Goal: Communication & Community: Answer question/provide support

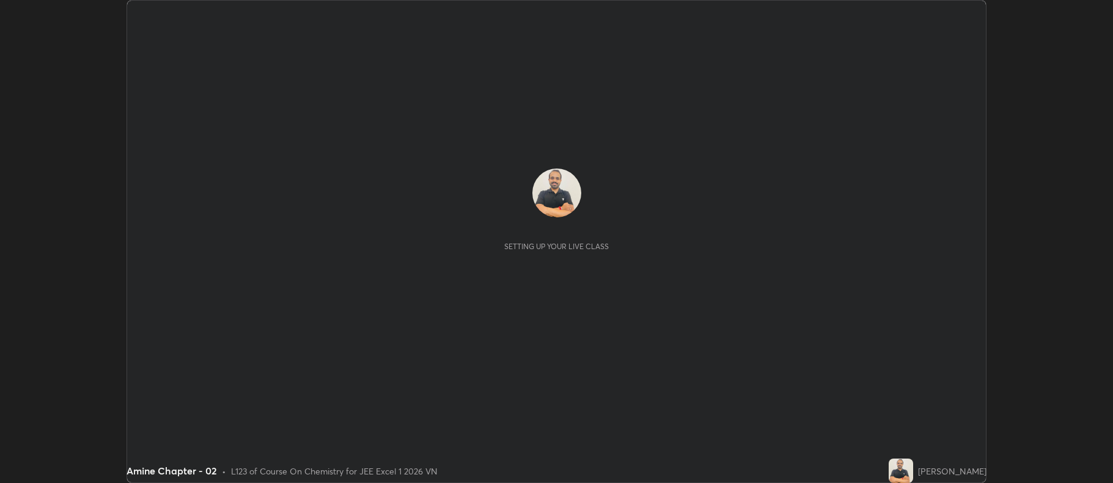
scroll to position [483, 1112]
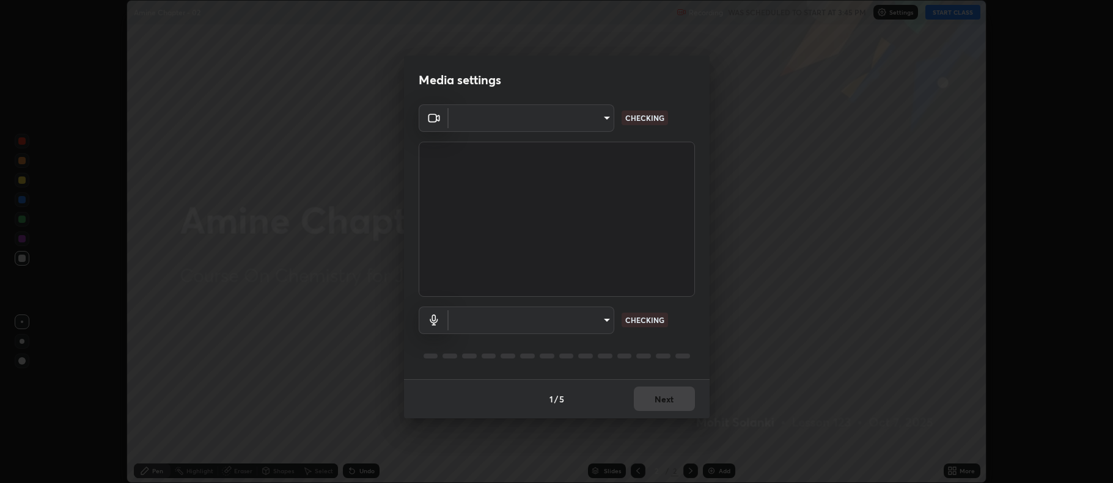
type input "480a768b7309f332cc9db30ae0a06f5155bdb3c48100e964e3b0704a71389b65"
type input "40938d152ff1a2dc308d53e66d2483e32b30f77af5e990777e04e18dbd2cb30c"
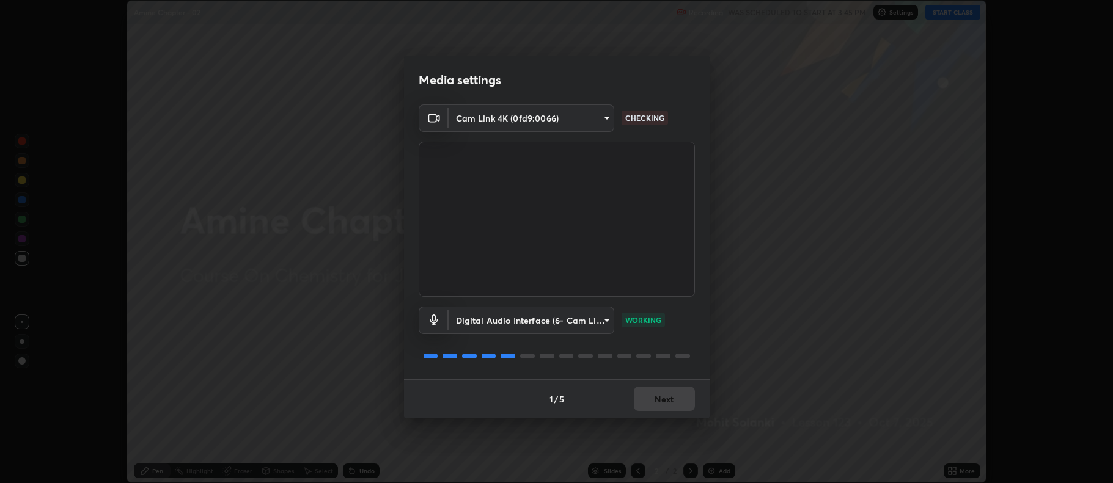
click at [653, 397] on div "1 / 5 Next" at bounding box center [556, 398] width 305 height 39
click at [659, 406] on button "Next" at bounding box center [664, 399] width 61 height 24
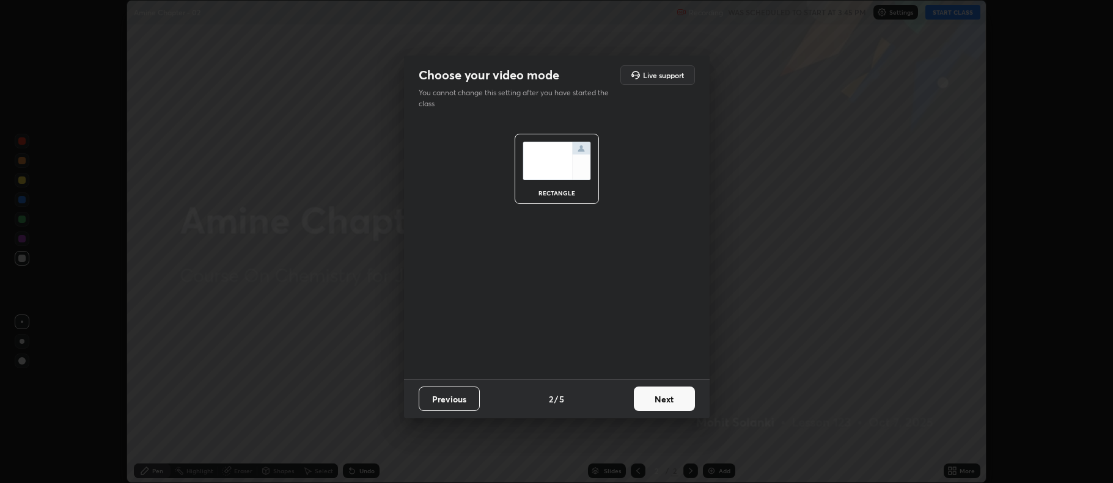
click at [657, 394] on button "Next" at bounding box center [664, 399] width 61 height 24
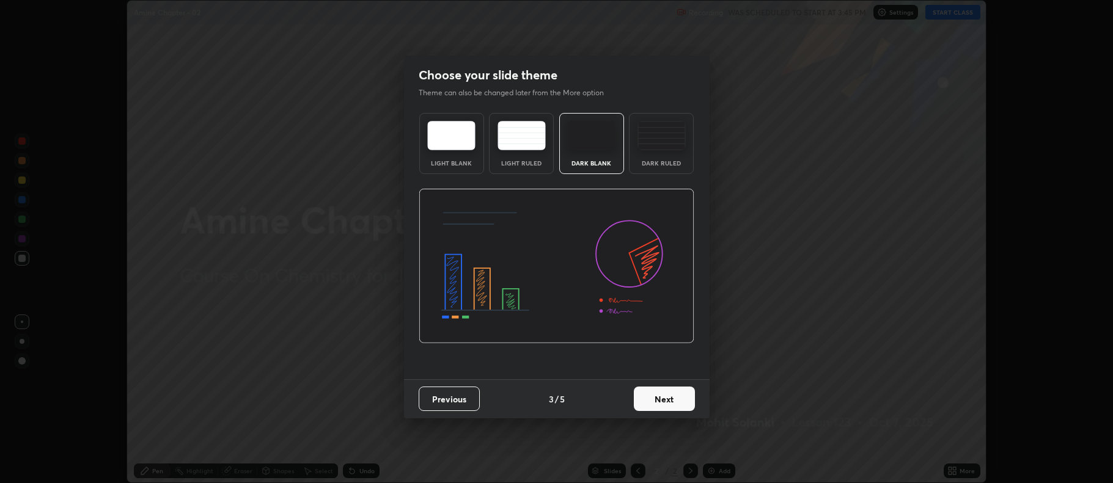
click at [666, 152] on div "Dark Ruled" at bounding box center [661, 143] width 65 height 61
click at [659, 401] on button "Next" at bounding box center [664, 399] width 61 height 24
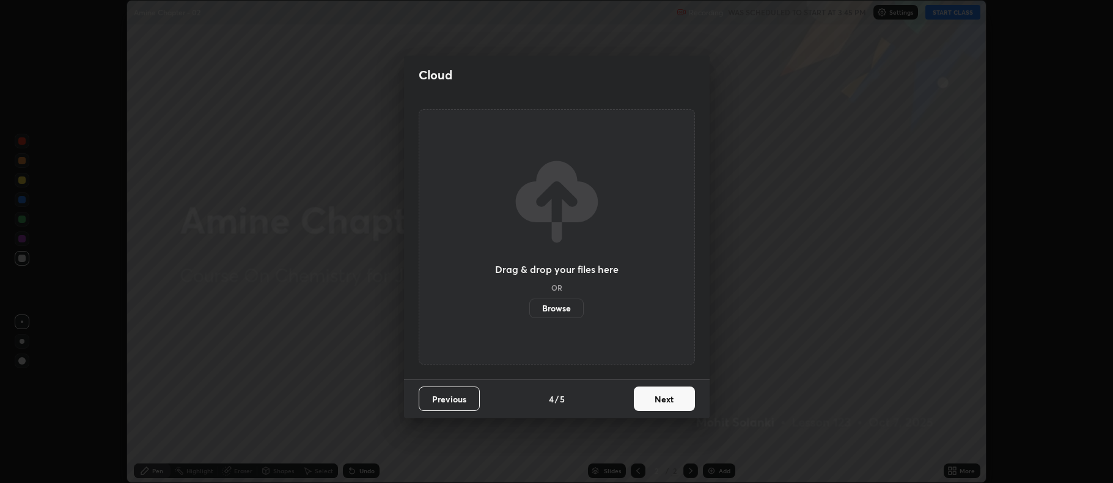
click at [653, 402] on button "Next" at bounding box center [664, 399] width 61 height 24
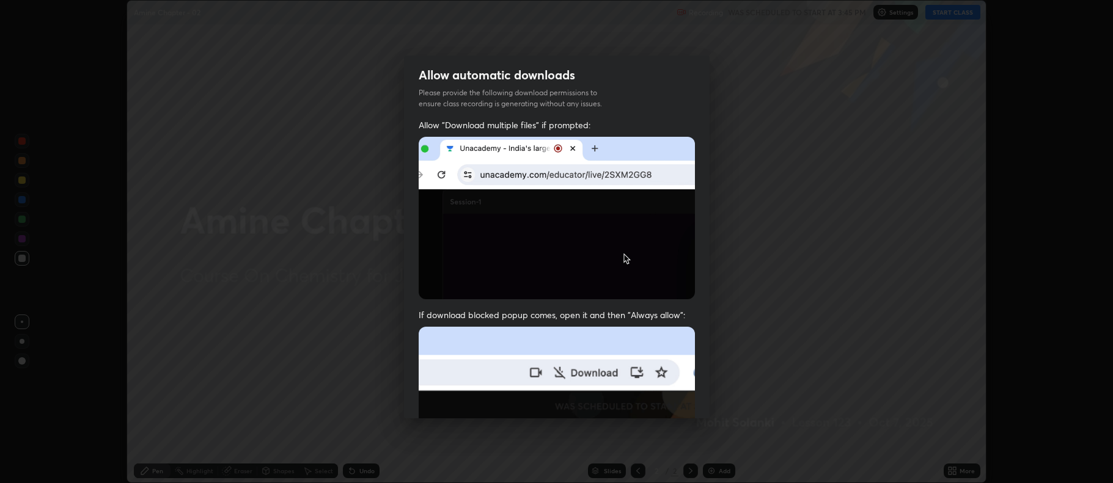
click at [651, 406] on img at bounding box center [557, 460] width 276 height 267
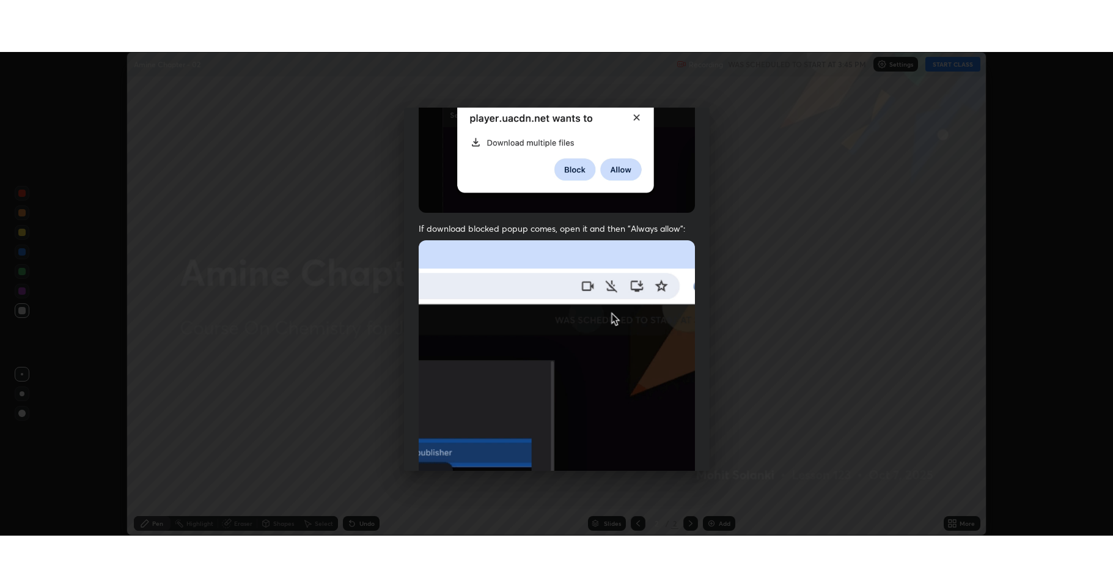
scroll to position [248, 0]
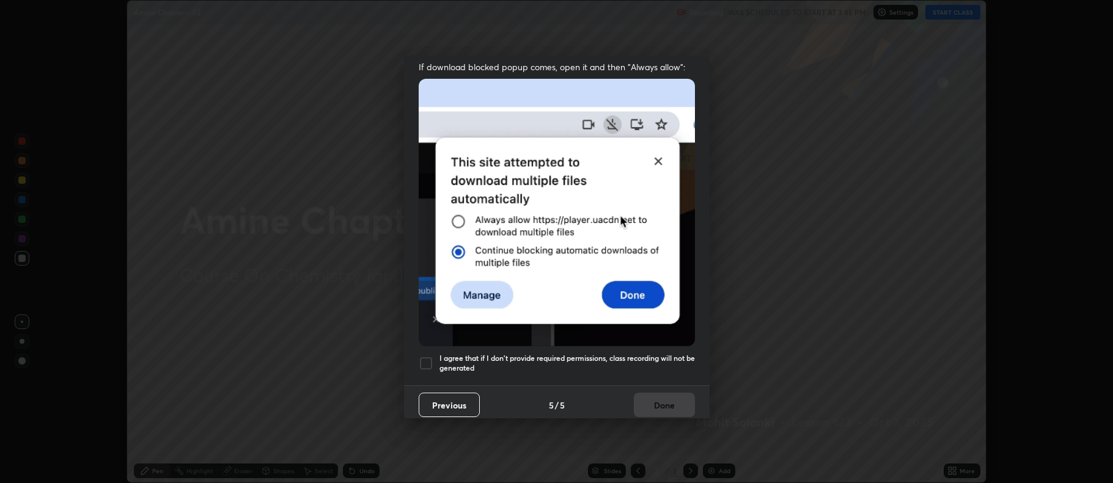
click at [419, 360] on div at bounding box center [426, 363] width 15 height 15
click at [649, 400] on button "Done" at bounding box center [664, 405] width 61 height 24
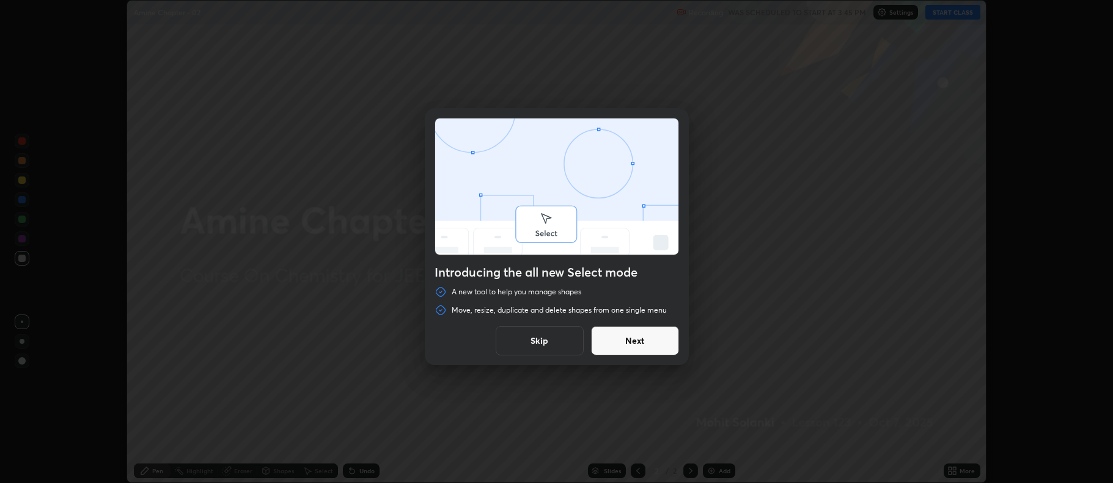
click at [653, 343] on button "Next" at bounding box center [635, 340] width 88 height 29
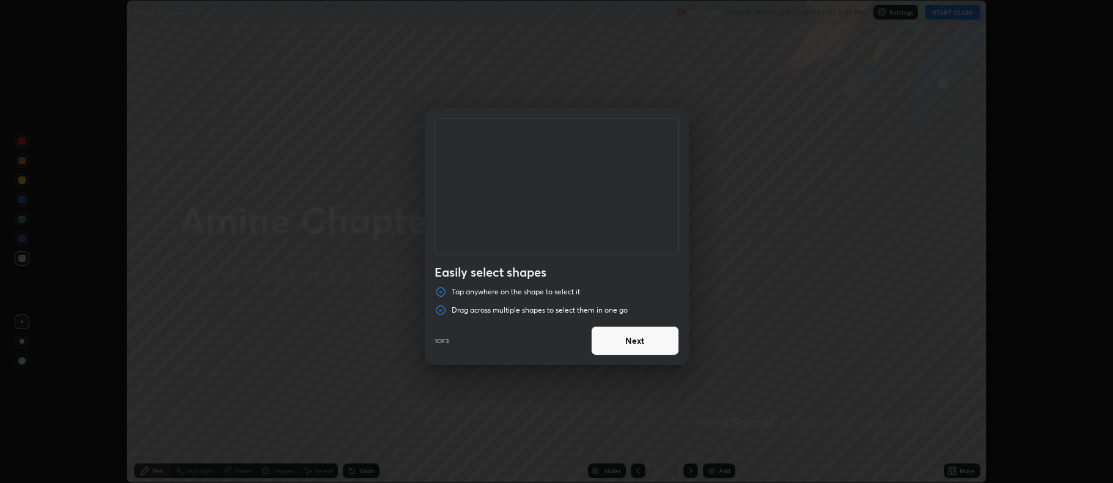
click at [653, 347] on button "Next" at bounding box center [635, 340] width 88 height 29
click at [651, 347] on button "Next" at bounding box center [635, 340] width 88 height 29
click at [642, 342] on button "Done" at bounding box center [635, 340] width 88 height 29
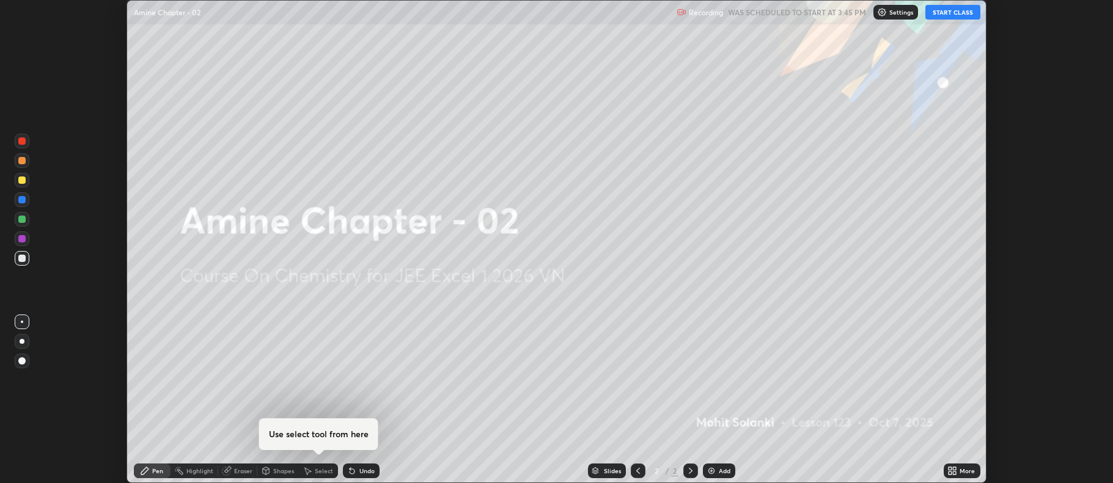
click at [709, 471] on img at bounding box center [711, 471] width 10 height 10
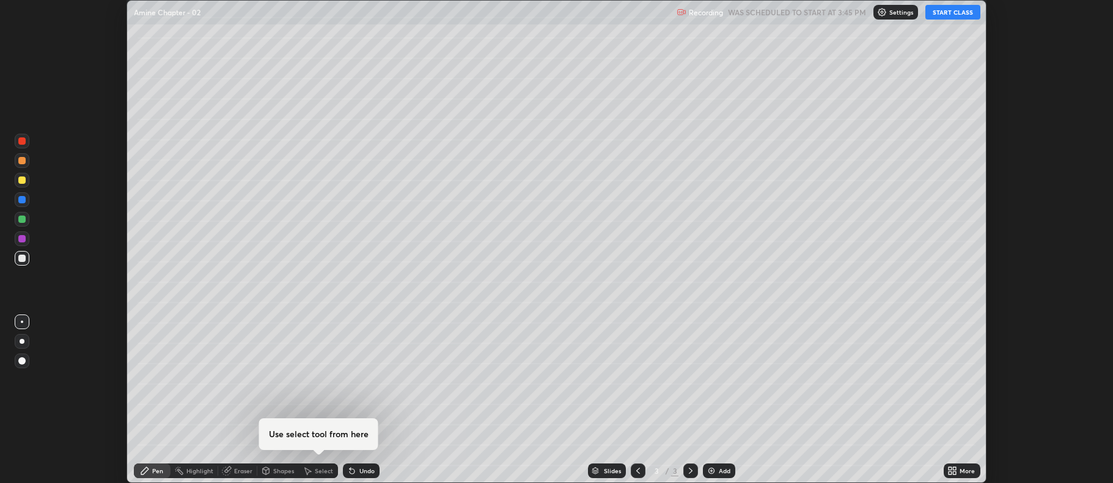
click at [950, 473] on icon at bounding box center [949, 473] width 3 height 3
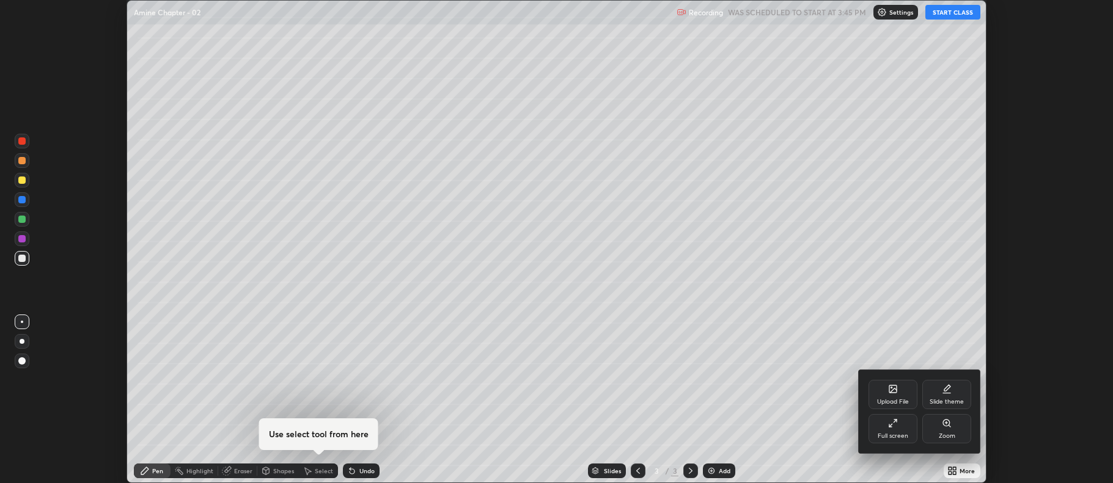
click at [893, 428] on div "Full screen" at bounding box center [892, 428] width 49 height 29
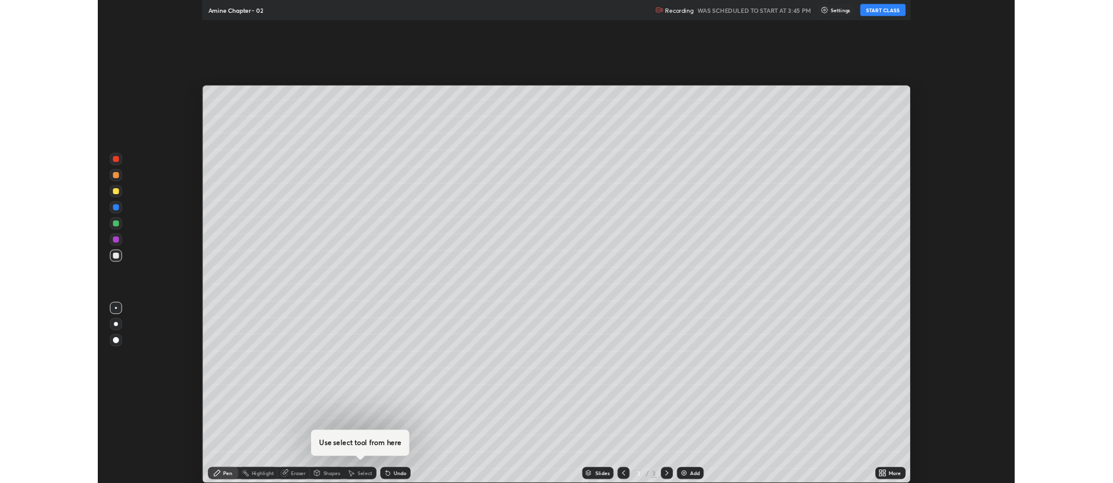
scroll to position [587, 1113]
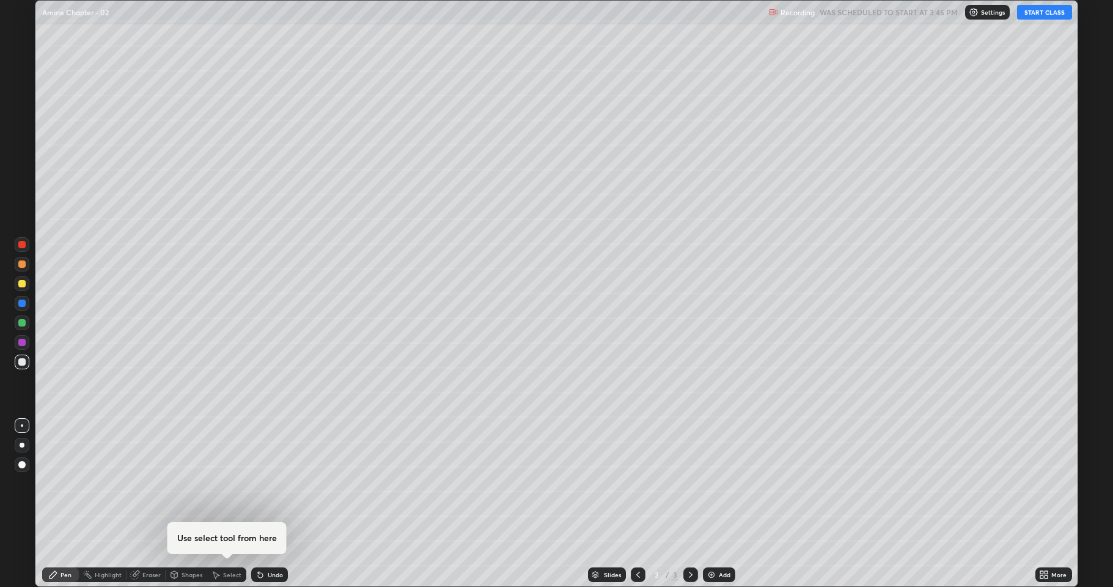
click at [1045, 17] on button "START CLASS" at bounding box center [1044, 12] width 55 height 15
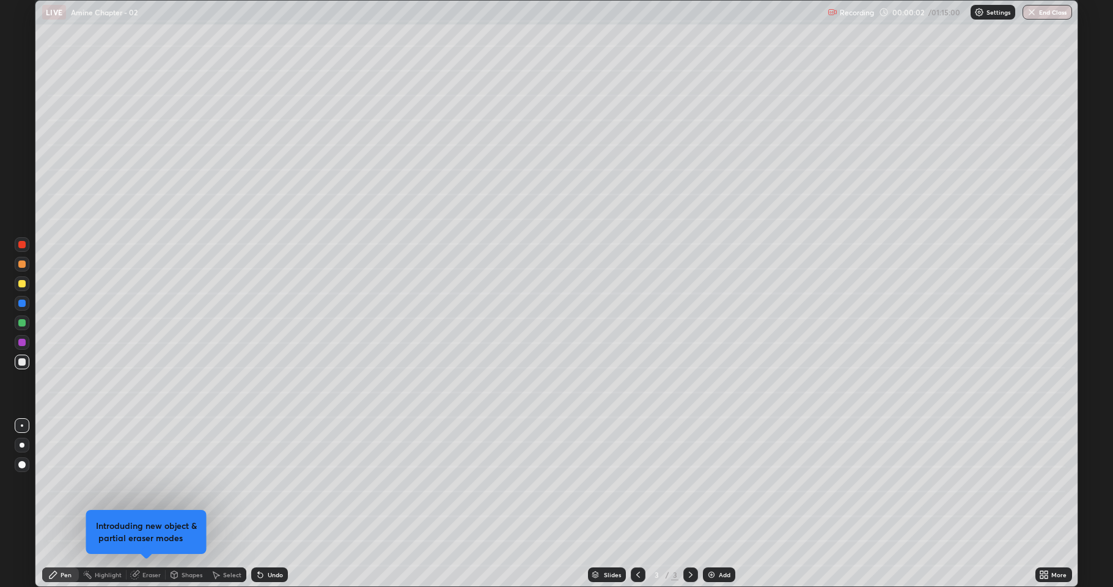
click at [25, 284] on div at bounding box center [21, 283] width 7 height 7
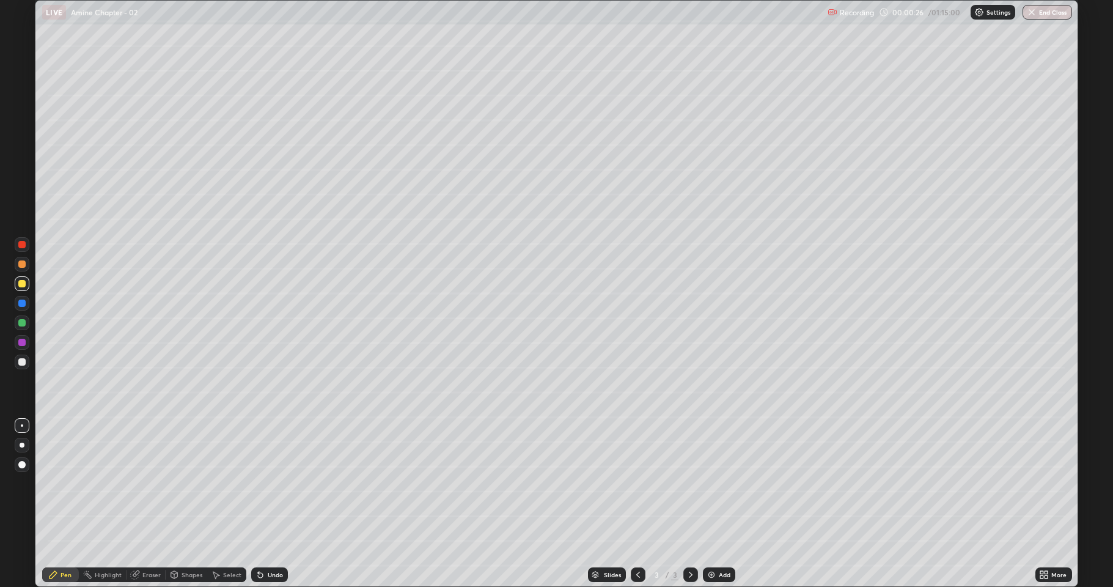
click at [24, 361] on div at bounding box center [21, 361] width 7 height 7
click at [269, 483] on div "Undo" at bounding box center [275, 574] width 15 height 6
click at [25, 286] on div at bounding box center [22, 283] width 15 height 15
click at [21, 362] on div at bounding box center [21, 361] width 7 height 7
click at [24, 365] on div at bounding box center [21, 361] width 7 height 7
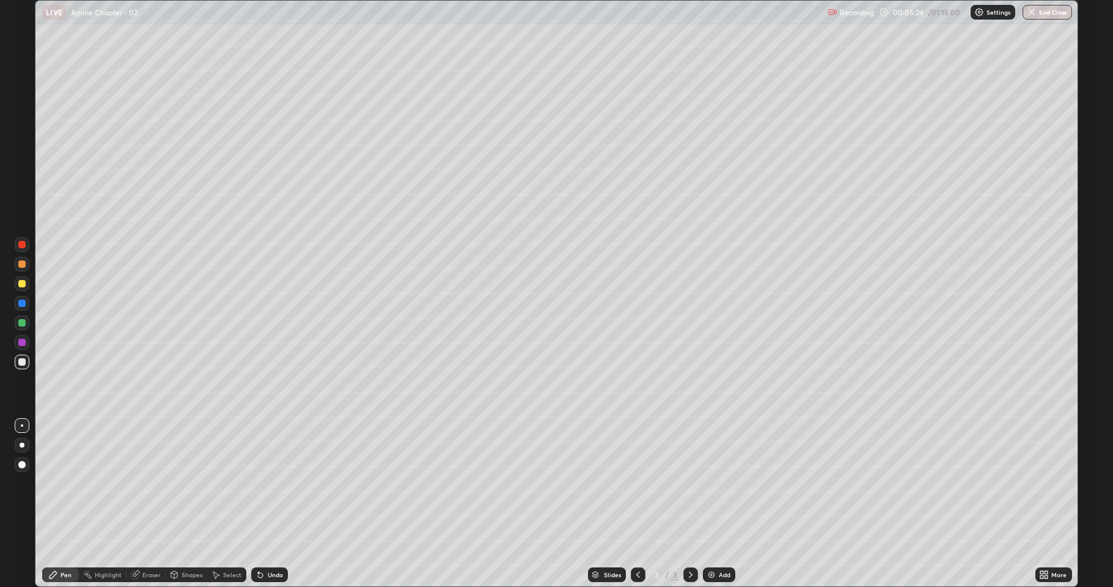
click at [23, 362] on div at bounding box center [21, 361] width 7 height 7
click at [264, 483] on div "Undo" at bounding box center [269, 574] width 37 height 15
click at [263, 483] on icon at bounding box center [260, 574] width 10 height 10
click at [264, 483] on div "Undo" at bounding box center [269, 574] width 37 height 15
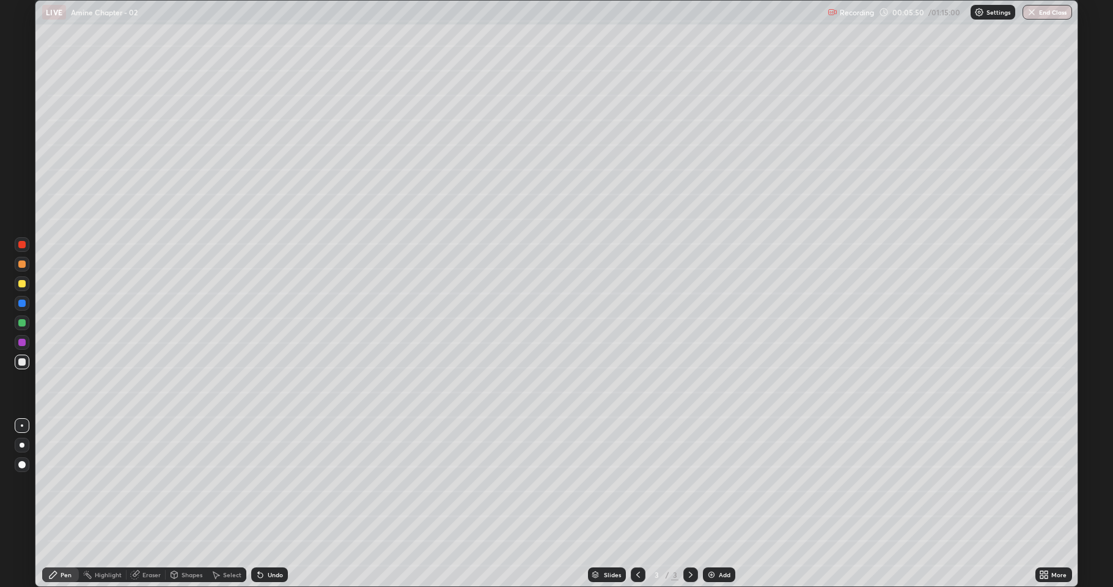
click at [23, 286] on div at bounding box center [21, 283] width 7 height 7
click at [26, 323] on div at bounding box center [22, 322] width 15 height 15
click at [1052, 483] on div "More" at bounding box center [1053, 574] width 37 height 15
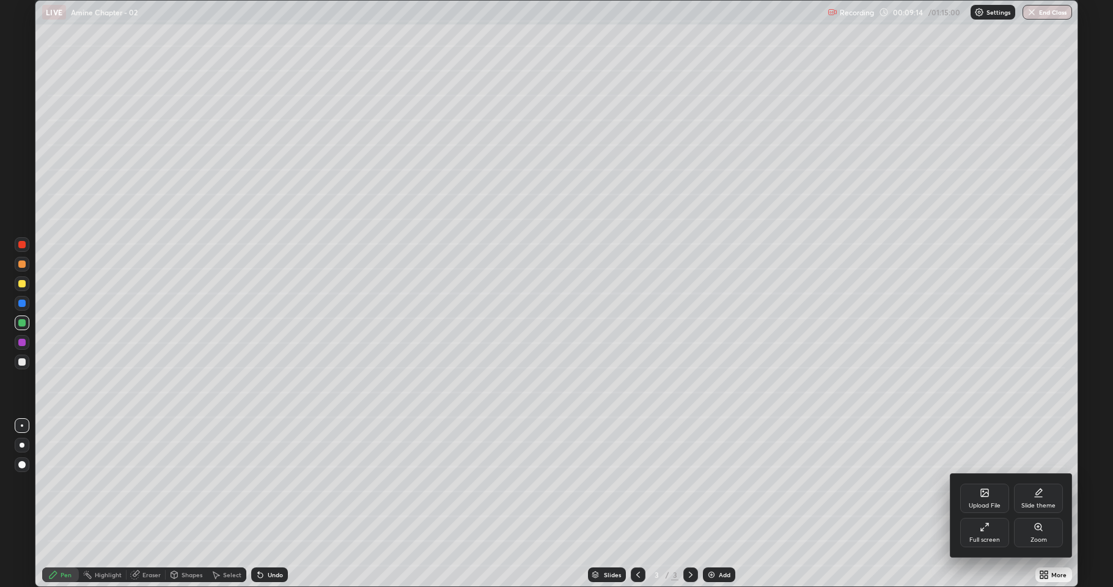
click at [983, 483] on icon at bounding box center [984, 493] width 10 height 10
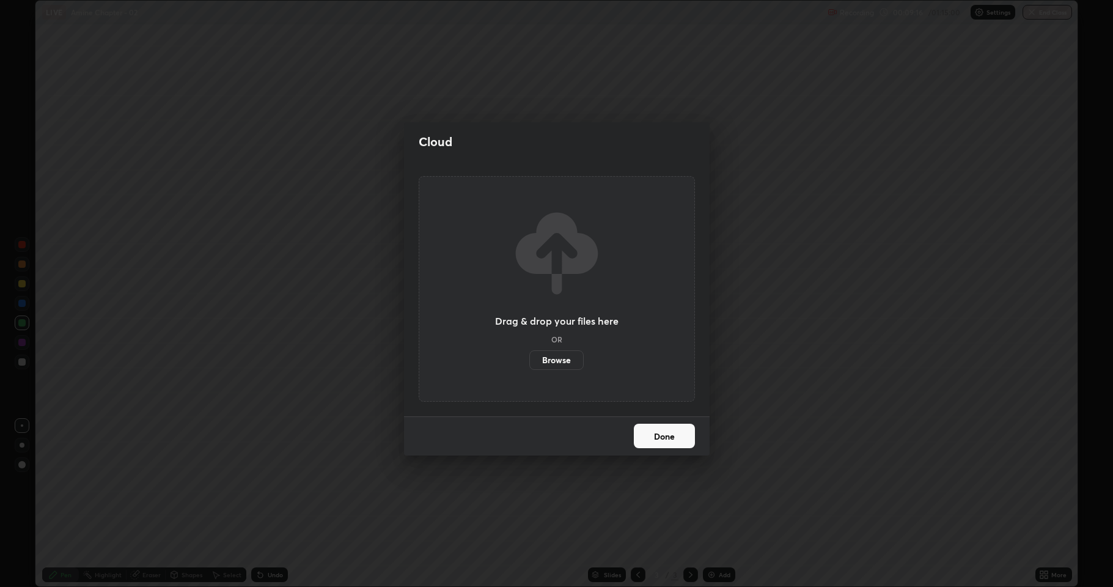
click at [560, 364] on label "Browse" at bounding box center [556, 360] width 54 height 20
click at [529, 364] on input "Browse" at bounding box center [529, 360] width 0 height 20
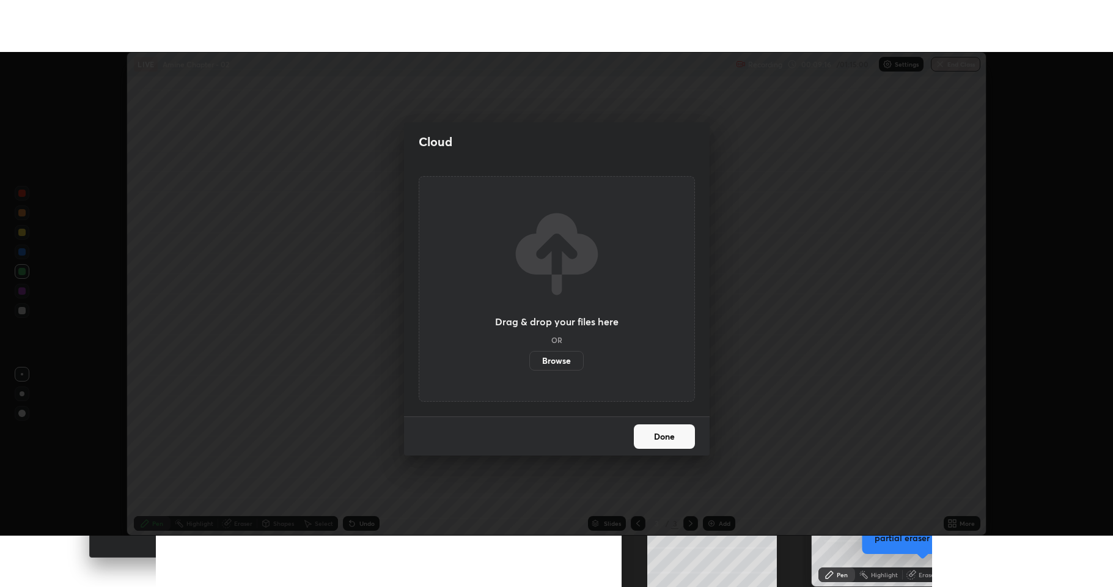
scroll to position [60613, 59983]
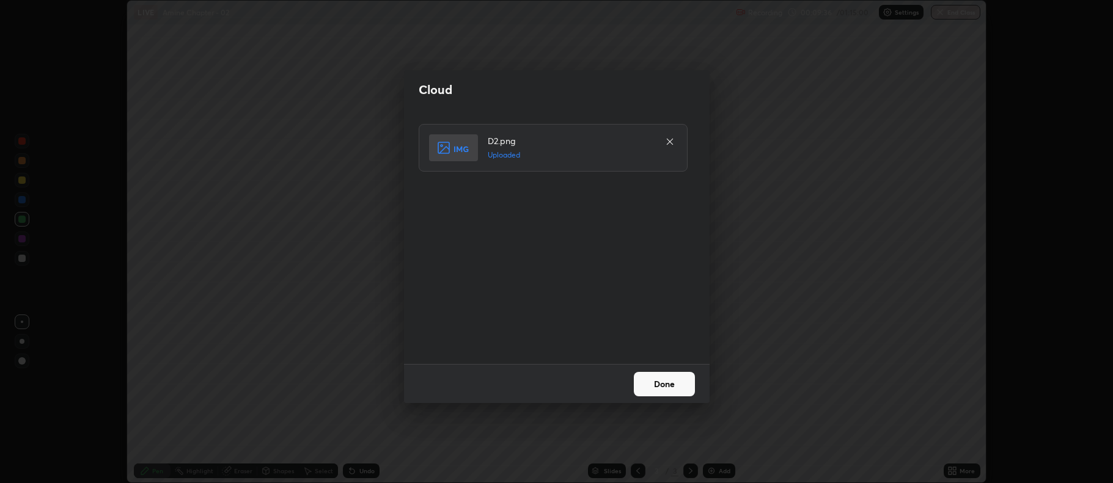
click at [671, 388] on button "Done" at bounding box center [664, 384] width 61 height 24
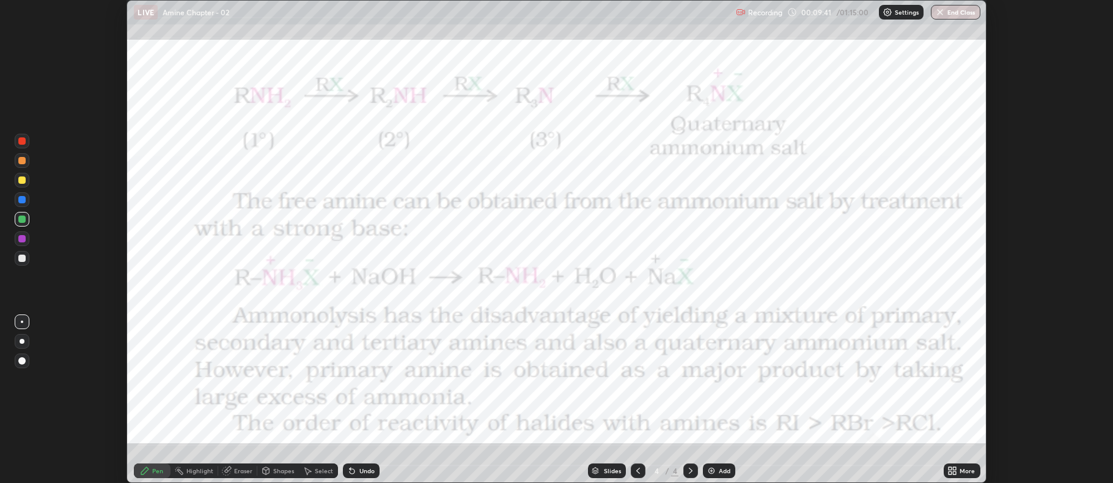
click at [954, 470] on icon at bounding box center [954, 468] width 3 height 3
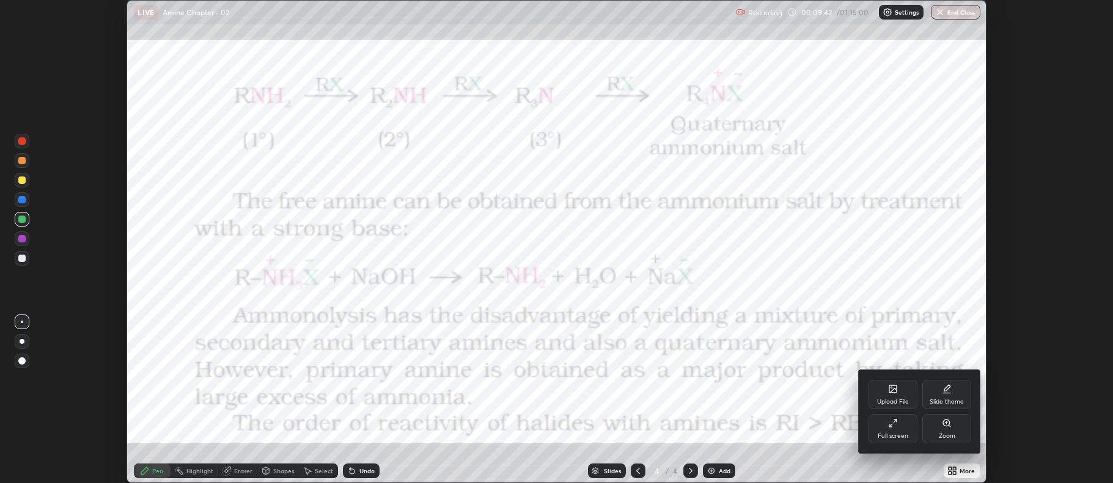
click at [941, 428] on div "Zoom" at bounding box center [946, 428] width 49 height 29
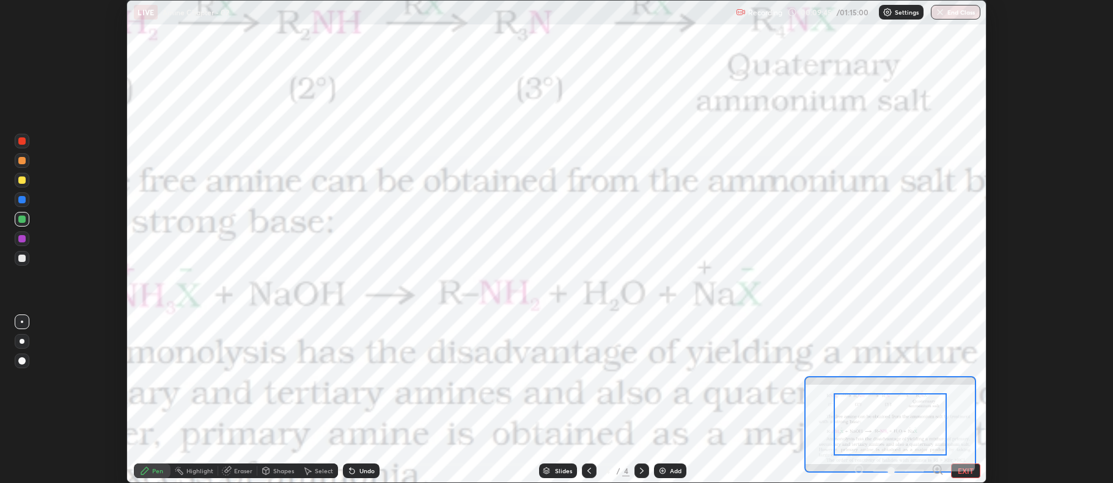
click at [963, 467] on button "EXIT" at bounding box center [965, 471] width 29 height 15
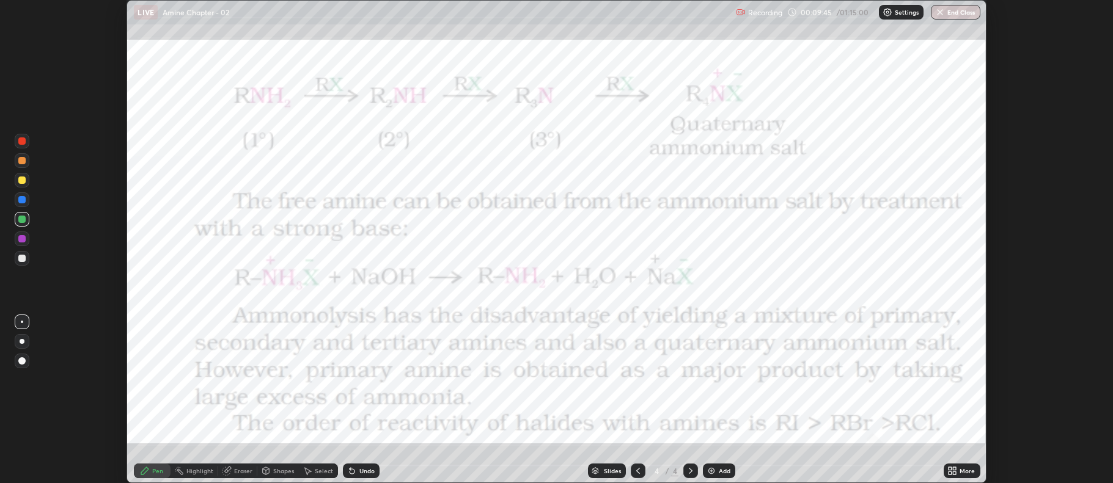
click at [960, 468] on div "More" at bounding box center [966, 471] width 15 height 6
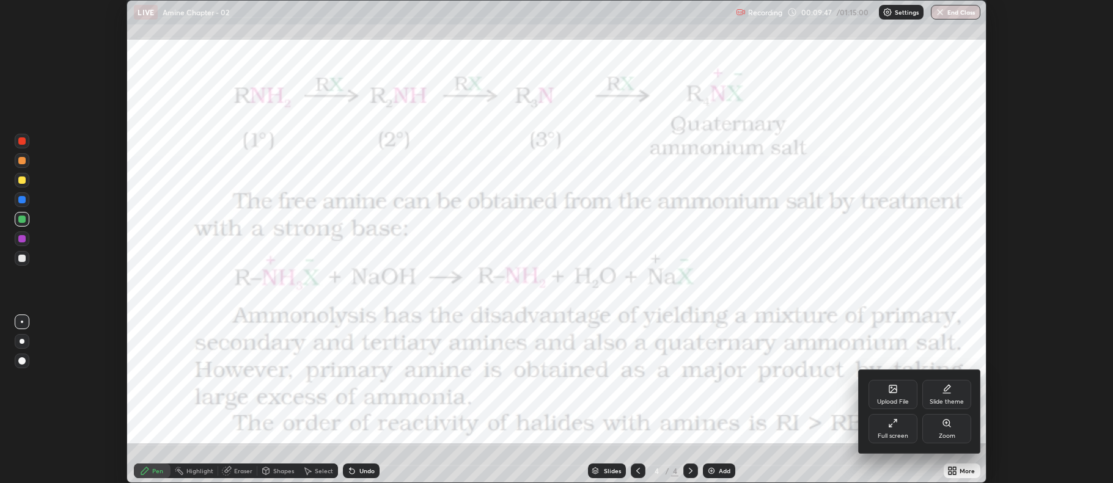
click at [905, 429] on div "Full screen" at bounding box center [892, 428] width 49 height 29
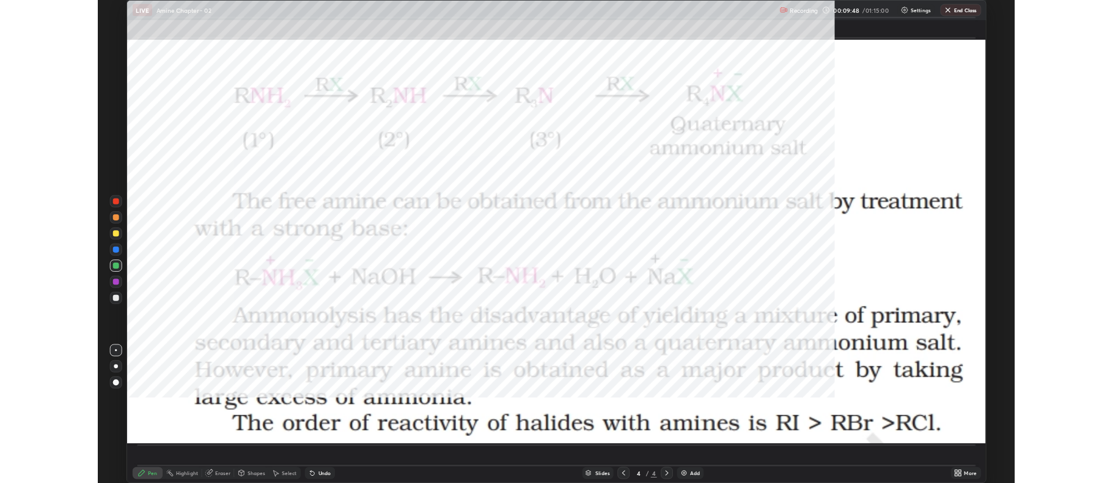
scroll to position [587, 1113]
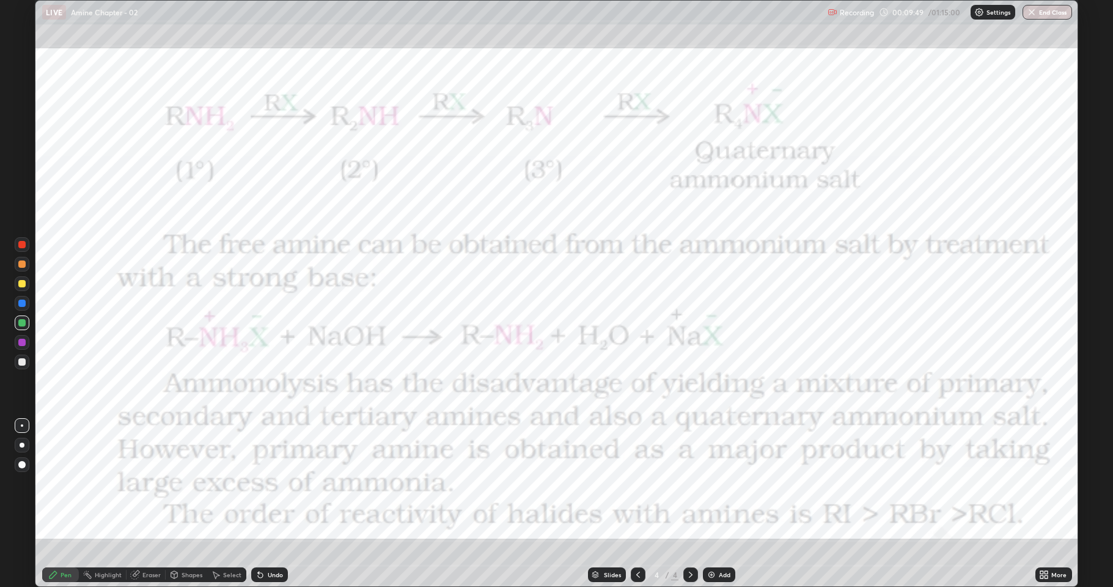
click at [635, 483] on icon at bounding box center [638, 574] width 10 height 10
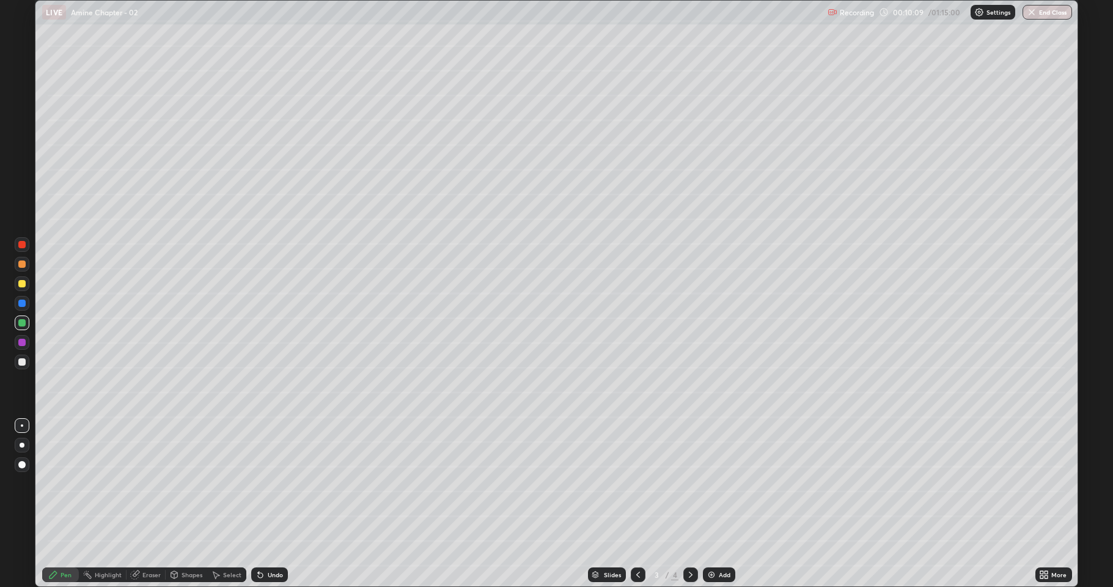
click at [686, 483] on icon at bounding box center [691, 574] width 10 height 10
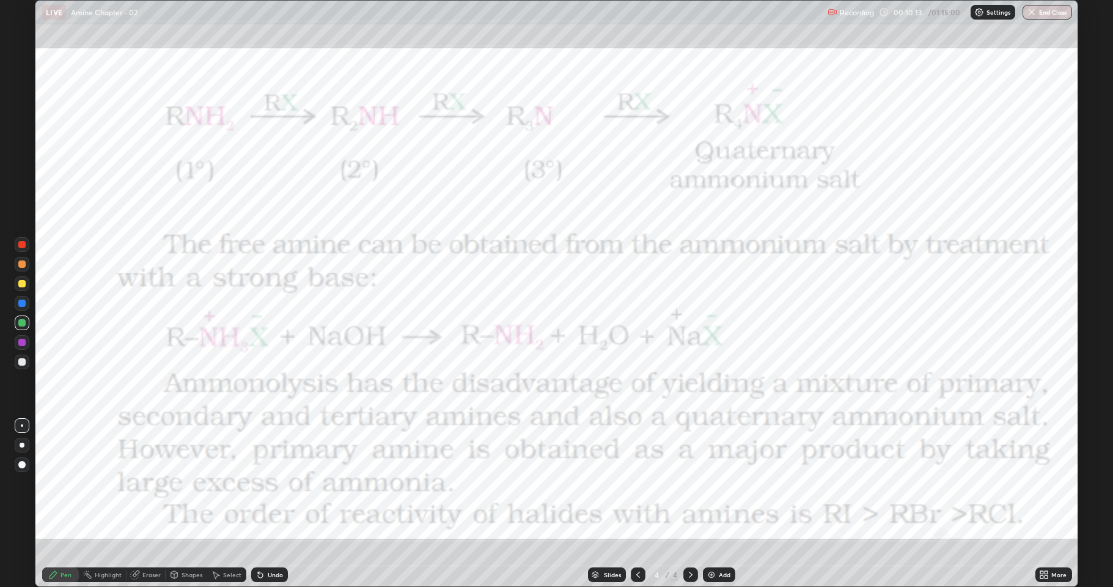
click at [22, 345] on div at bounding box center [21, 341] width 7 height 7
click at [21, 286] on div at bounding box center [21, 283] width 7 height 7
click at [25, 346] on div at bounding box center [22, 342] width 15 height 15
click at [22, 325] on div at bounding box center [21, 322] width 7 height 7
click at [23, 342] on div at bounding box center [21, 341] width 7 height 7
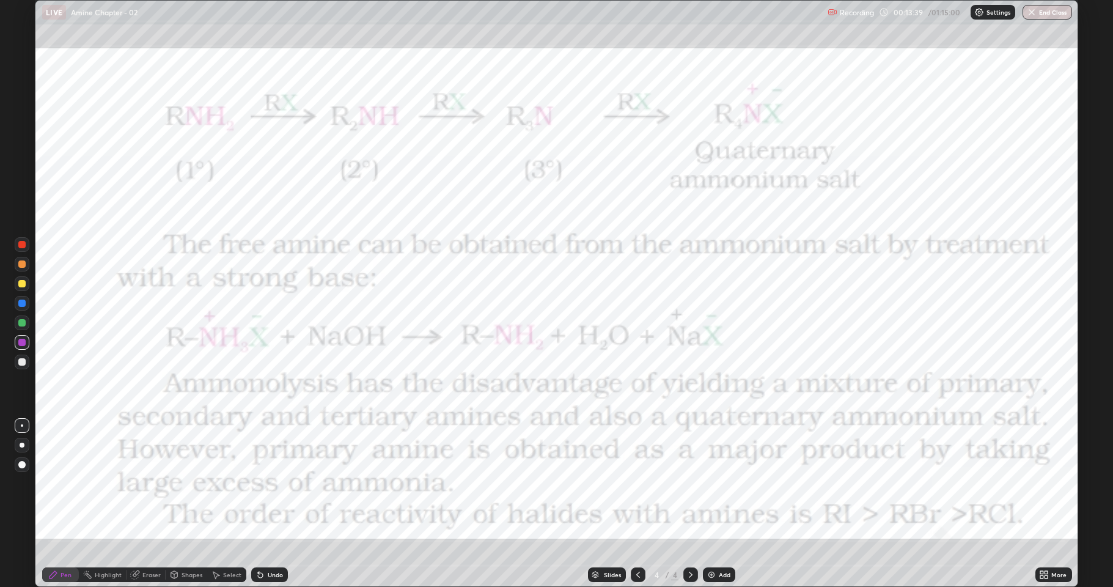
click at [686, 483] on icon at bounding box center [691, 574] width 10 height 10
click at [708, 483] on img at bounding box center [711, 574] width 10 height 10
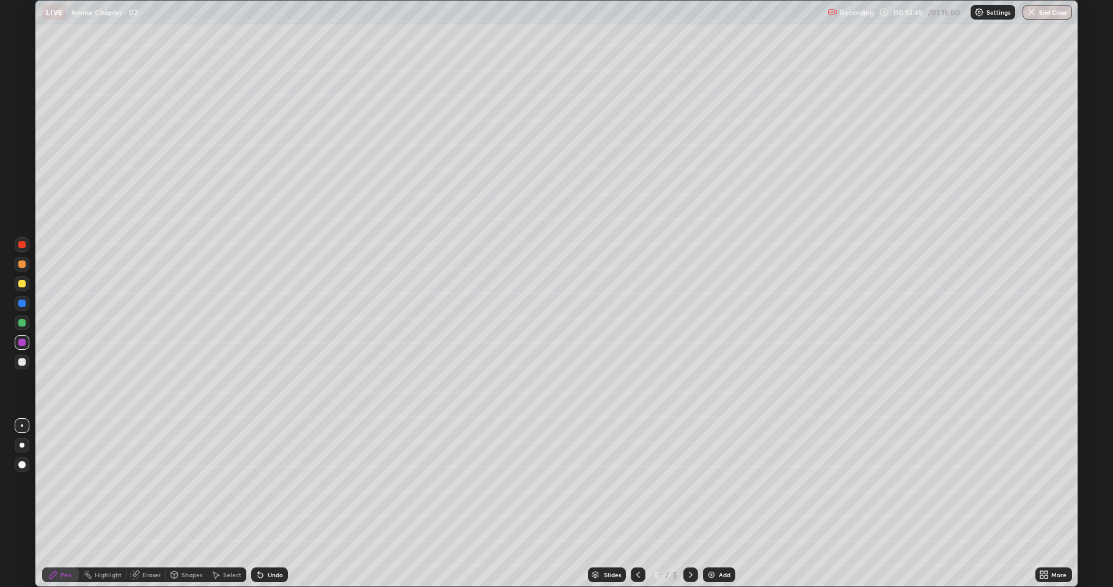
click at [21, 285] on div at bounding box center [21, 283] width 7 height 7
click at [22, 362] on div at bounding box center [21, 361] width 7 height 7
click at [21, 364] on div at bounding box center [21, 361] width 7 height 7
click at [21, 288] on div at bounding box center [22, 283] width 15 height 15
click at [23, 363] on div at bounding box center [21, 361] width 7 height 7
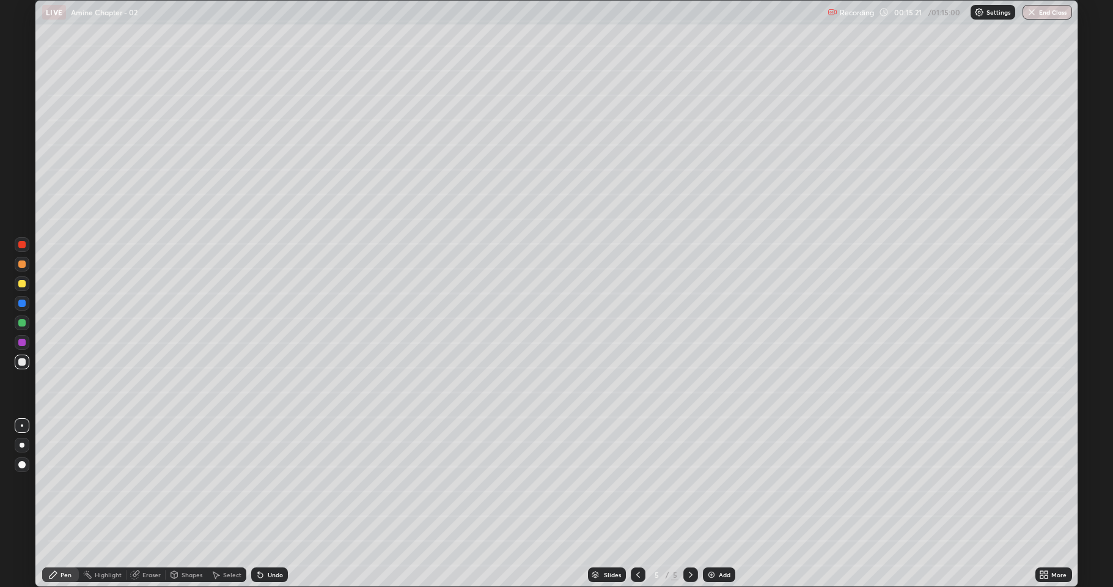
click at [20, 288] on div at bounding box center [22, 283] width 15 height 15
click at [20, 323] on div at bounding box center [21, 322] width 7 height 7
click at [22, 362] on div at bounding box center [21, 361] width 7 height 7
click at [24, 324] on div at bounding box center [21, 322] width 7 height 7
click at [23, 359] on div at bounding box center [21, 361] width 7 height 7
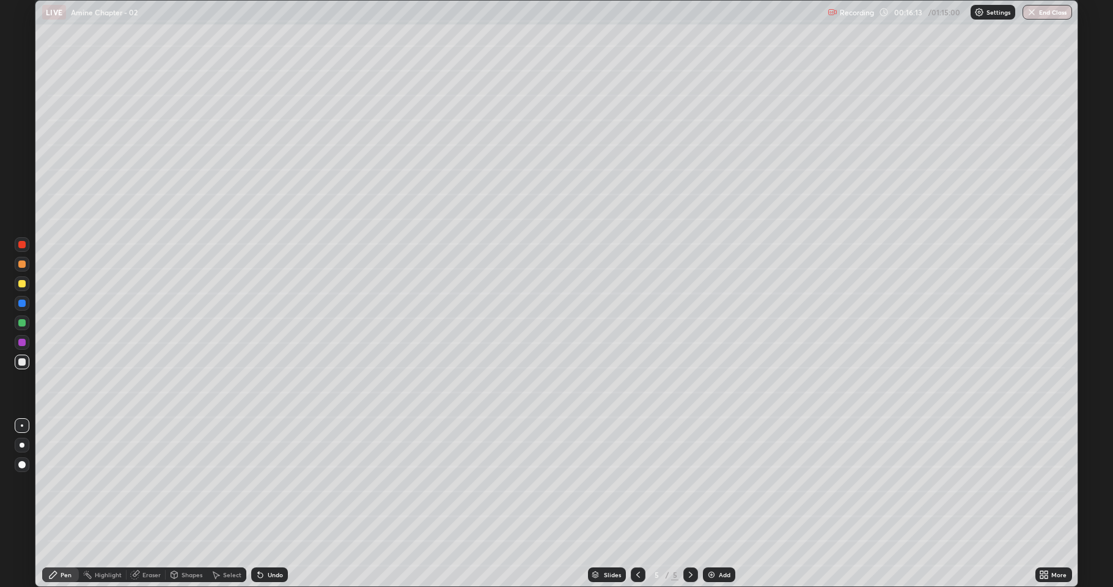
click at [22, 287] on div at bounding box center [22, 283] width 15 height 15
click at [22, 363] on div at bounding box center [21, 361] width 7 height 7
click at [21, 288] on div at bounding box center [22, 283] width 15 height 15
click at [24, 365] on div at bounding box center [22, 361] width 15 height 15
click at [23, 283] on div at bounding box center [21, 283] width 7 height 7
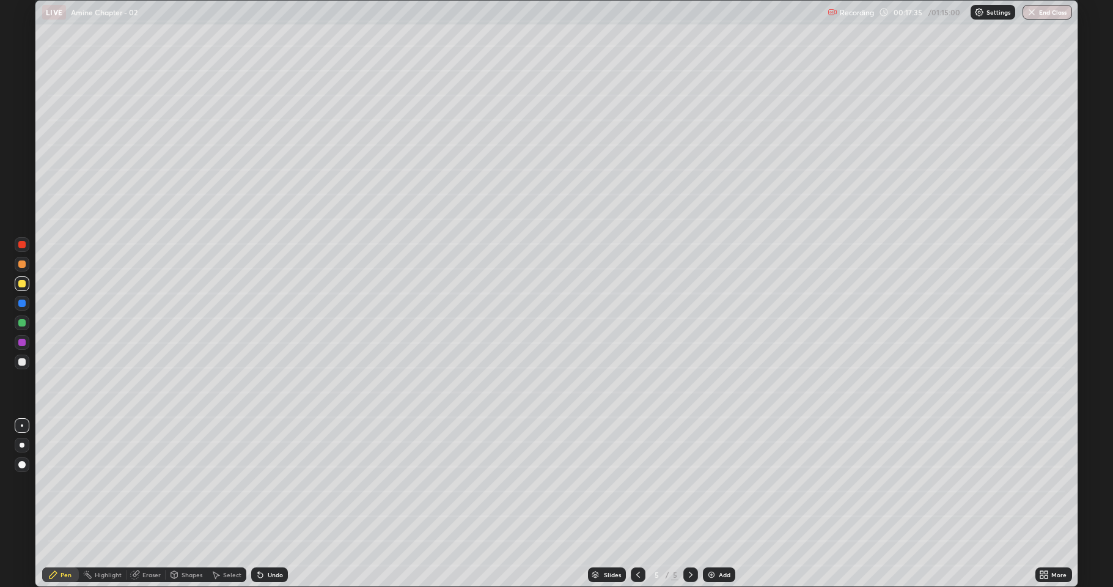
click at [22, 367] on div at bounding box center [22, 361] width 15 height 15
click at [20, 288] on div at bounding box center [22, 283] width 15 height 15
click at [26, 342] on div at bounding box center [22, 342] width 15 height 15
click at [18, 365] on div at bounding box center [22, 361] width 15 height 15
click at [16, 287] on div at bounding box center [22, 283] width 15 height 15
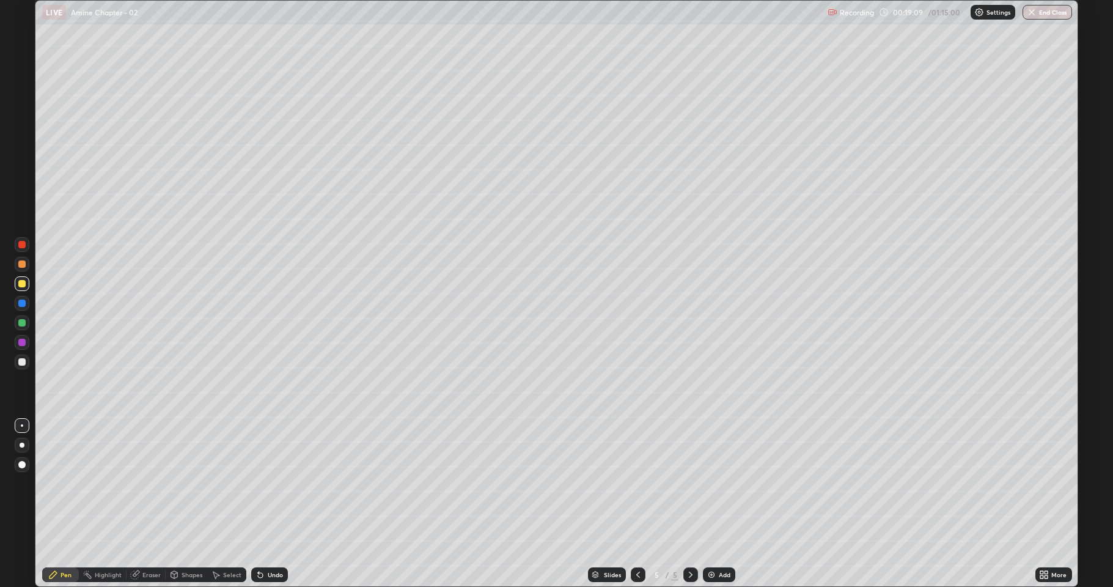
click at [21, 326] on div at bounding box center [21, 322] width 7 height 7
click at [23, 345] on div at bounding box center [21, 341] width 7 height 7
click at [711, 483] on img at bounding box center [711, 574] width 10 height 10
click at [22, 291] on div at bounding box center [22, 284] width 15 height 20
click at [21, 363] on div at bounding box center [21, 361] width 7 height 7
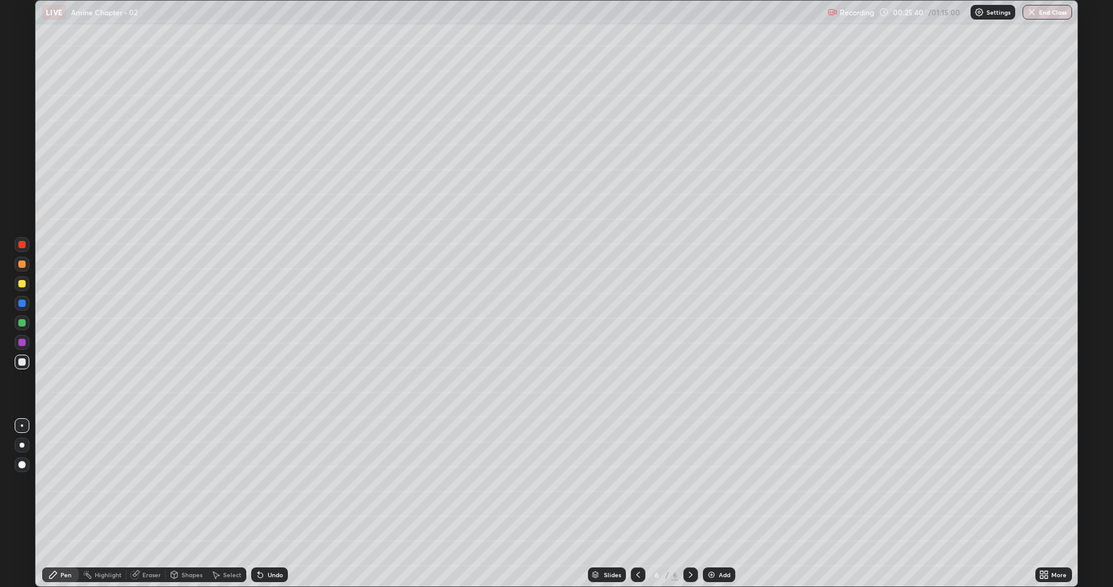
click at [183, 483] on div "Shapes" at bounding box center [191, 574] width 21 height 6
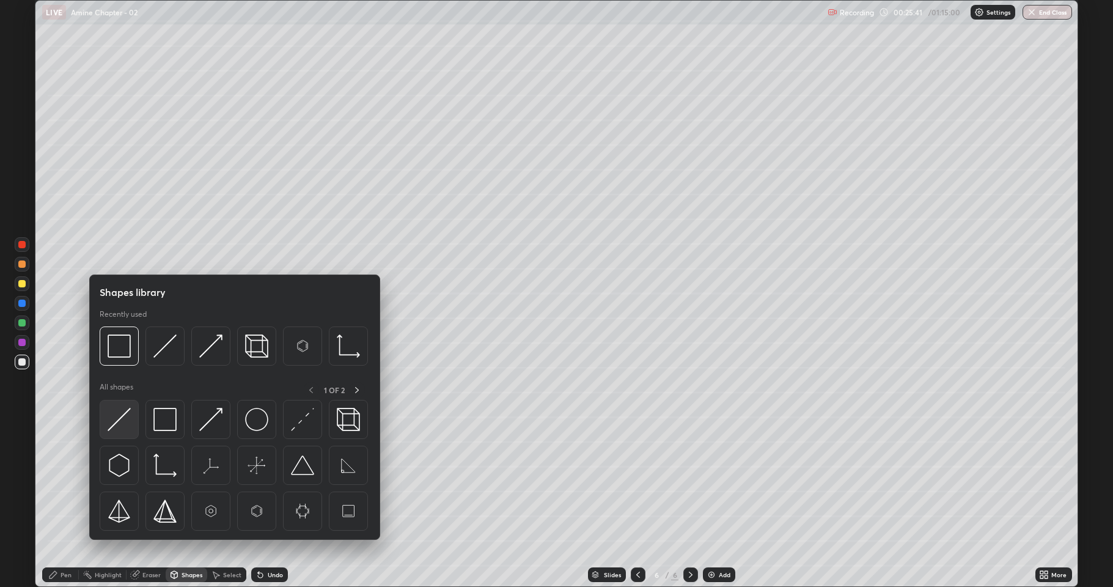
click at [125, 420] on img at bounding box center [119, 419] width 23 height 23
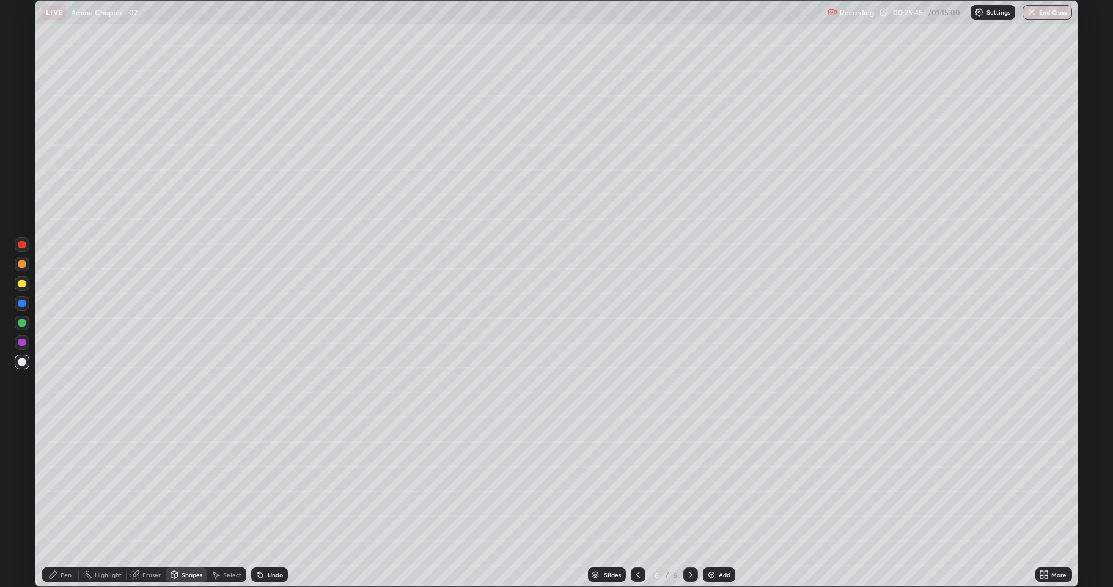
click at [66, 483] on div "Pen" at bounding box center [60, 574] width 37 height 15
click at [23, 285] on div at bounding box center [21, 283] width 7 height 7
click at [22, 286] on div at bounding box center [21, 283] width 7 height 7
click at [21, 362] on div at bounding box center [21, 361] width 7 height 7
click at [19, 290] on div at bounding box center [22, 283] width 15 height 15
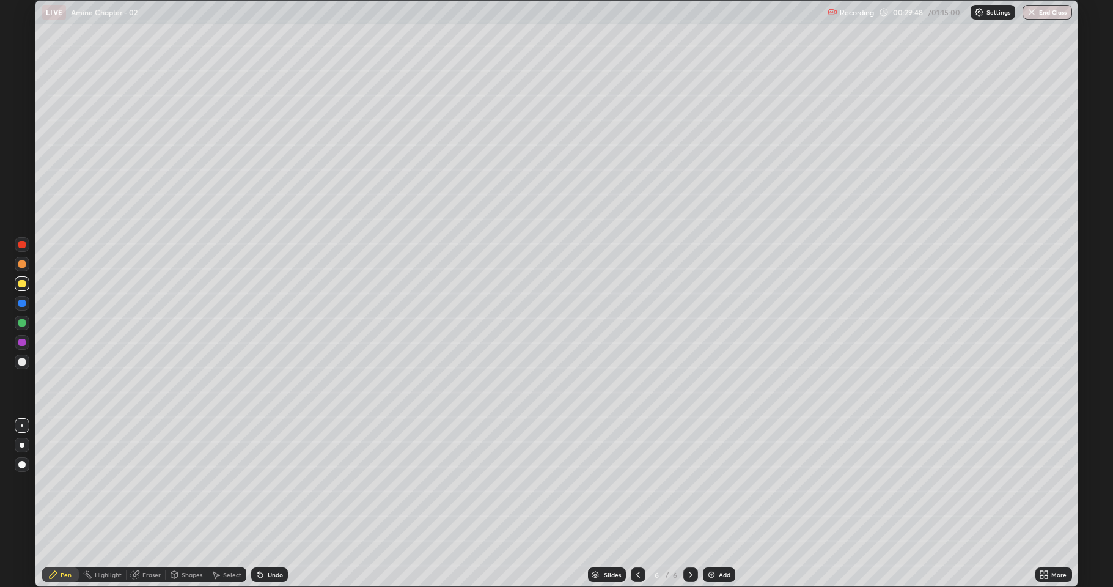
click at [16, 362] on div at bounding box center [22, 361] width 15 height 15
click at [24, 287] on div at bounding box center [21, 283] width 7 height 7
click at [21, 324] on div at bounding box center [21, 322] width 7 height 7
click at [1043, 483] on icon at bounding box center [1041, 576] width 3 height 3
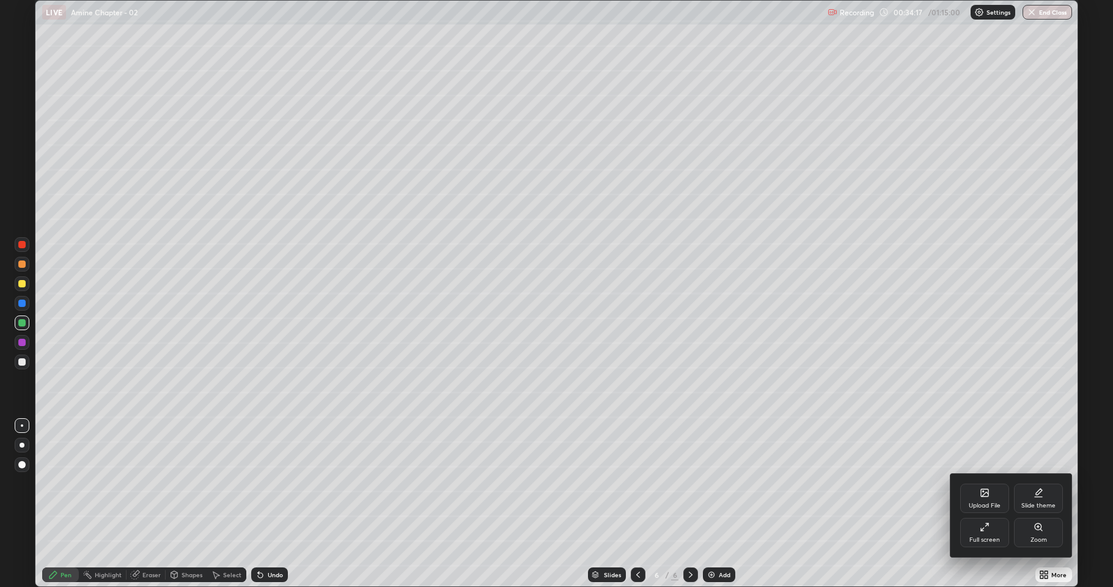
click at [982, 483] on div "Upload File" at bounding box center [984, 505] width 32 height 6
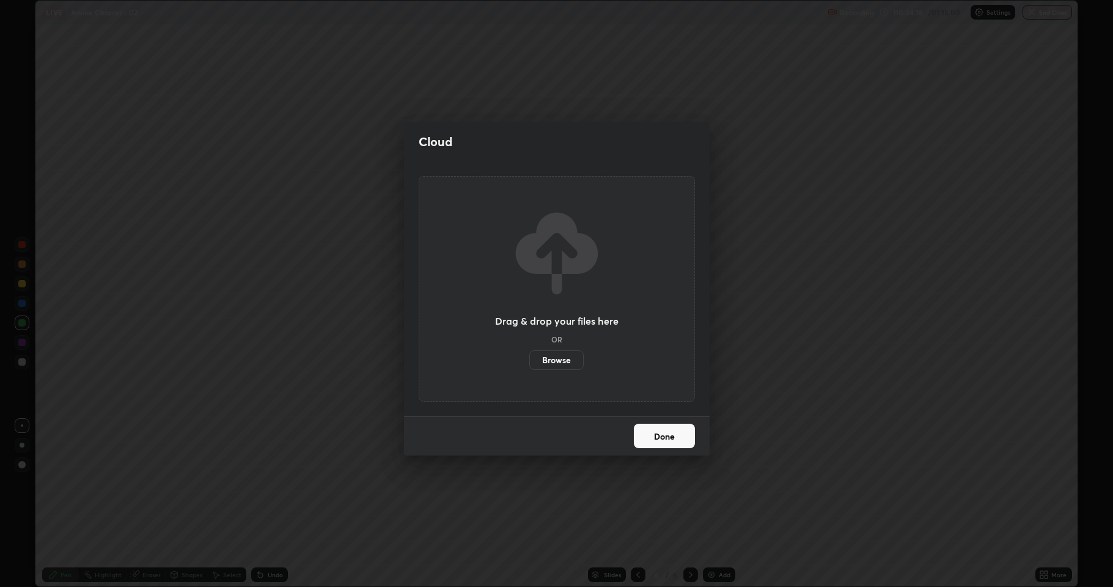
click at [569, 361] on label "Browse" at bounding box center [556, 360] width 54 height 20
click at [529, 361] on input "Browse" at bounding box center [529, 360] width 0 height 20
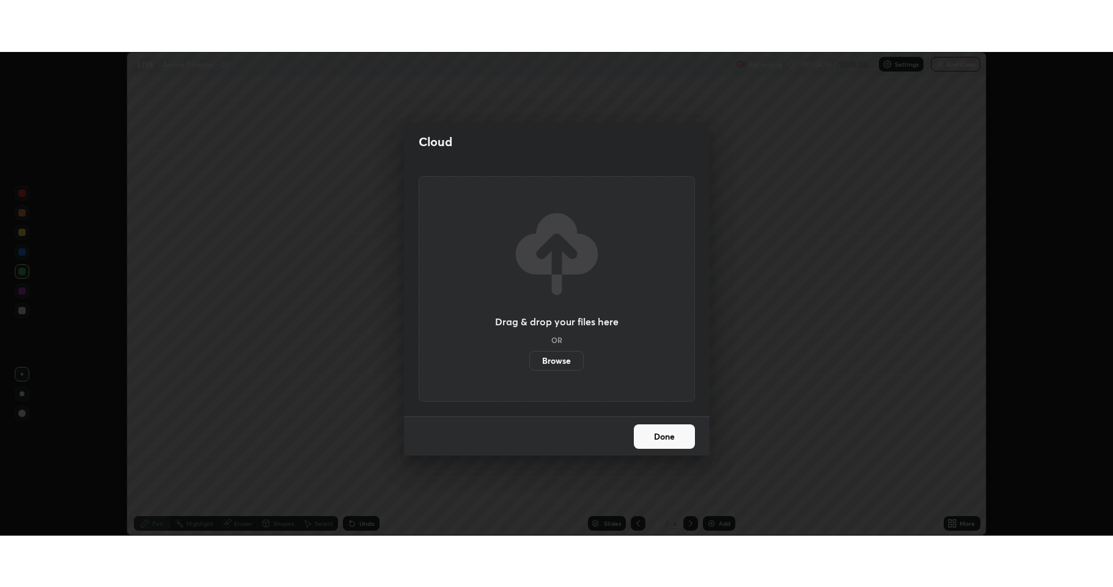
scroll to position [60613, 59983]
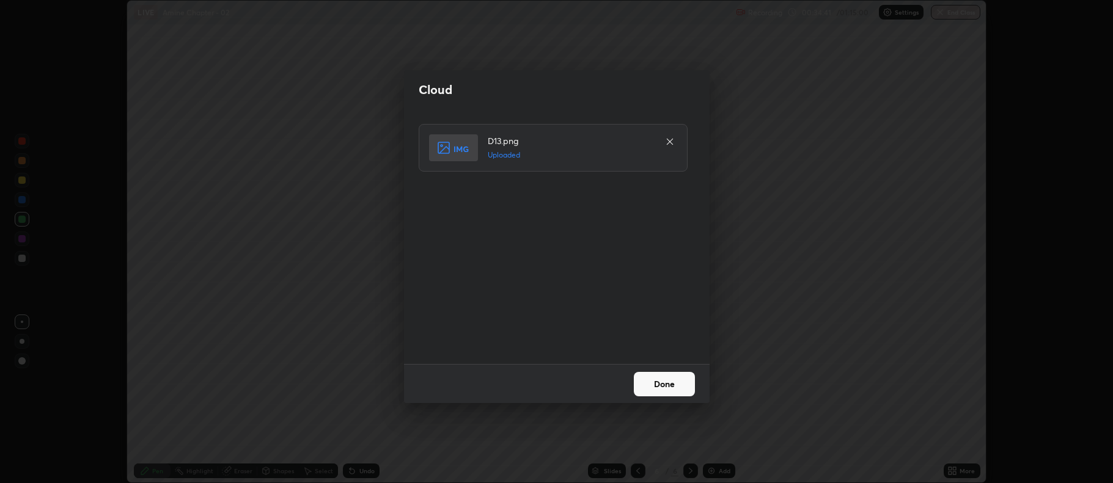
click at [649, 383] on button "Done" at bounding box center [664, 384] width 61 height 24
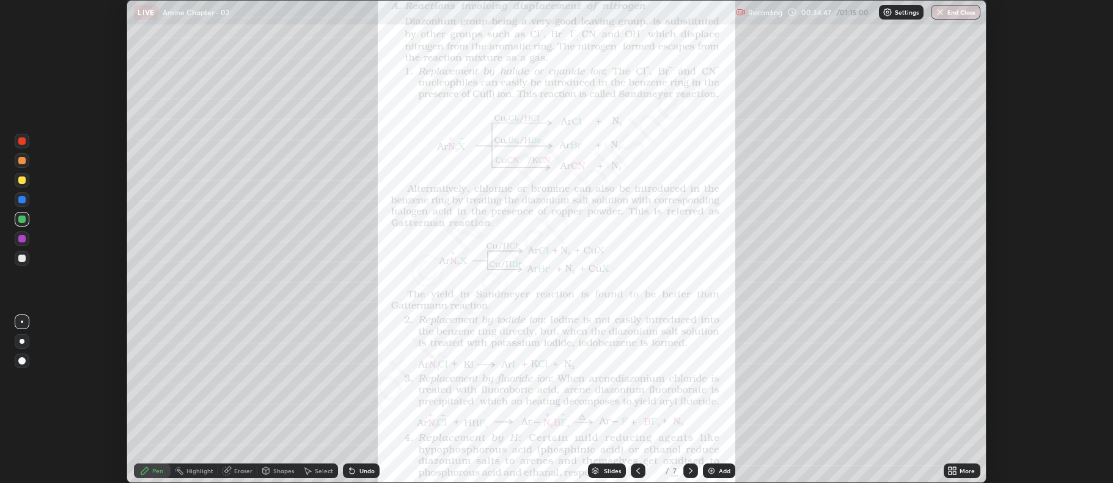
click at [950, 473] on icon at bounding box center [949, 473] width 3 height 3
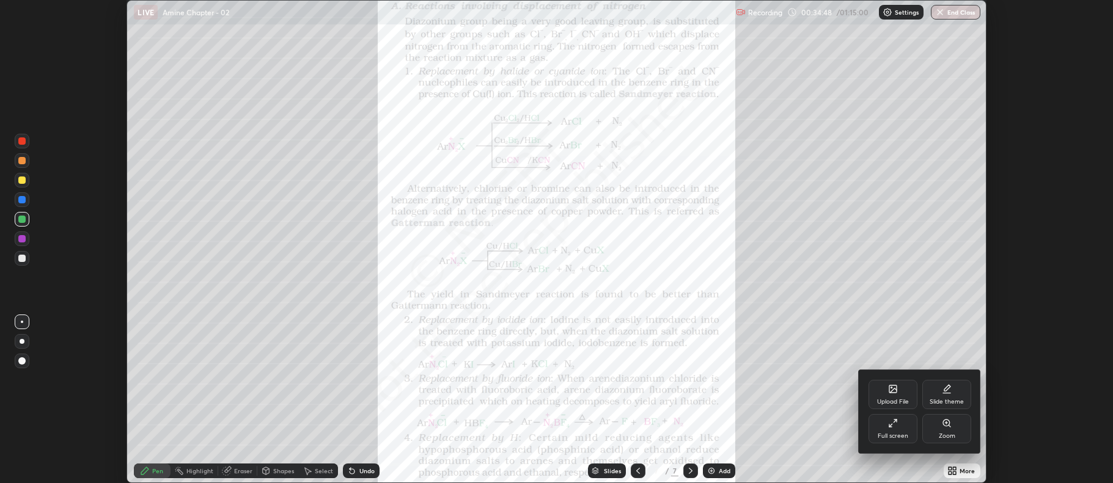
click at [903, 430] on div "Full screen" at bounding box center [892, 428] width 49 height 29
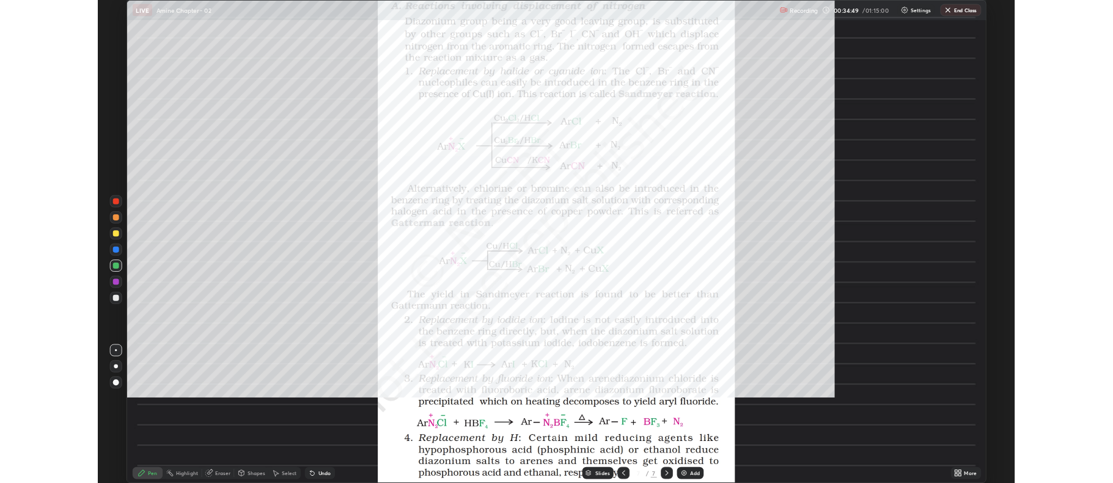
scroll to position [587, 1113]
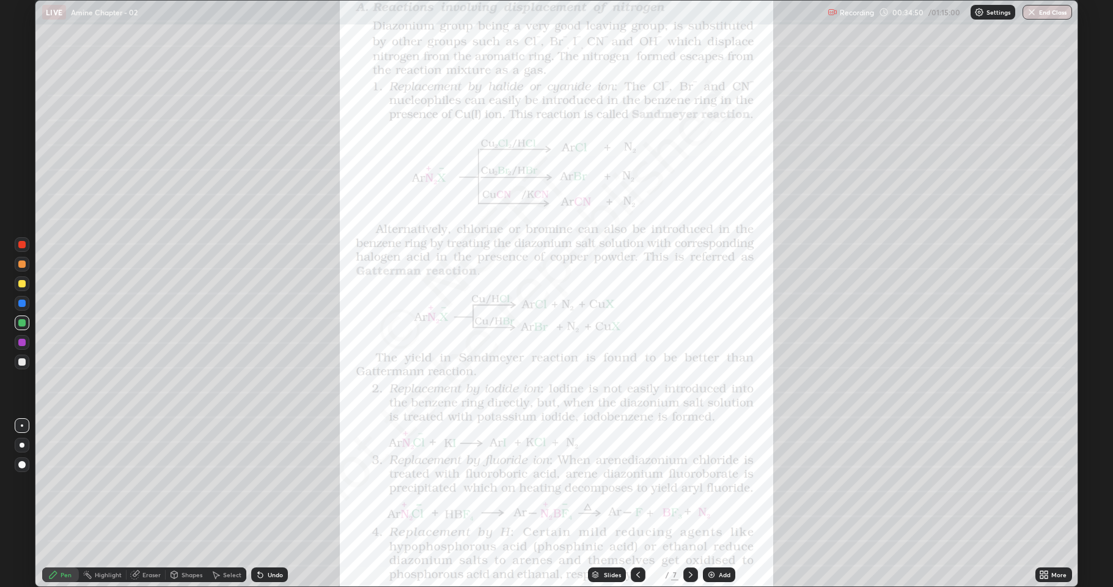
click at [1039, 483] on div "More" at bounding box center [1053, 574] width 37 height 15
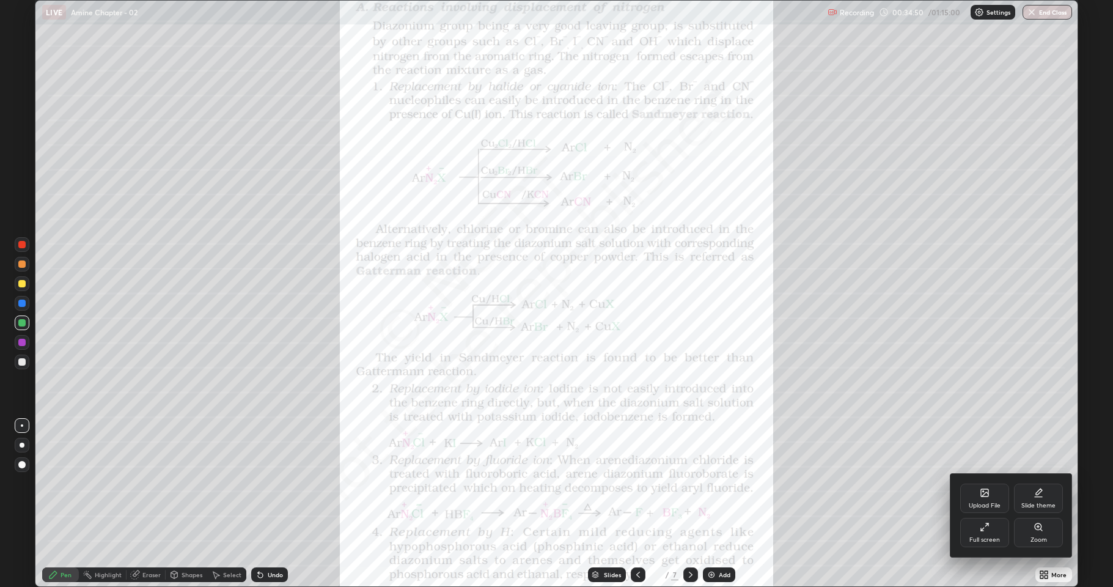
click at [1037, 483] on div "Zoom" at bounding box center [1038, 539] width 16 height 6
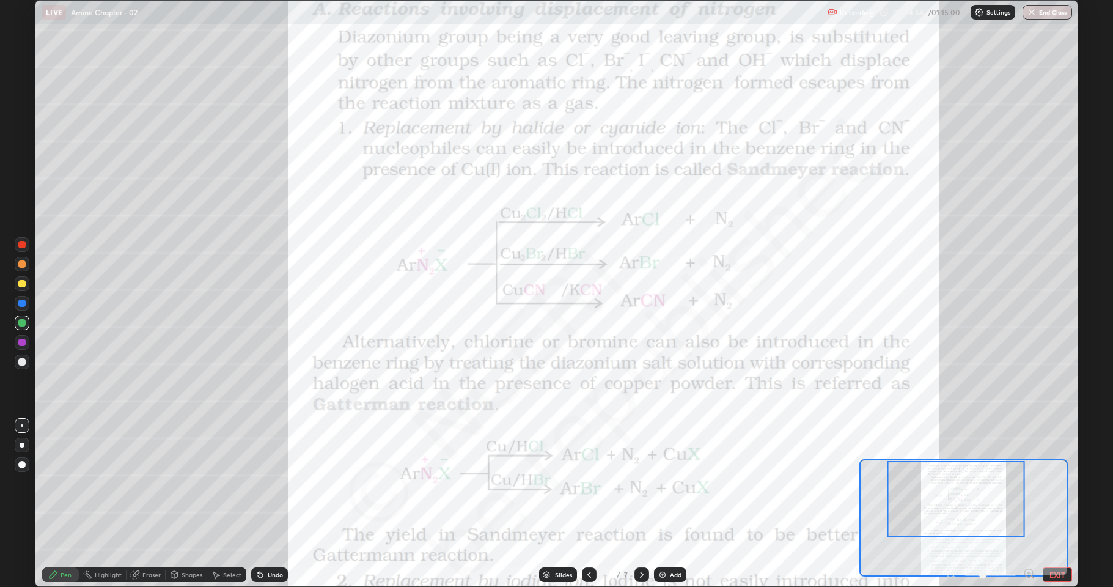
click at [1026, 483] on icon at bounding box center [1029, 573] width 12 height 12
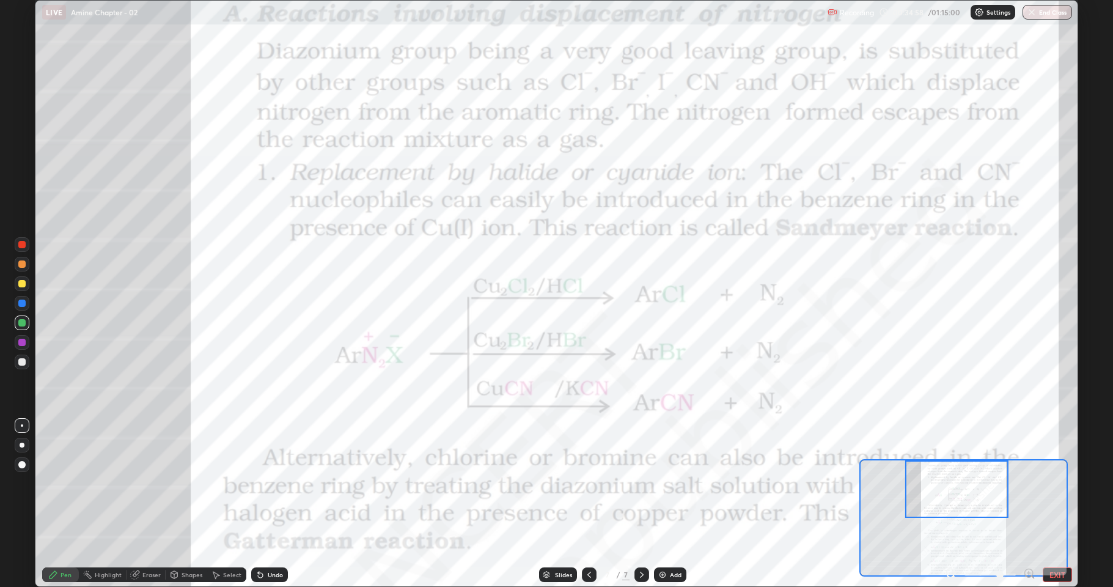
click at [21, 342] on div at bounding box center [21, 341] width 7 height 7
click at [19, 304] on div at bounding box center [21, 302] width 7 height 7
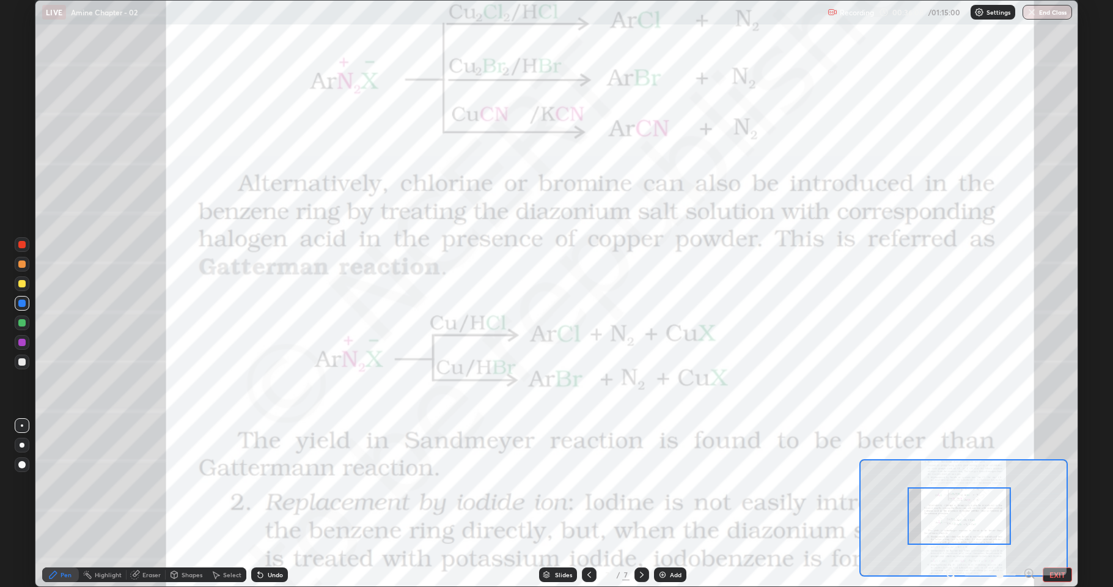
click at [24, 290] on div at bounding box center [22, 283] width 15 height 15
click at [23, 345] on div at bounding box center [21, 341] width 7 height 7
click at [277, 483] on div "Undo" at bounding box center [269, 574] width 37 height 15
click at [275, 483] on div "Undo" at bounding box center [275, 574] width 15 height 6
click at [273, 483] on div "Undo" at bounding box center [269, 574] width 37 height 15
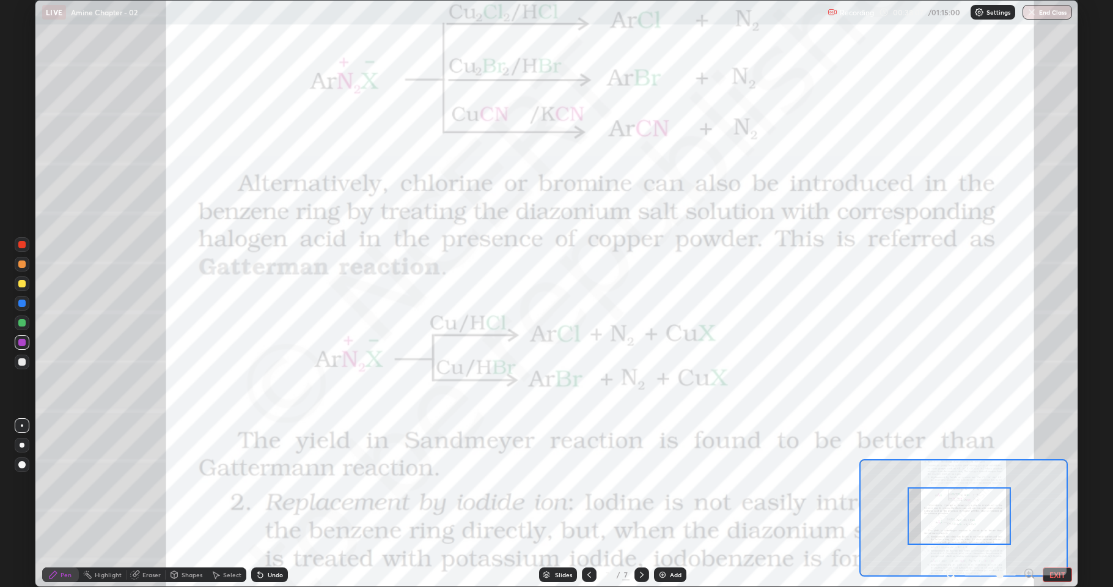
click at [21, 307] on div at bounding box center [22, 303] width 15 height 15
click at [21, 324] on div at bounding box center [21, 322] width 7 height 7
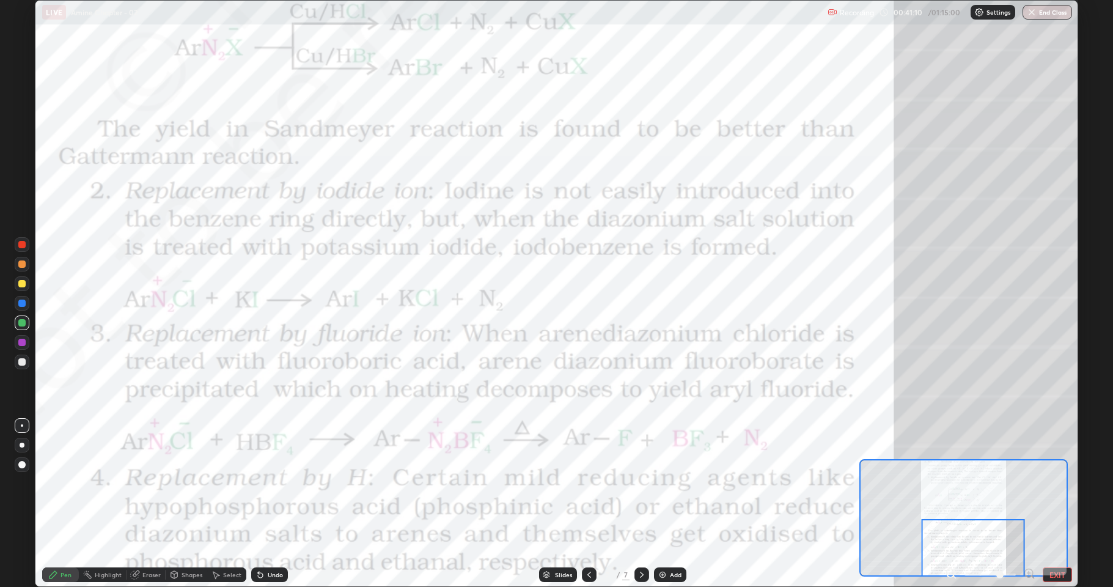
click at [21, 283] on div at bounding box center [21, 283] width 7 height 7
click at [17, 325] on div at bounding box center [22, 322] width 15 height 15
click at [19, 306] on div at bounding box center [21, 302] width 7 height 7
click at [981, 483] on div at bounding box center [972, 547] width 103 height 57
click at [17, 345] on div at bounding box center [22, 342] width 15 height 15
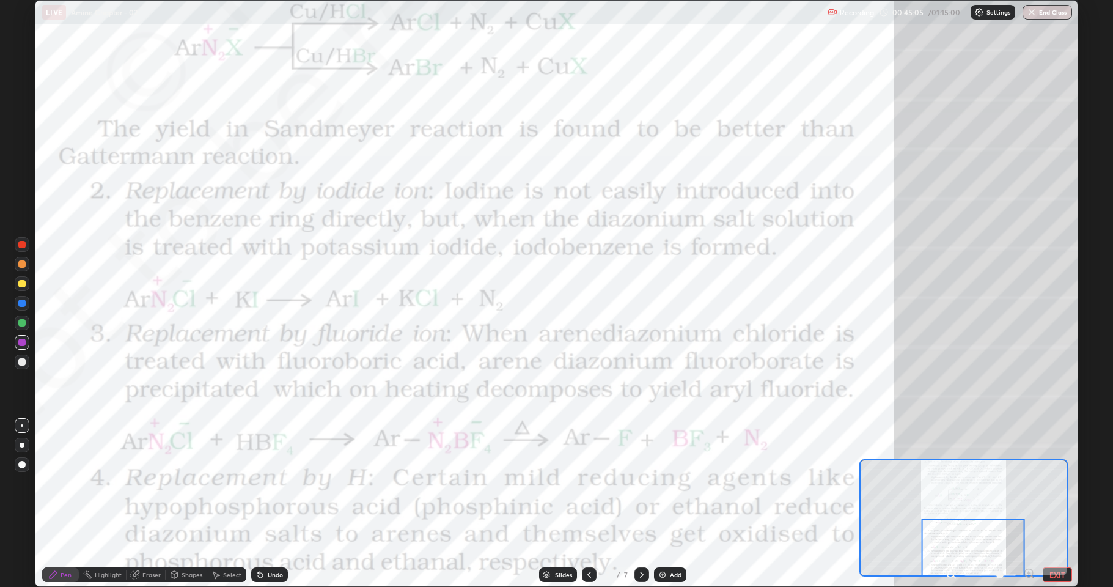
click at [22, 323] on div at bounding box center [21, 322] width 7 height 7
click at [20, 305] on div at bounding box center [21, 302] width 7 height 7
click at [590, 483] on icon at bounding box center [589, 574] width 10 height 10
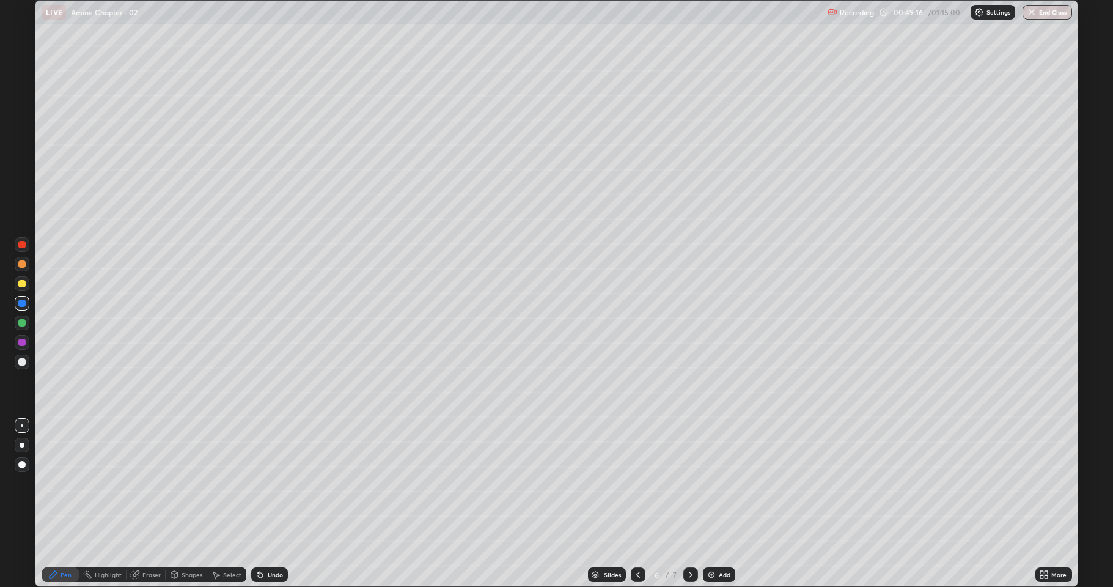
click at [690, 483] on icon at bounding box center [691, 574] width 10 height 10
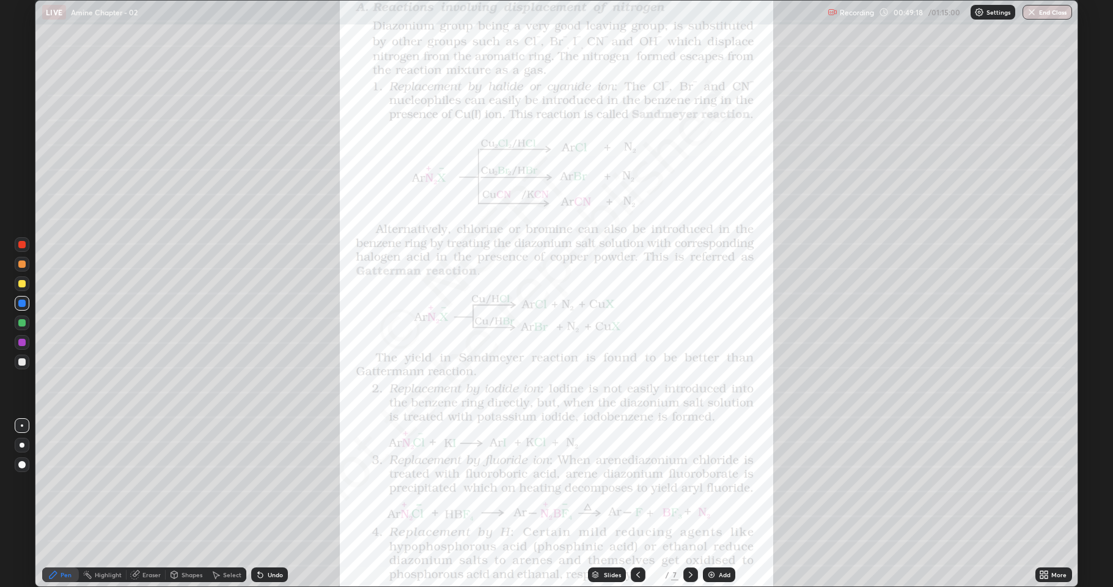
click at [1040, 483] on icon at bounding box center [1041, 576] width 3 height 3
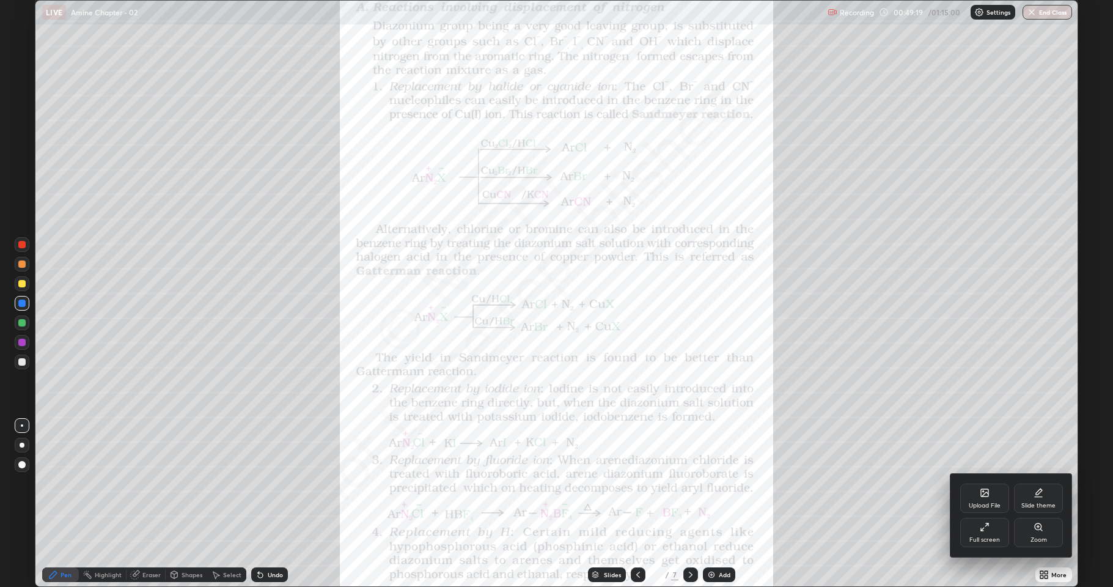
click at [1037, 483] on div "Zoom" at bounding box center [1038, 531] width 49 height 29
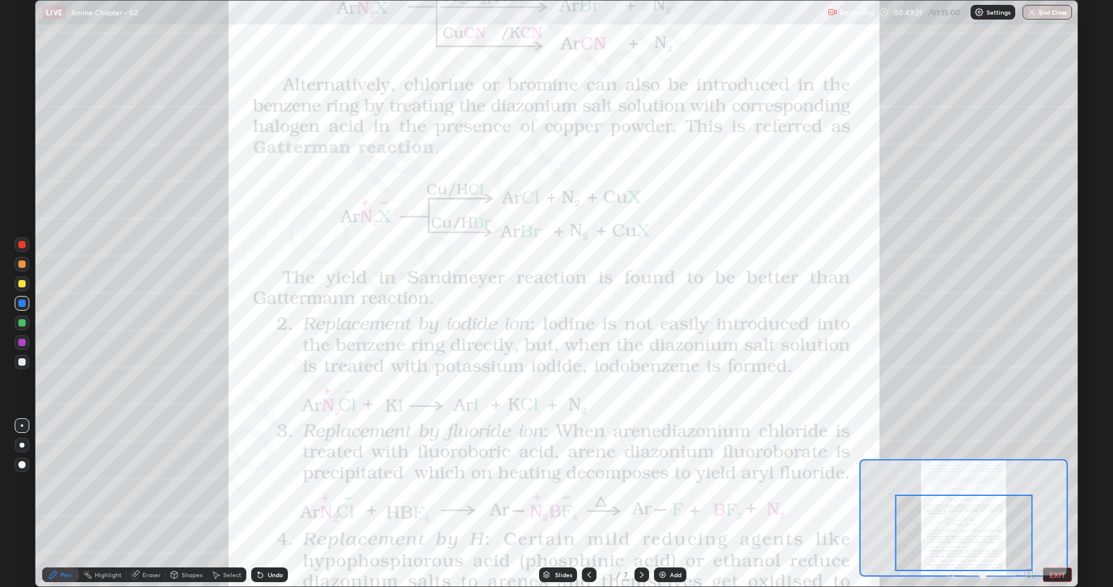
click at [1029, 483] on icon at bounding box center [1027, 572] width 3 height 0
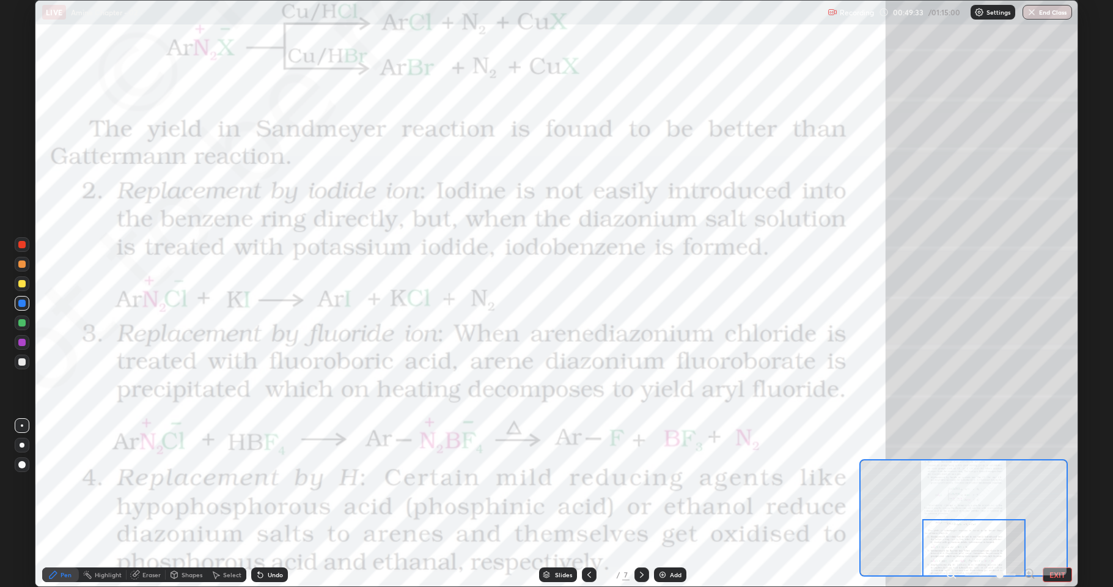
click at [956, 483] on div at bounding box center [973, 547] width 103 height 57
click at [952, 483] on div at bounding box center [973, 547] width 103 height 57
click at [951, 483] on icon at bounding box center [950, 573] width 8 height 8
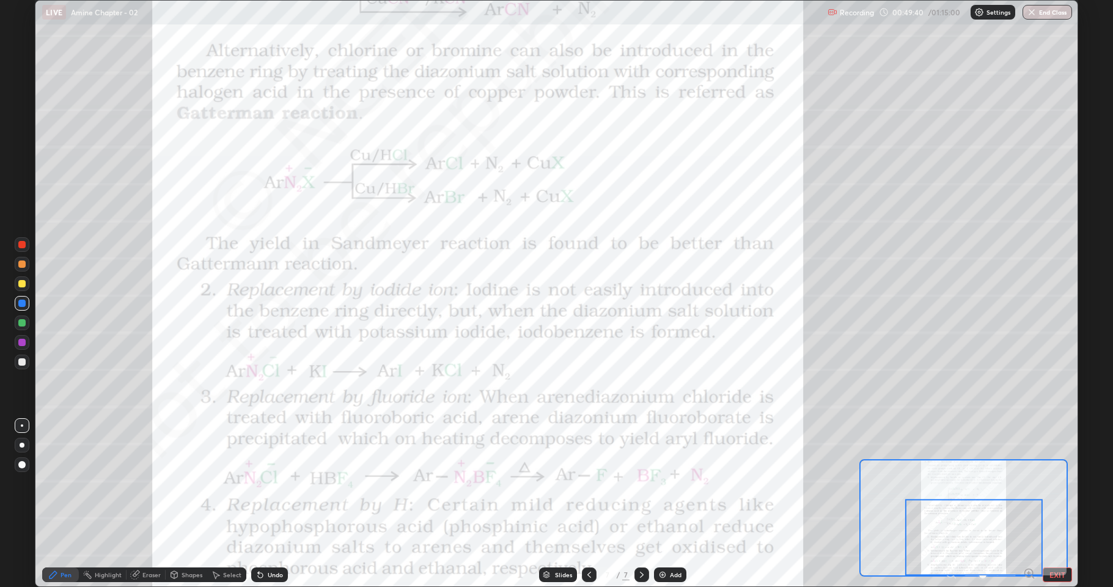
click at [590, 483] on icon at bounding box center [589, 574] width 10 height 10
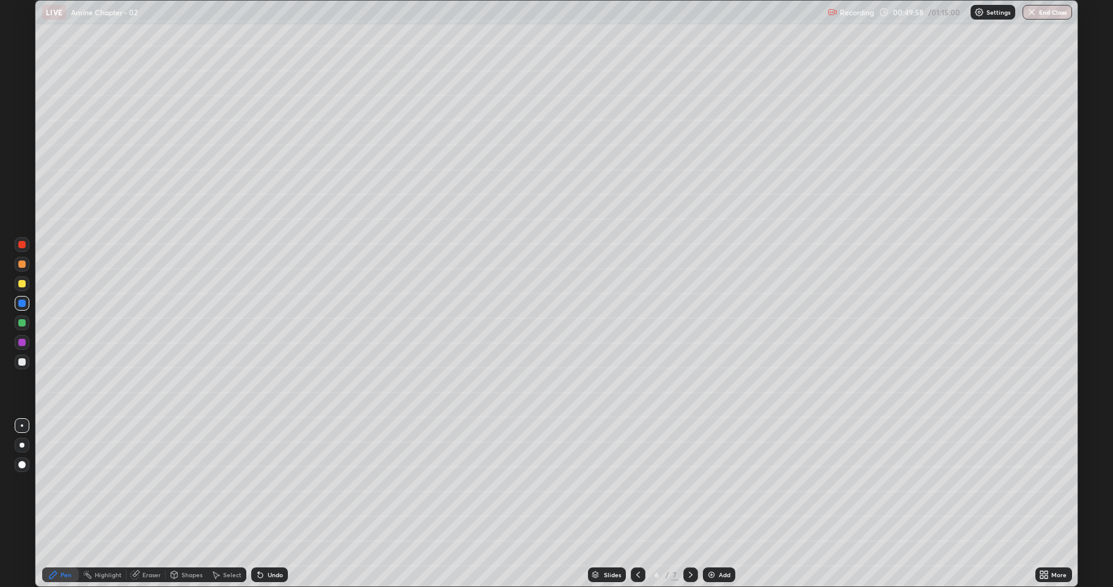
click at [20, 324] on div at bounding box center [21, 322] width 7 height 7
click at [258, 483] on icon at bounding box center [260, 574] width 5 height 5
click at [25, 286] on div at bounding box center [22, 283] width 15 height 15
click at [689, 483] on icon at bounding box center [691, 574] width 10 height 10
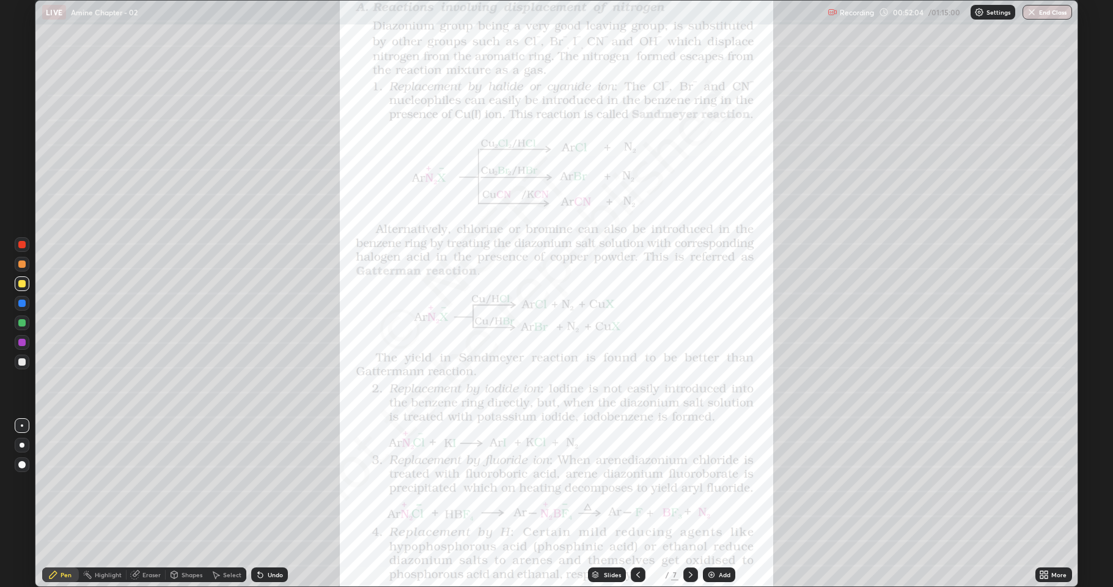
click at [689, 483] on icon at bounding box center [691, 574] width 4 height 6
click at [706, 483] on img at bounding box center [711, 574] width 10 height 10
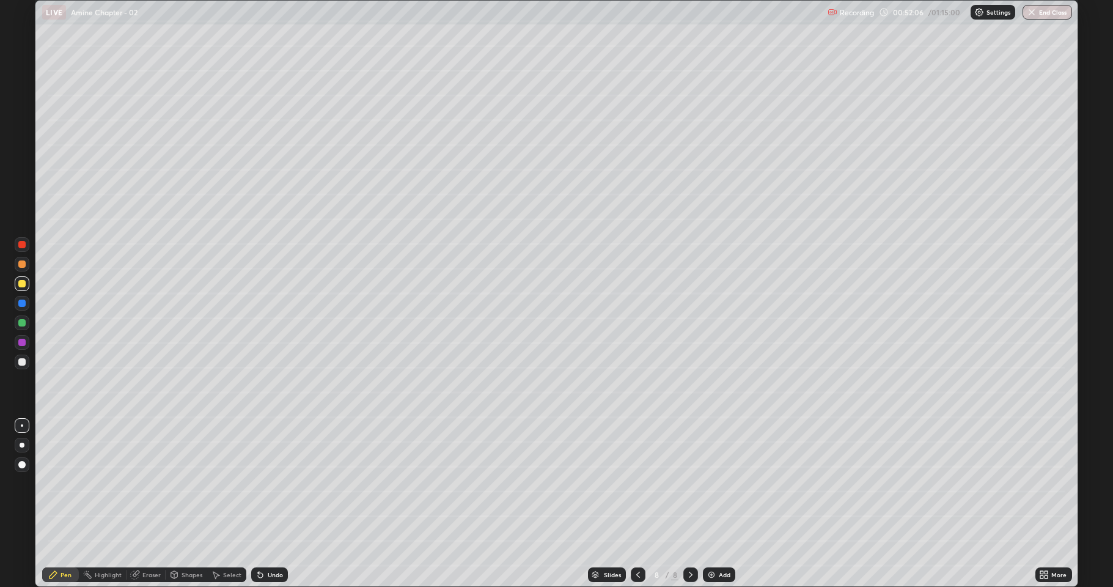
click at [24, 364] on div at bounding box center [21, 361] width 7 height 7
click at [24, 287] on div at bounding box center [22, 283] width 15 height 15
click at [21, 365] on div at bounding box center [21, 361] width 7 height 7
click at [22, 285] on div at bounding box center [21, 283] width 7 height 7
click at [21, 267] on div at bounding box center [21, 263] width 7 height 7
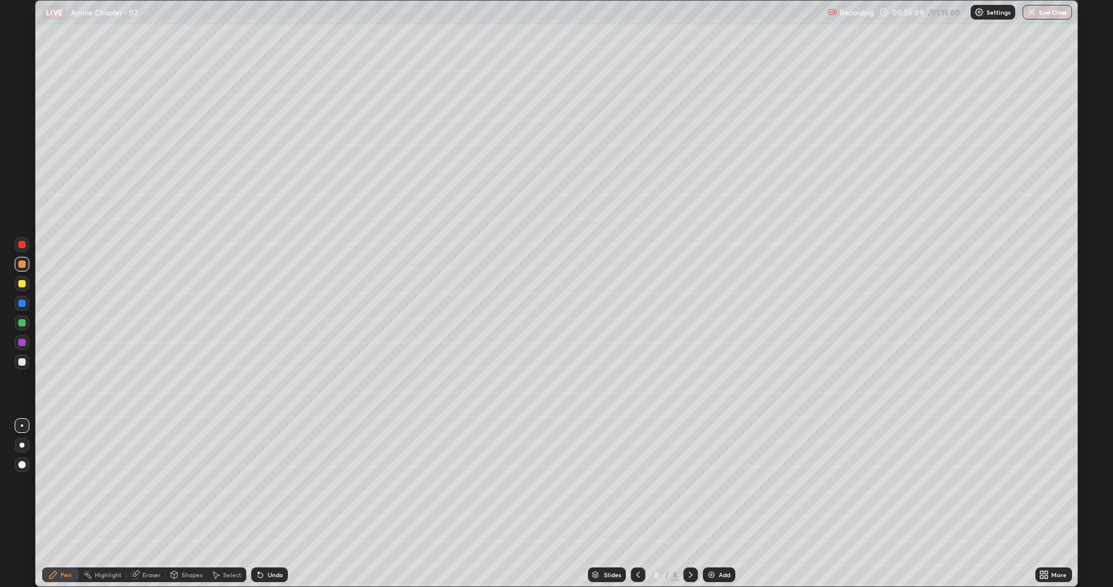
click at [23, 285] on div at bounding box center [21, 283] width 7 height 7
click at [22, 367] on div at bounding box center [22, 361] width 15 height 15
click at [22, 267] on div at bounding box center [21, 263] width 7 height 7
click at [709, 483] on img at bounding box center [711, 574] width 10 height 10
click at [27, 365] on div at bounding box center [22, 361] width 15 height 15
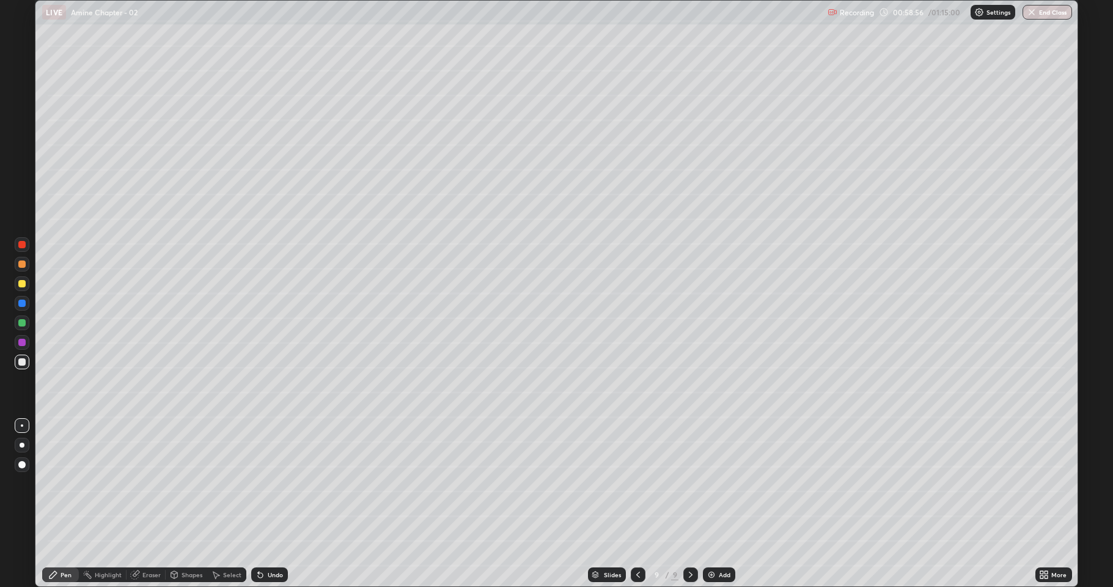
click at [197, 483] on div "Shapes" at bounding box center [187, 574] width 42 height 15
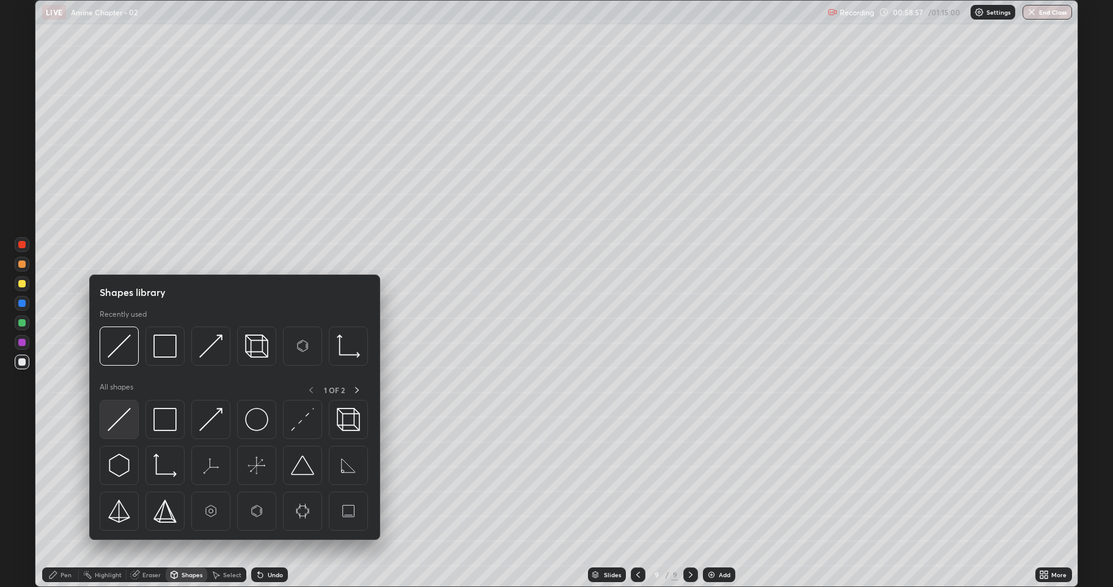
click at [134, 418] on div at bounding box center [119, 419] width 39 height 39
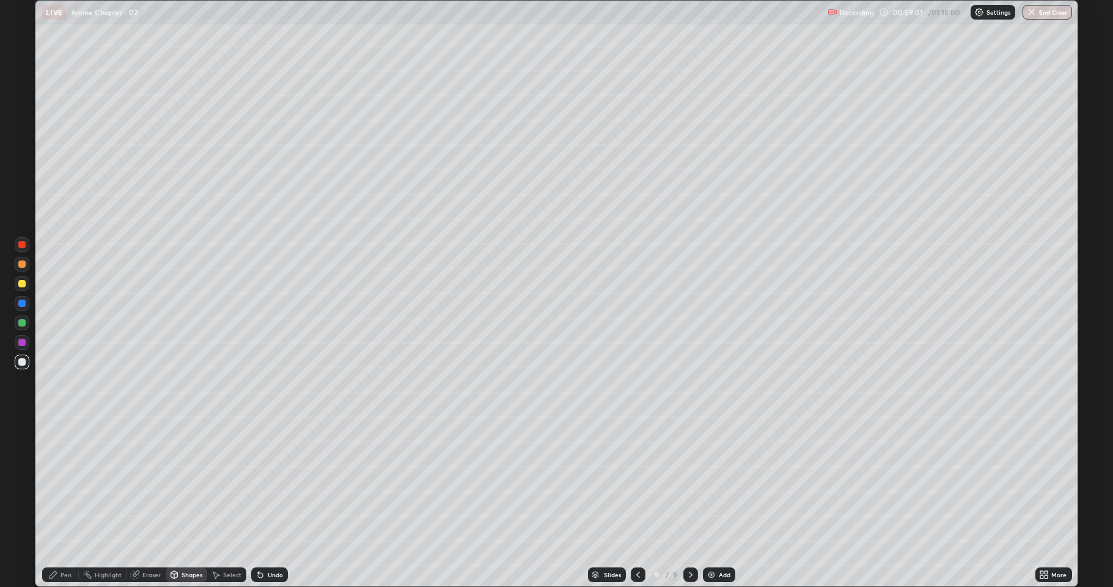
click at [271, 483] on div "Undo" at bounding box center [275, 574] width 15 height 6
click at [192, 483] on div "Shapes" at bounding box center [187, 574] width 42 height 15
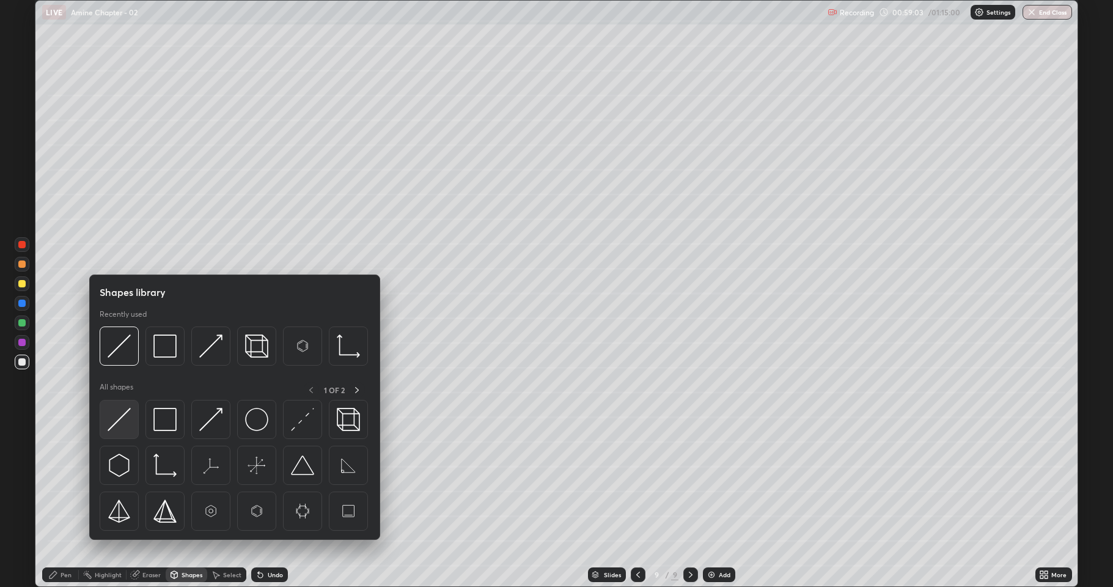
click at [125, 425] on img at bounding box center [119, 419] width 23 height 23
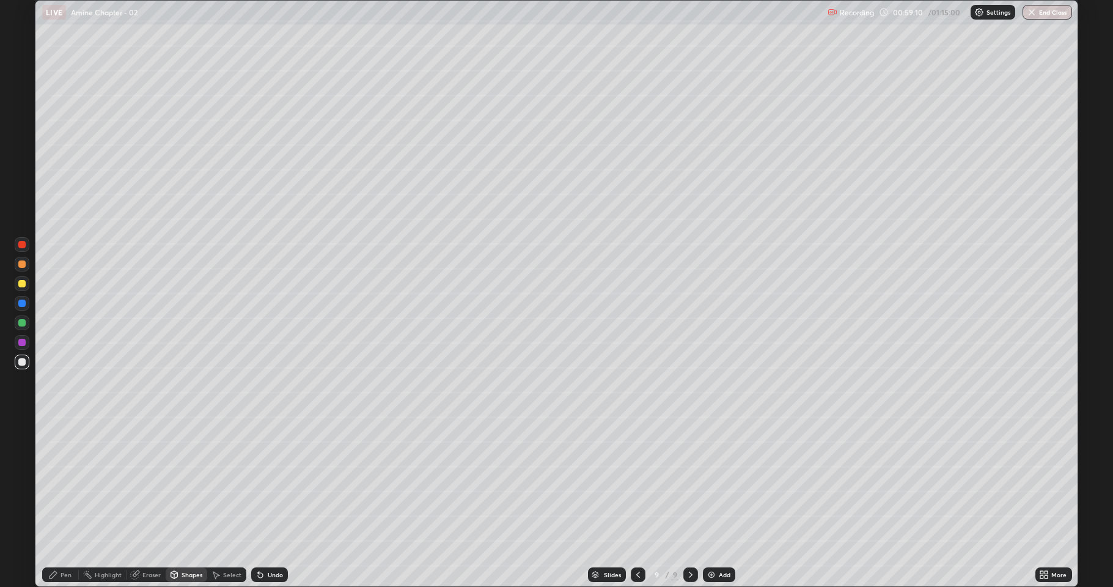
click at [64, 483] on div "Pen" at bounding box center [60, 574] width 37 height 15
click at [23, 282] on div at bounding box center [21, 283] width 7 height 7
click at [23, 362] on div at bounding box center [21, 361] width 7 height 7
click at [20, 326] on div at bounding box center [22, 322] width 15 height 15
click at [20, 287] on div at bounding box center [21, 283] width 7 height 7
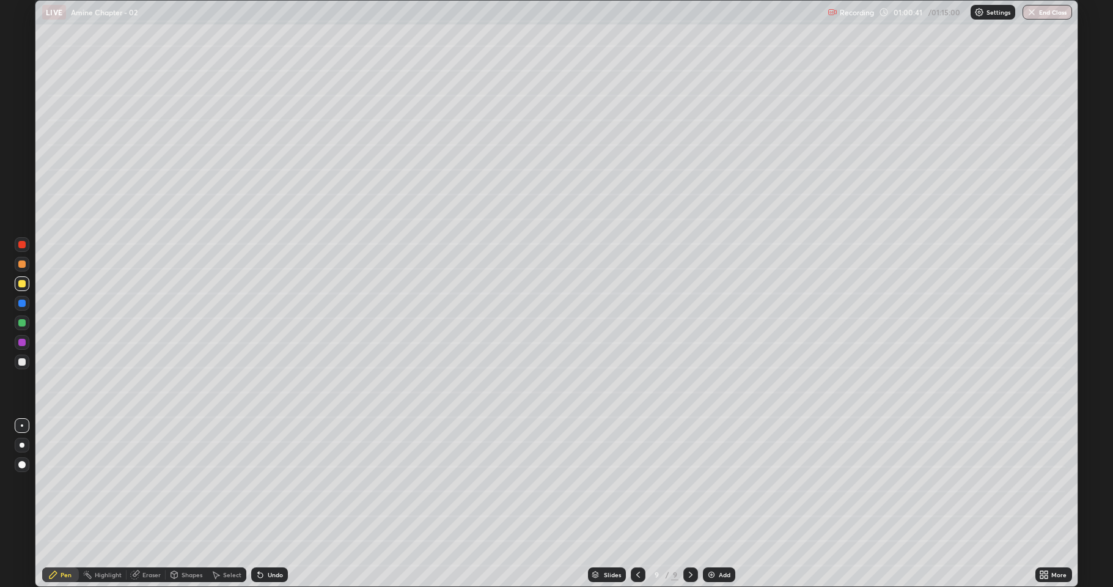
click at [25, 359] on div at bounding box center [22, 361] width 15 height 15
click at [23, 324] on div at bounding box center [21, 322] width 7 height 7
click at [706, 483] on img at bounding box center [711, 574] width 10 height 10
click at [20, 285] on div at bounding box center [21, 283] width 7 height 7
click at [265, 483] on div "Undo" at bounding box center [269, 574] width 37 height 15
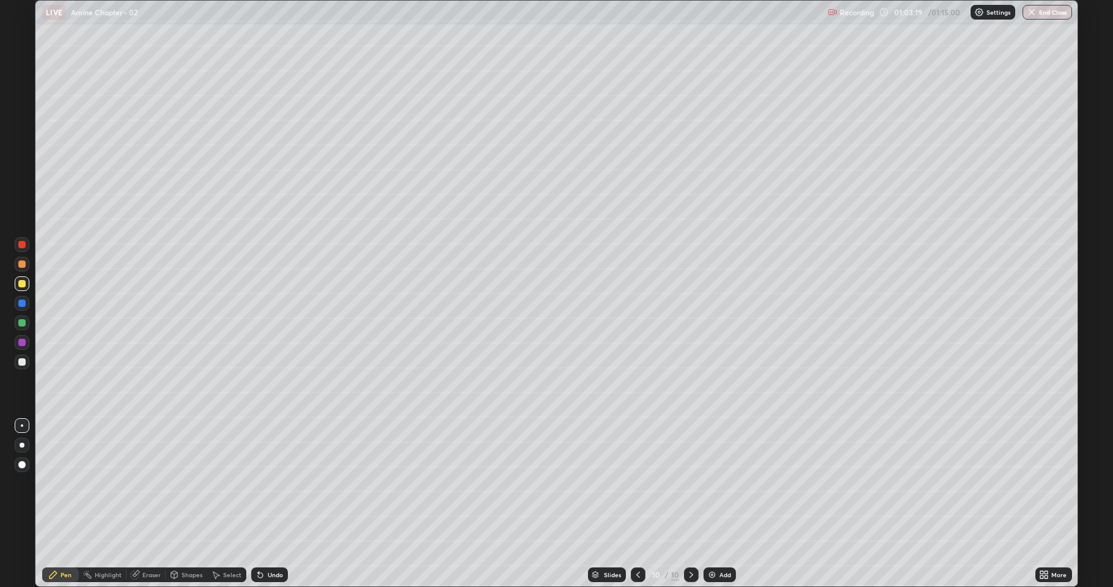
click at [261, 483] on icon at bounding box center [260, 574] width 10 height 10
click at [25, 324] on div at bounding box center [21, 322] width 7 height 7
click at [636, 483] on icon at bounding box center [638, 574] width 4 height 6
click at [635, 483] on icon at bounding box center [638, 574] width 10 height 10
click at [637, 483] on icon at bounding box center [638, 574] width 10 height 10
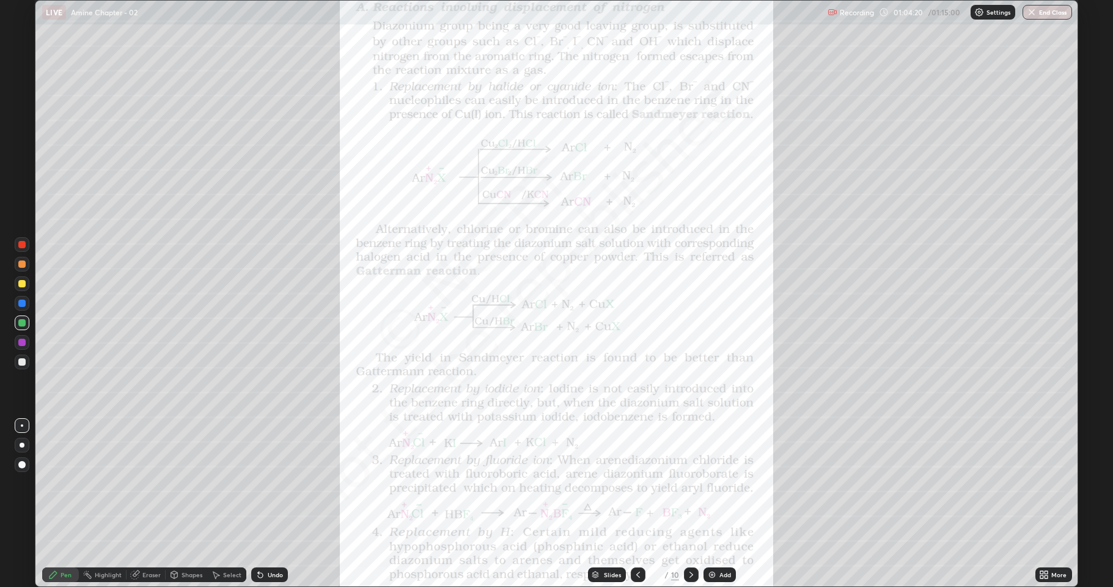
click at [637, 483] on icon at bounding box center [638, 574] width 10 height 10
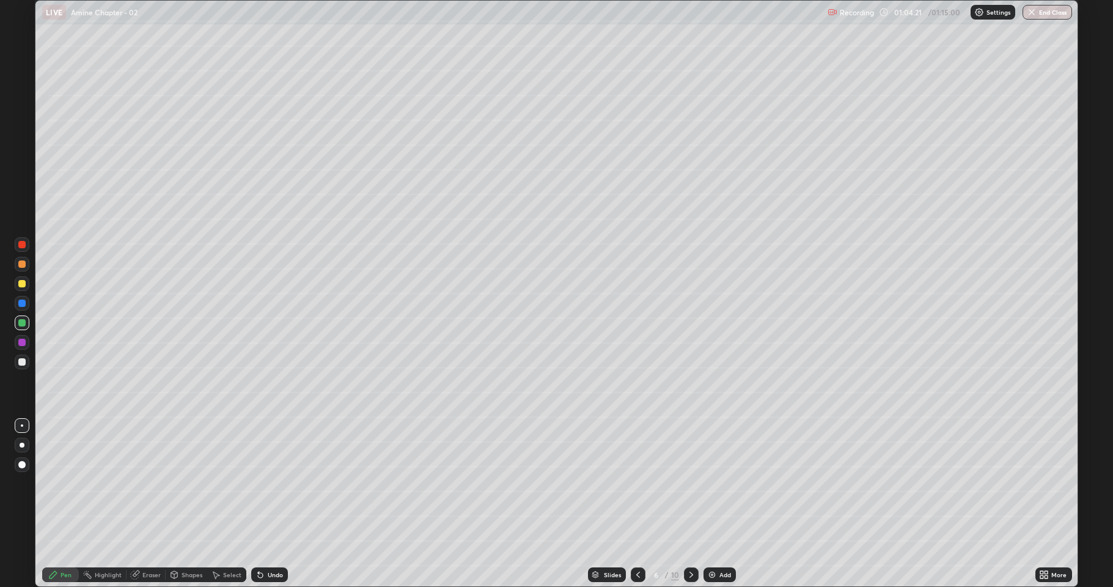
click at [637, 483] on icon at bounding box center [638, 574] width 10 height 10
click at [689, 483] on icon at bounding box center [691, 574] width 10 height 10
click at [687, 483] on icon at bounding box center [691, 574] width 10 height 10
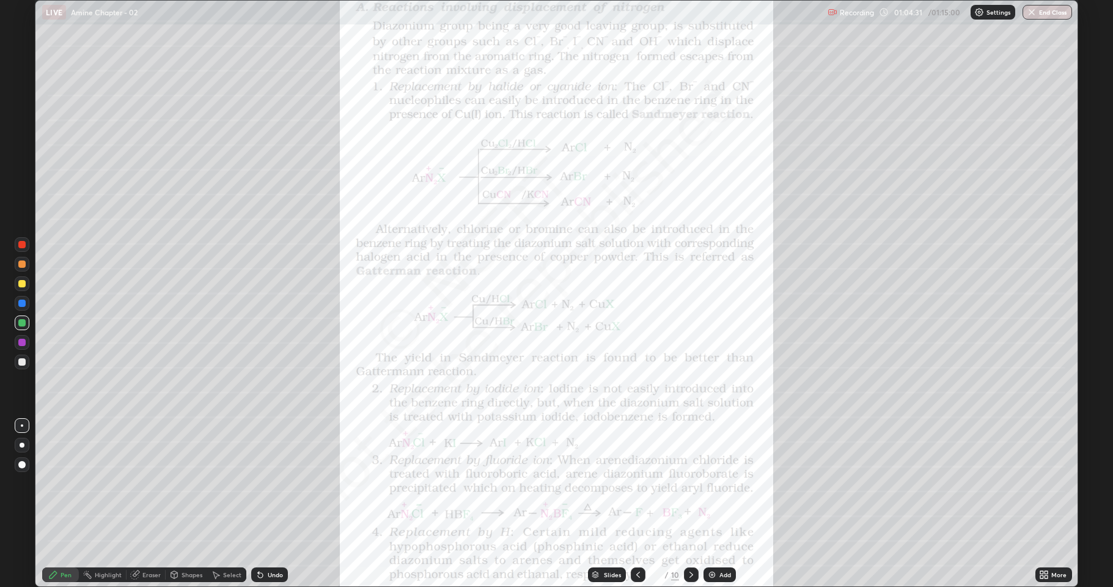
click at [689, 483] on icon at bounding box center [691, 574] width 10 height 10
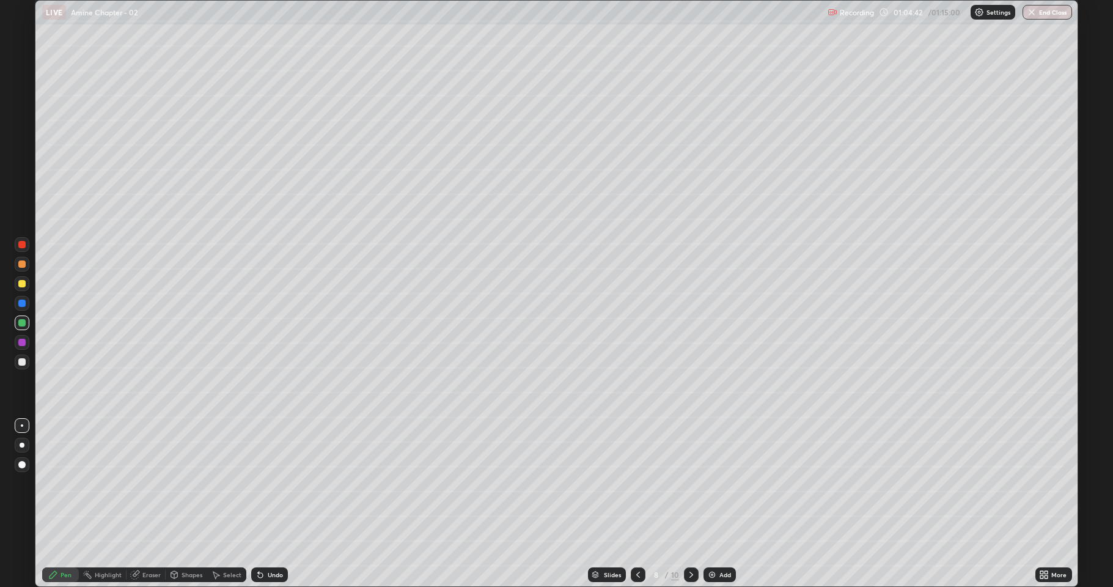
click at [689, 483] on icon at bounding box center [691, 574] width 4 height 6
click at [687, 483] on icon at bounding box center [691, 574] width 10 height 10
click at [27, 359] on div at bounding box center [22, 361] width 15 height 15
click at [229, 483] on div "Select" at bounding box center [226, 574] width 39 height 15
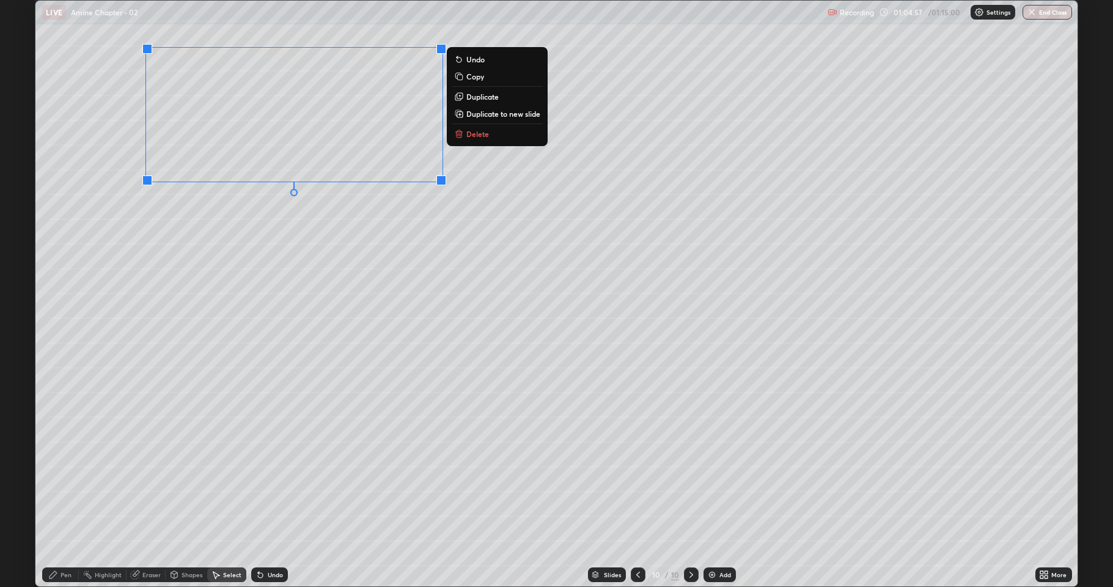
click at [481, 98] on p "Duplicate" at bounding box center [482, 97] width 32 height 10
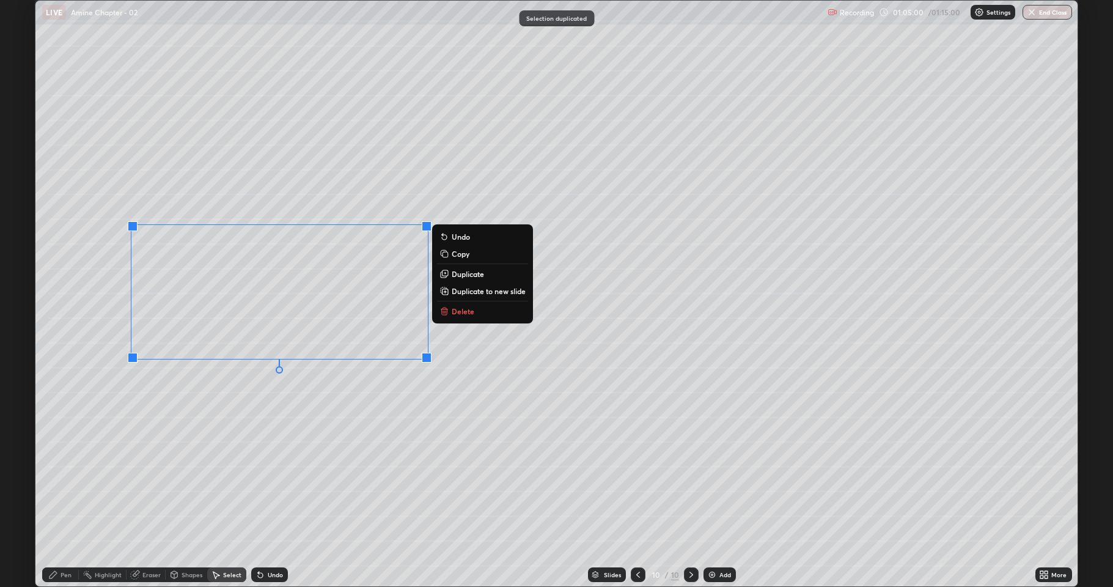
click at [301, 413] on div "0 ° Undo Copy Duplicate Duplicate to new slide Delete" at bounding box center [556, 293] width 1042 height 585
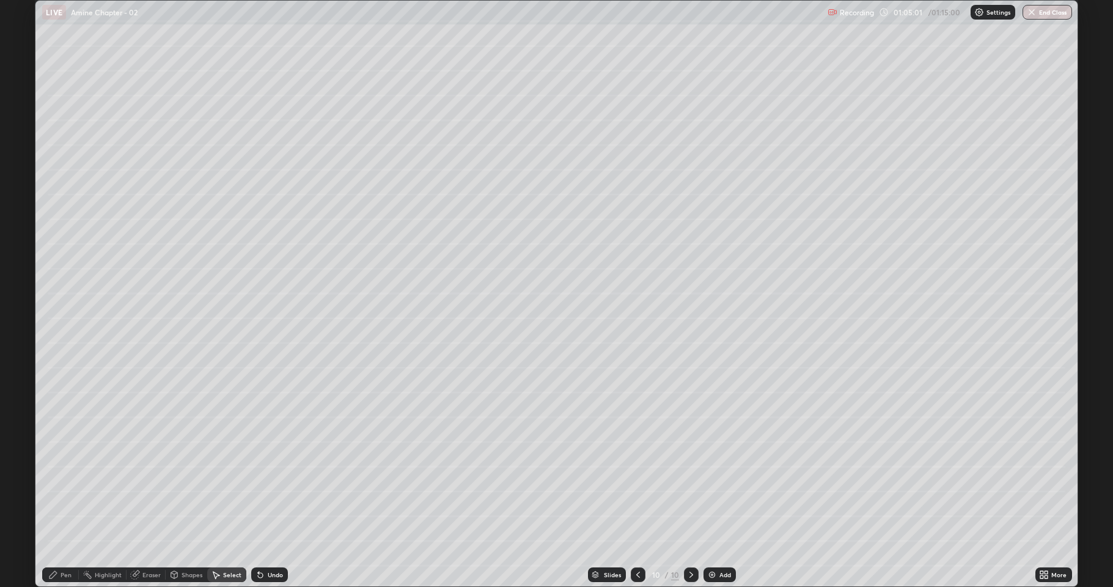
click at [158, 483] on div "Eraser" at bounding box center [151, 574] width 18 height 6
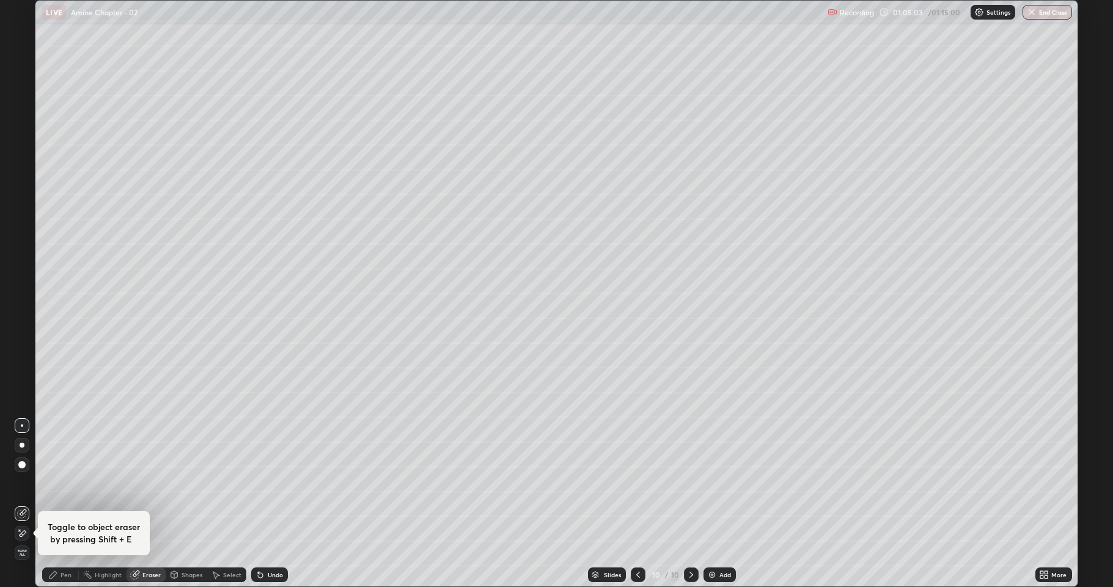
click at [72, 483] on div "Pen" at bounding box center [60, 574] width 37 height 15
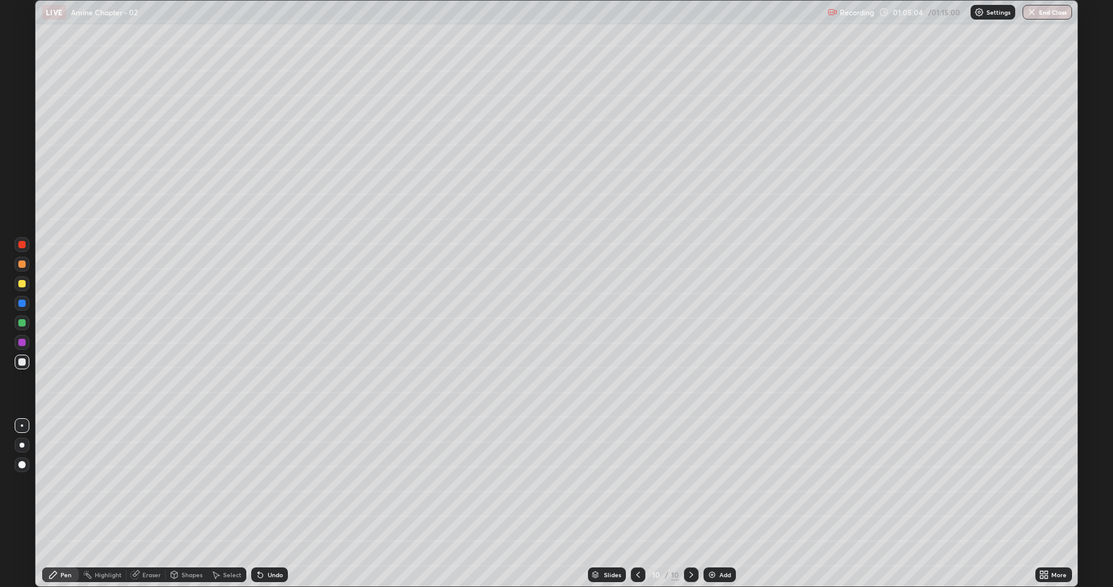
click at [22, 362] on div at bounding box center [21, 361] width 7 height 7
click at [638, 483] on icon at bounding box center [638, 574] width 10 height 10
click at [690, 483] on icon at bounding box center [691, 574] width 10 height 10
click at [21, 269] on div at bounding box center [22, 264] width 15 height 15
click at [20, 288] on div at bounding box center [22, 283] width 15 height 15
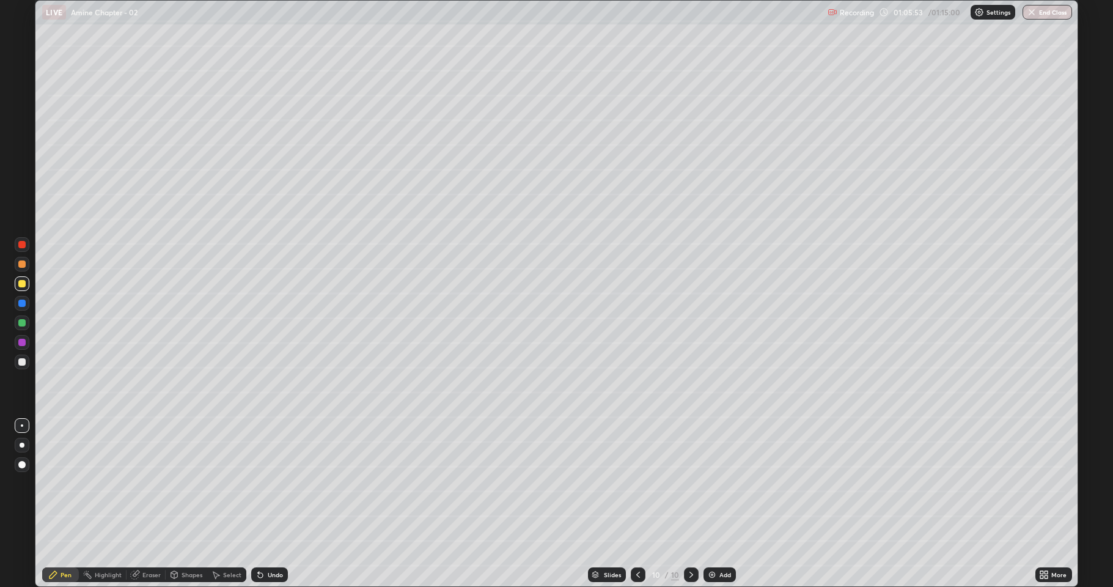
click at [21, 321] on div at bounding box center [21, 322] width 7 height 7
click at [20, 361] on div at bounding box center [21, 361] width 7 height 7
click at [239, 483] on div "Select" at bounding box center [226, 574] width 39 height 24
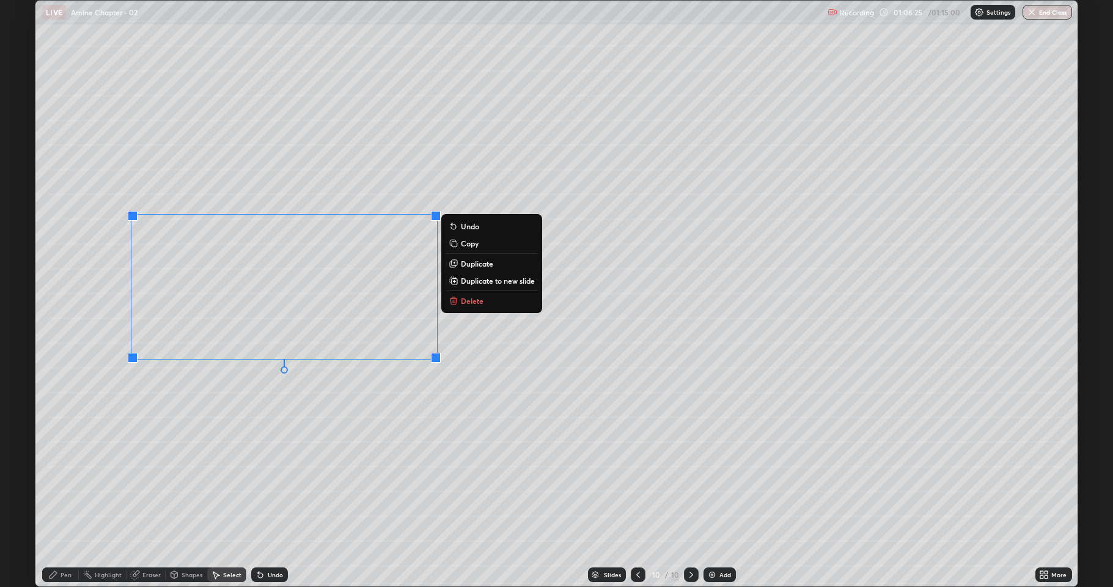
click at [481, 264] on p "Duplicate" at bounding box center [477, 263] width 32 height 10
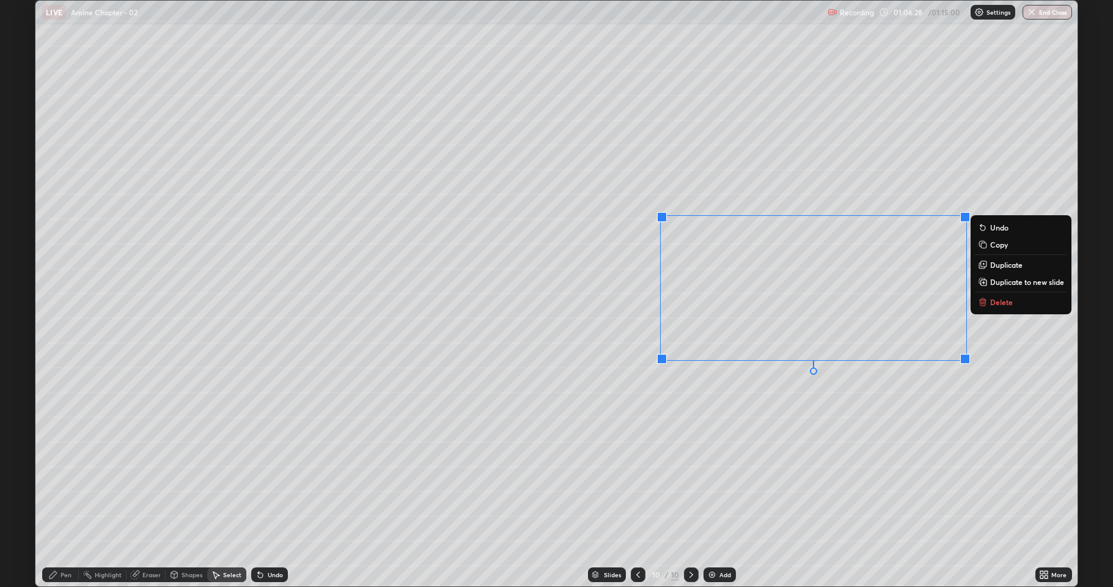
click at [706, 422] on div "0 ° Undo Copy Duplicate Duplicate to new slide Delete" at bounding box center [556, 293] width 1042 height 585
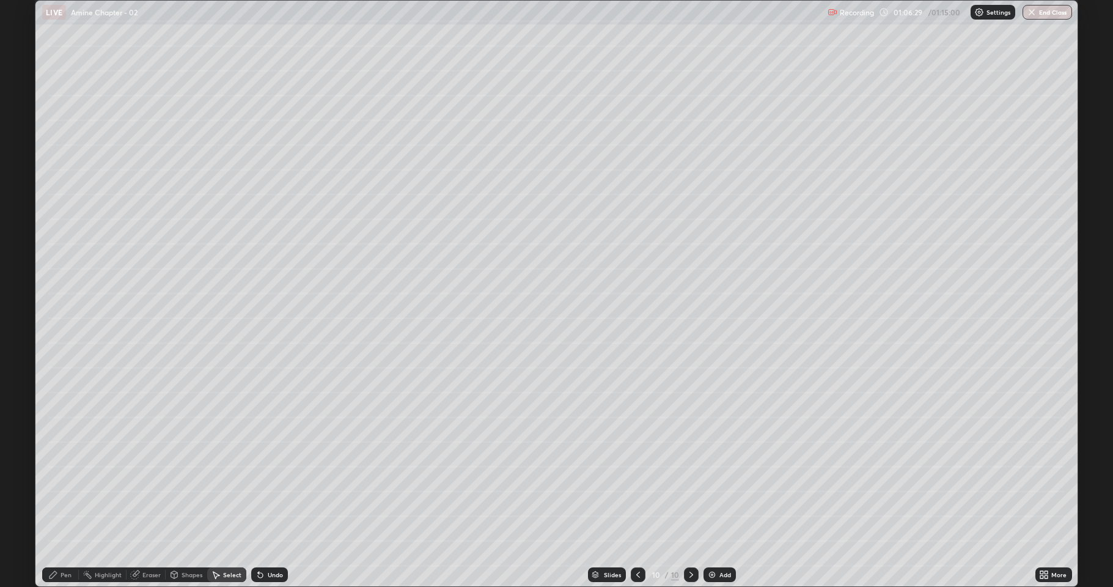
click at [157, 483] on div "Eraser" at bounding box center [151, 574] width 18 height 6
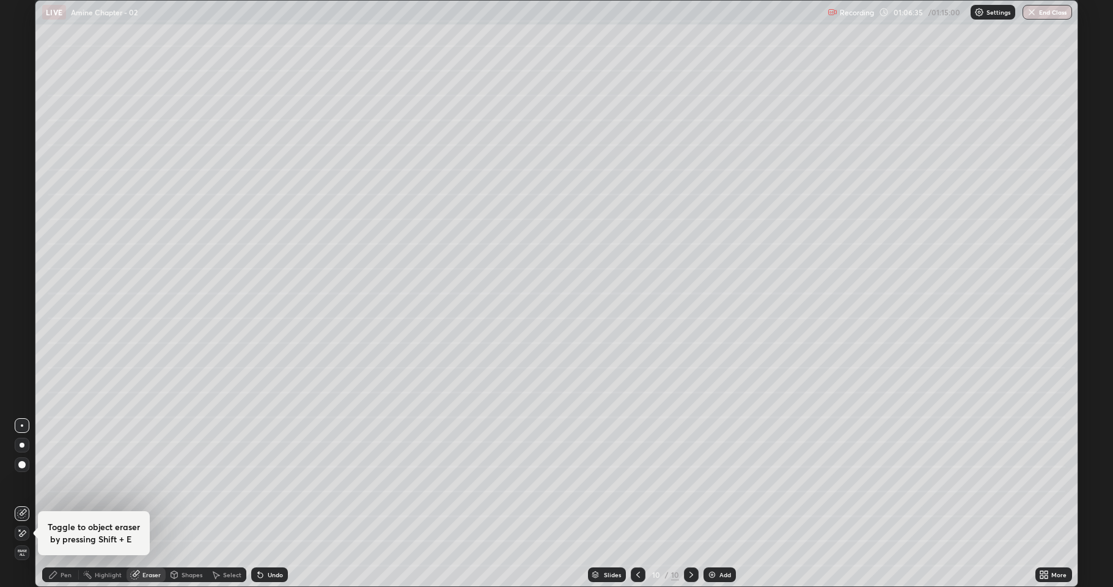
click at [70, 483] on div "Pen" at bounding box center [60, 574] width 37 height 15
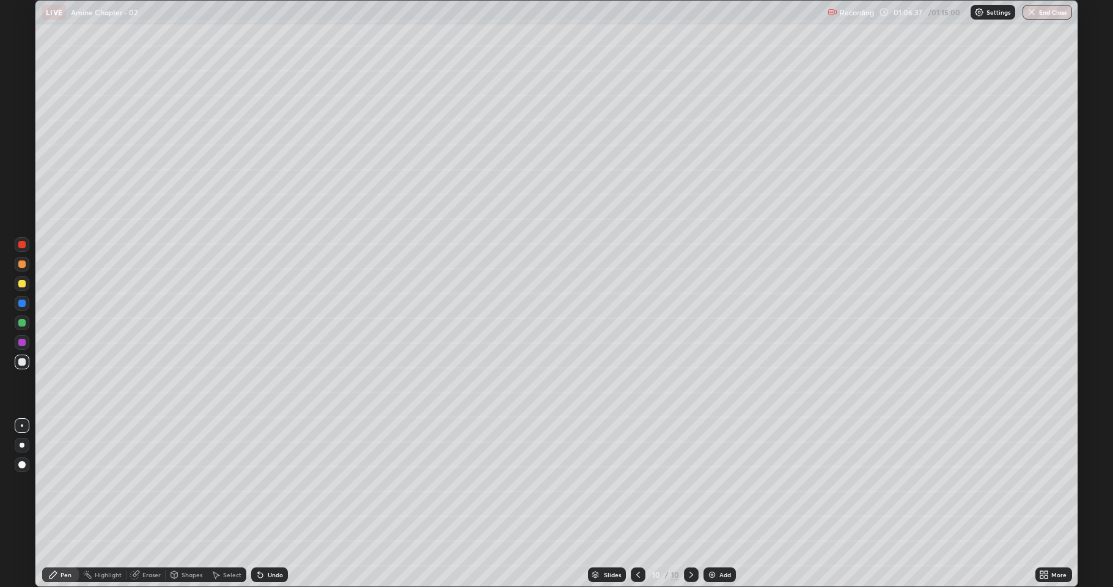
click at [18, 291] on div at bounding box center [22, 284] width 15 height 20
click at [24, 359] on div at bounding box center [21, 361] width 7 height 7
click at [20, 288] on div at bounding box center [22, 283] width 15 height 15
click at [25, 365] on div at bounding box center [22, 361] width 15 height 15
click at [715, 483] on div "Add" at bounding box center [719, 574] width 32 height 15
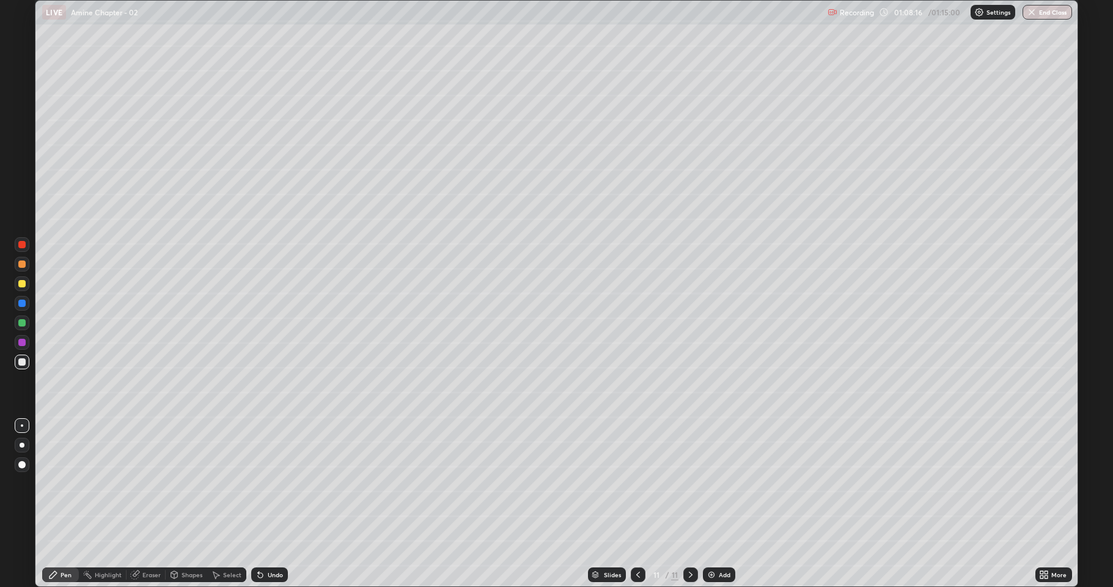
click at [22, 283] on div at bounding box center [21, 283] width 7 height 7
click at [21, 364] on div at bounding box center [21, 361] width 7 height 7
click at [22, 288] on div at bounding box center [22, 283] width 15 height 15
click at [21, 362] on div at bounding box center [21, 361] width 7 height 7
click at [22, 285] on div at bounding box center [21, 283] width 7 height 7
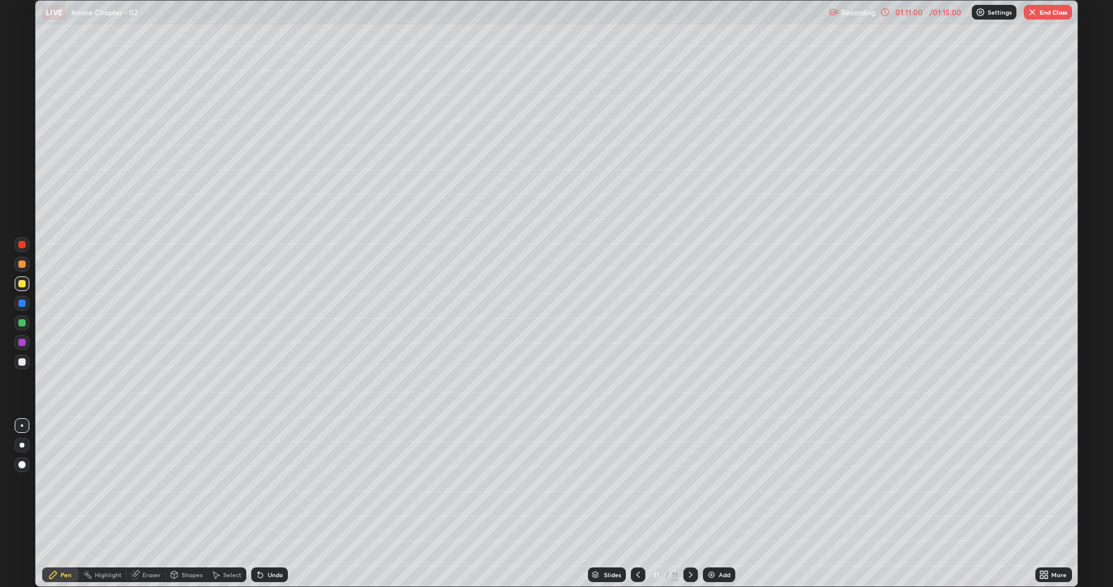
click at [885, 12] on icon at bounding box center [885, 12] width 10 height 10
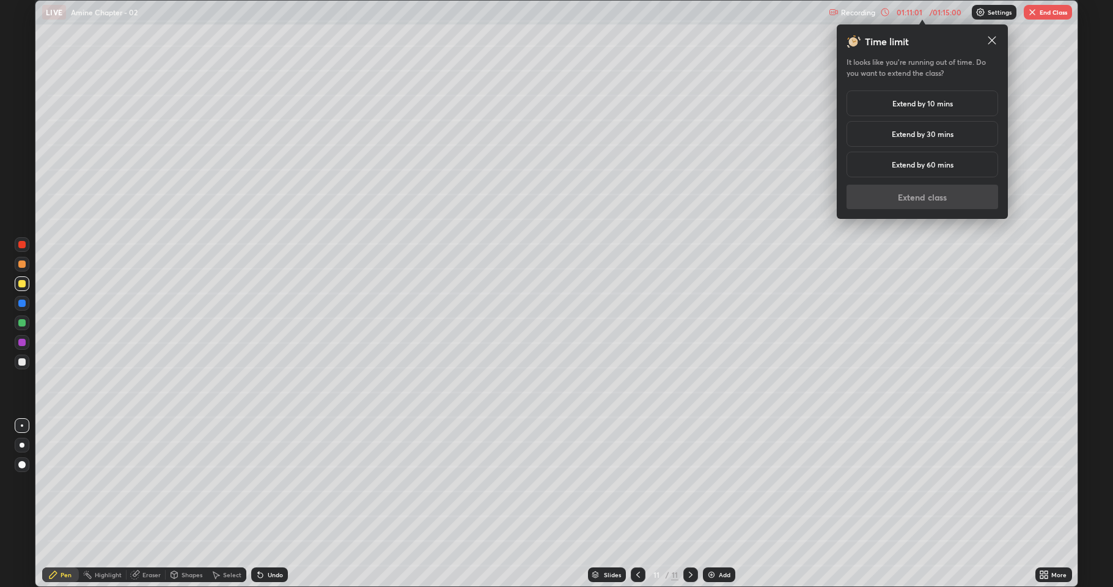
click at [885, 103] on div "Extend by 10 mins" at bounding box center [922, 103] width 152 height 26
click at [898, 195] on button "Extend class" at bounding box center [922, 197] width 152 height 24
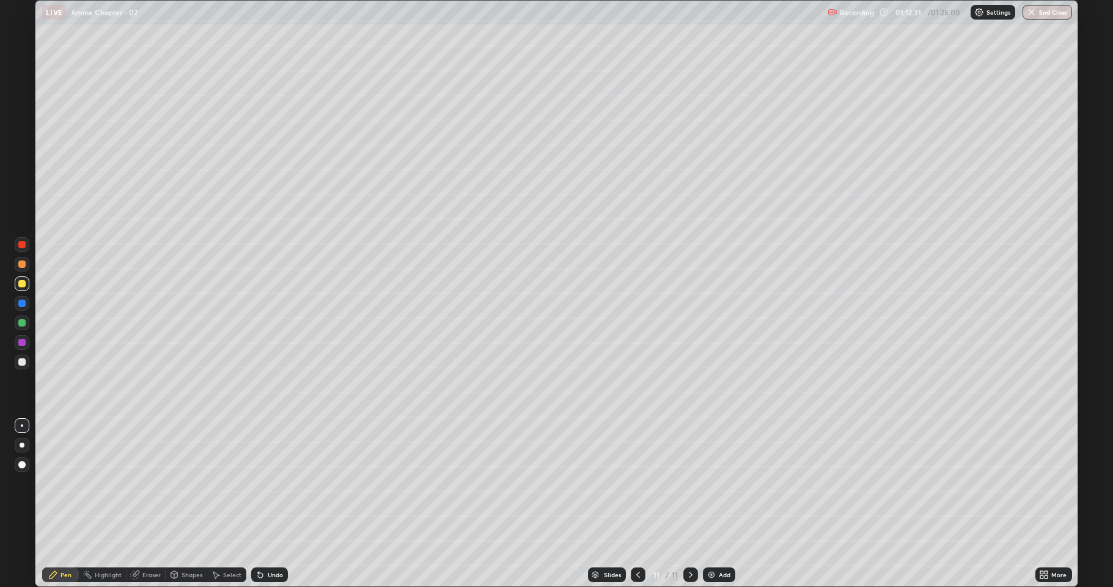
click at [1046, 483] on icon at bounding box center [1046, 576] width 3 height 3
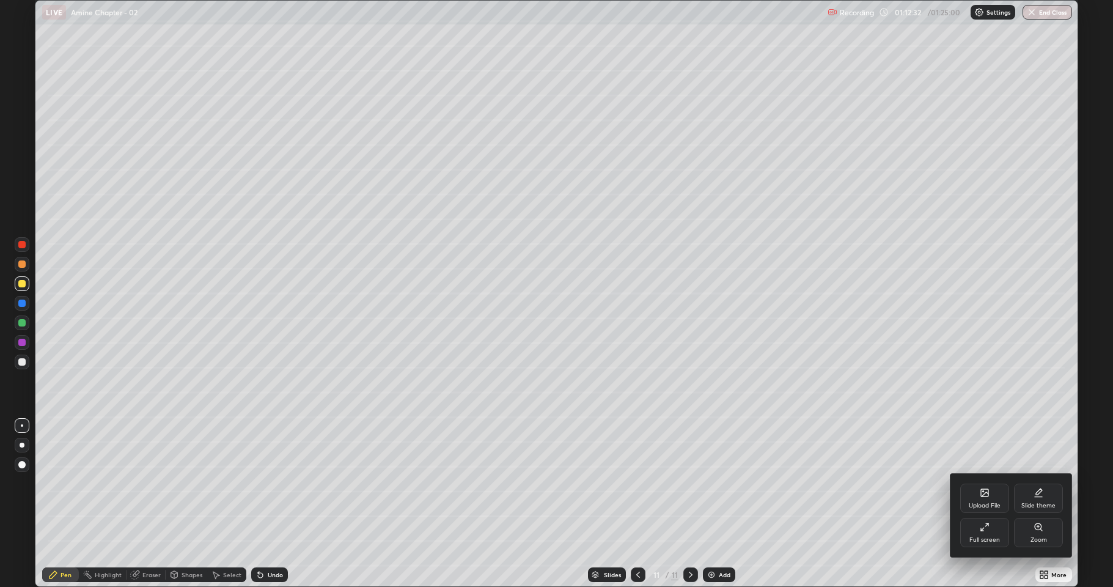
click at [982, 483] on icon at bounding box center [984, 494] width 7 height 4
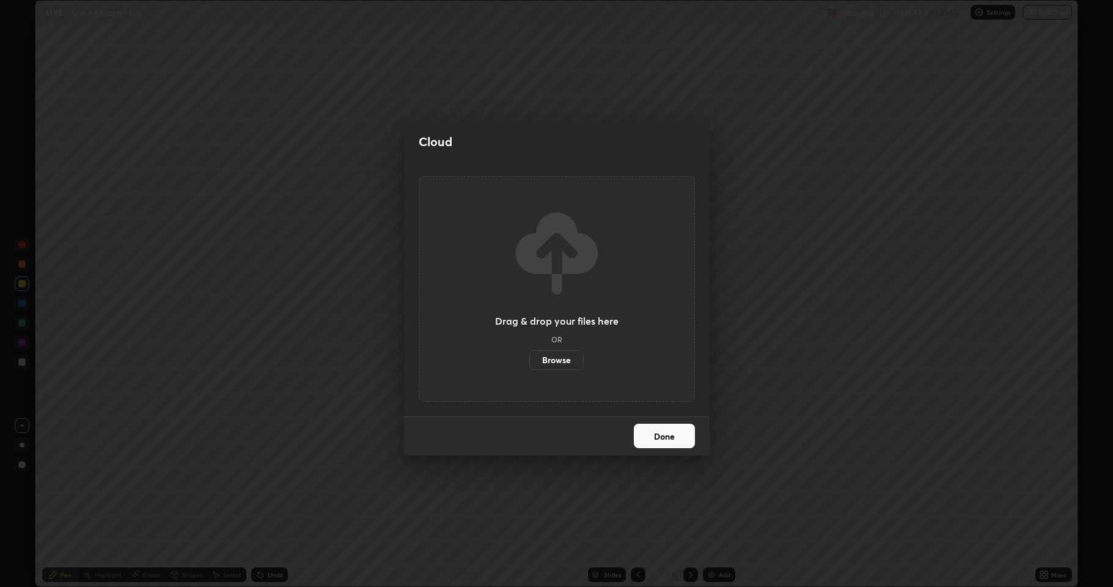
click at [565, 358] on label "Browse" at bounding box center [556, 360] width 54 height 20
click at [529, 358] on input "Browse" at bounding box center [529, 360] width 0 height 20
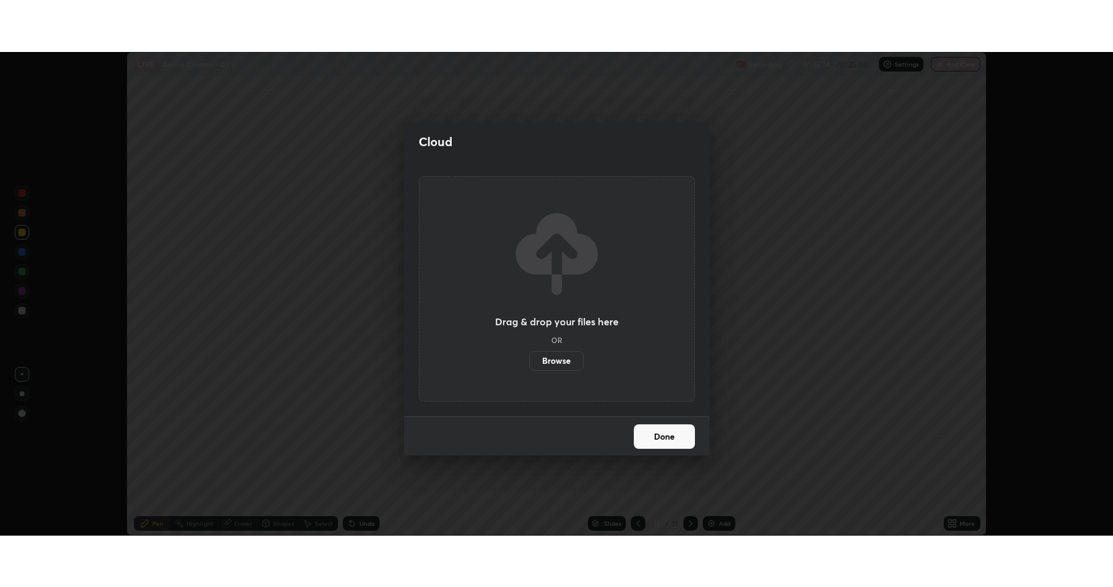
scroll to position [60613, 59983]
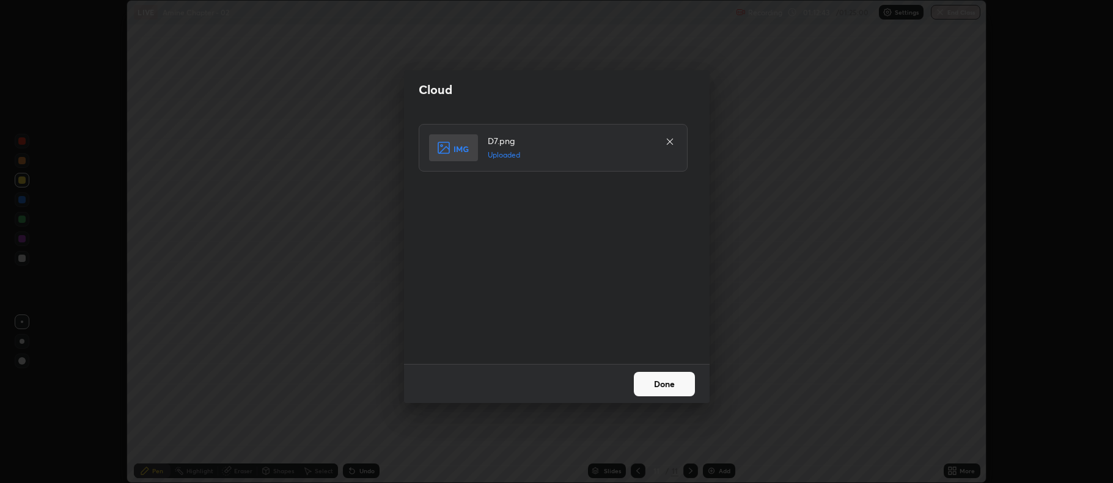
click at [661, 389] on button "Done" at bounding box center [664, 384] width 61 height 24
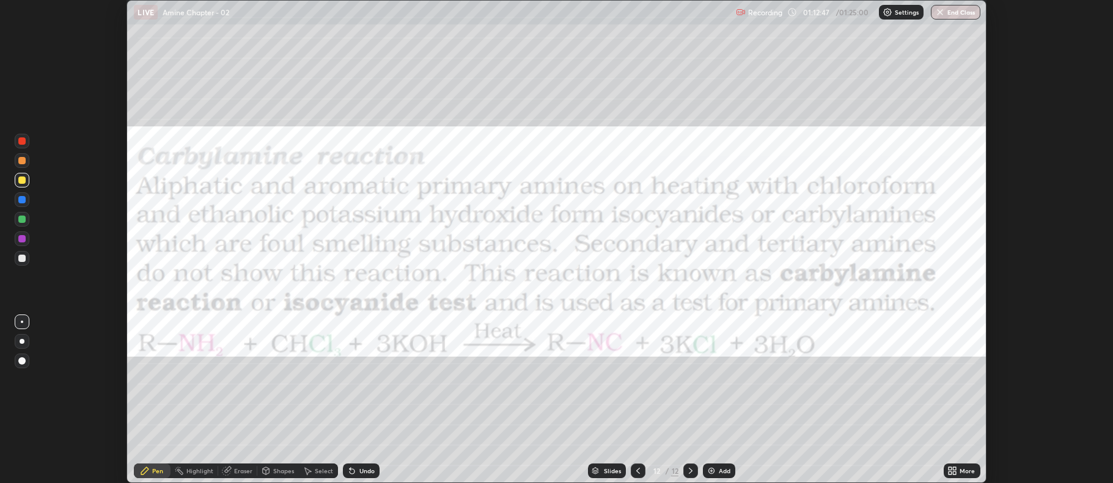
click at [957, 476] on div "More" at bounding box center [961, 471] width 37 height 15
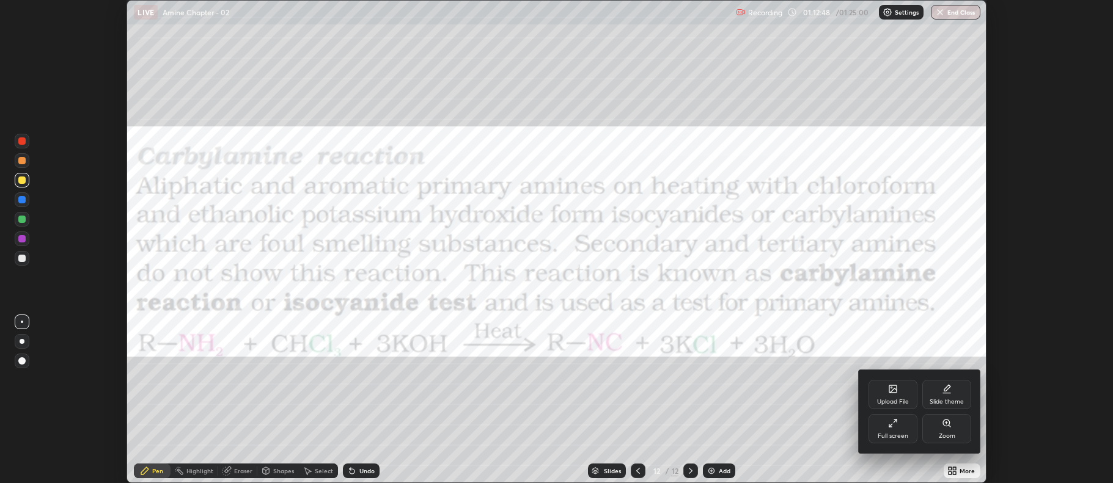
click at [905, 430] on div "Full screen" at bounding box center [892, 428] width 49 height 29
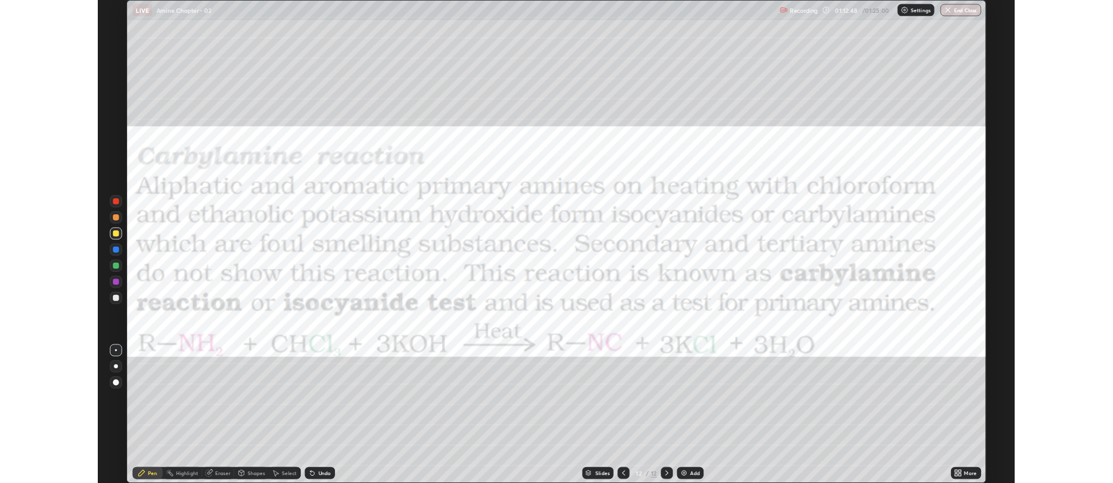
scroll to position [587, 1113]
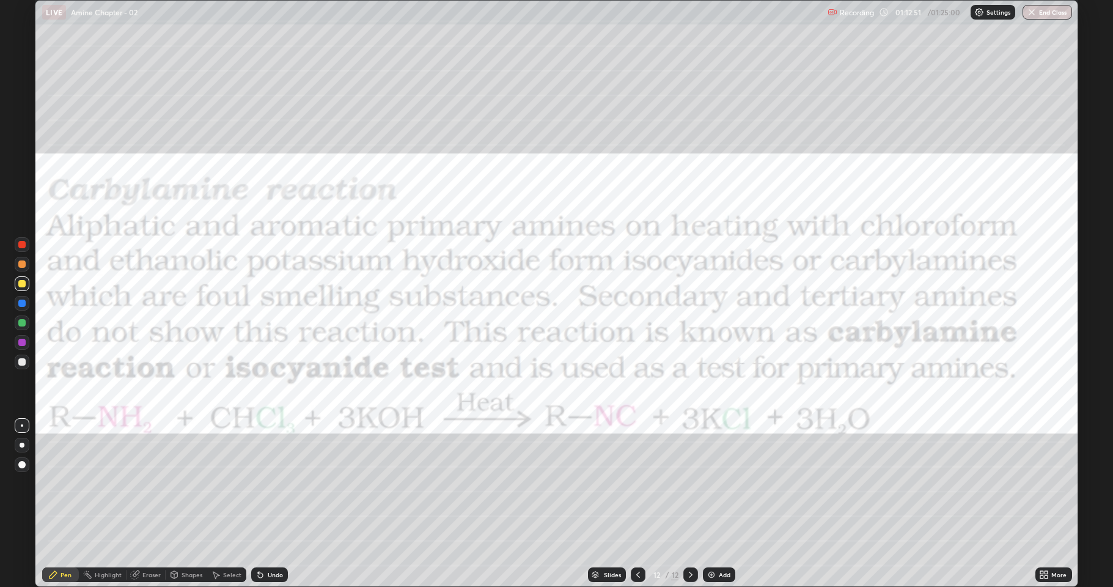
click at [19, 345] on div at bounding box center [21, 341] width 7 height 7
click at [22, 324] on div at bounding box center [21, 322] width 7 height 7
click at [21, 286] on div at bounding box center [21, 283] width 7 height 7
click at [255, 483] on icon at bounding box center [260, 574] width 10 height 10
click at [253, 483] on div "Undo" at bounding box center [269, 574] width 37 height 15
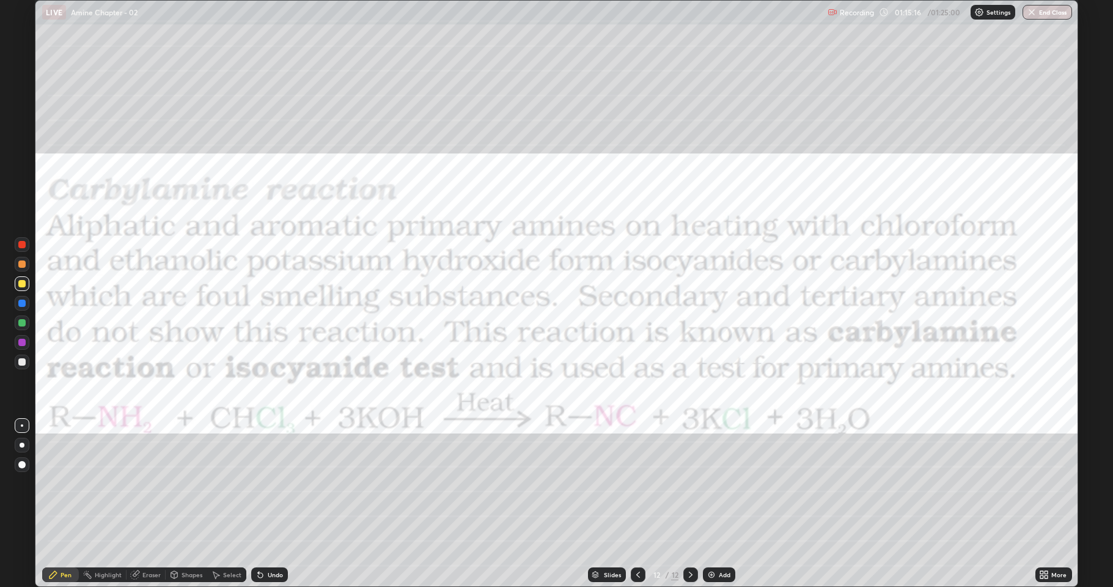
click at [635, 483] on icon at bounding box center [638, 574] width 10 height 10
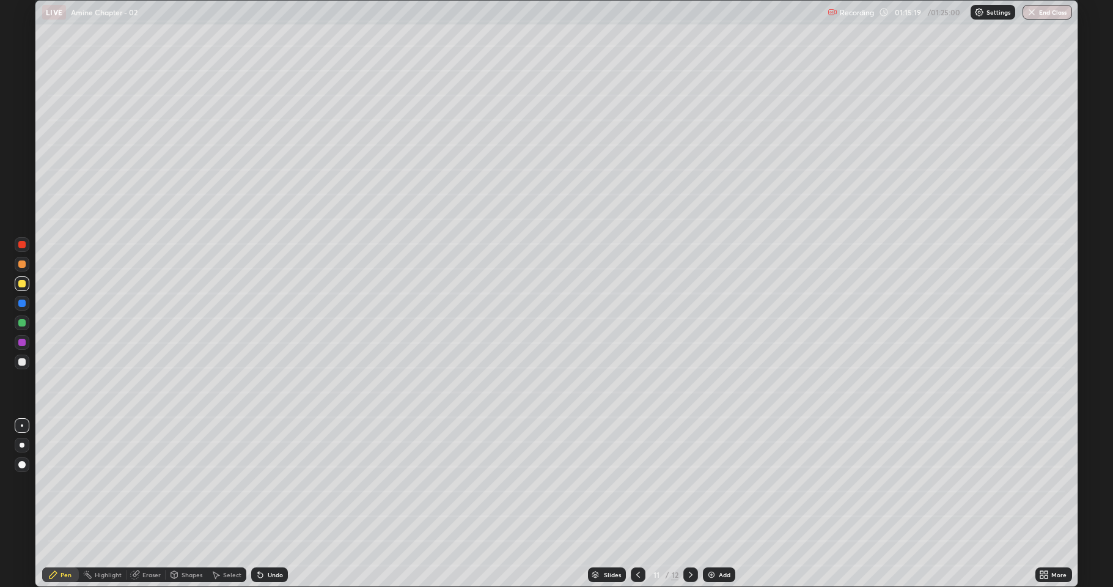
click at [687, 483] on icon at bounding box center [691, 574] width 10 height 10
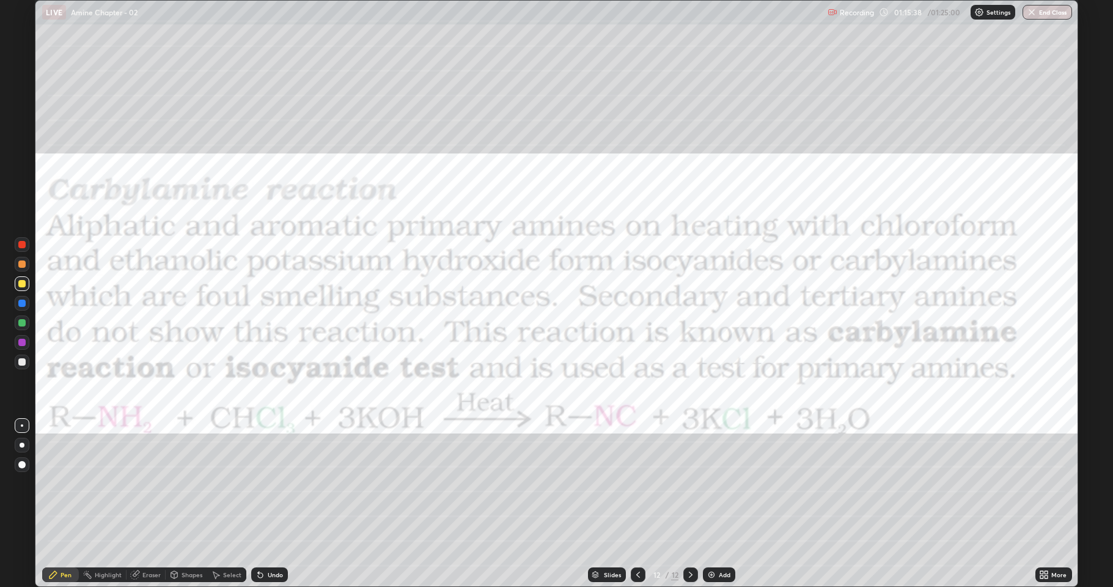
click at [1044, 15] on button "End Class" at bounding box center [1046, 12] width 49 height 15
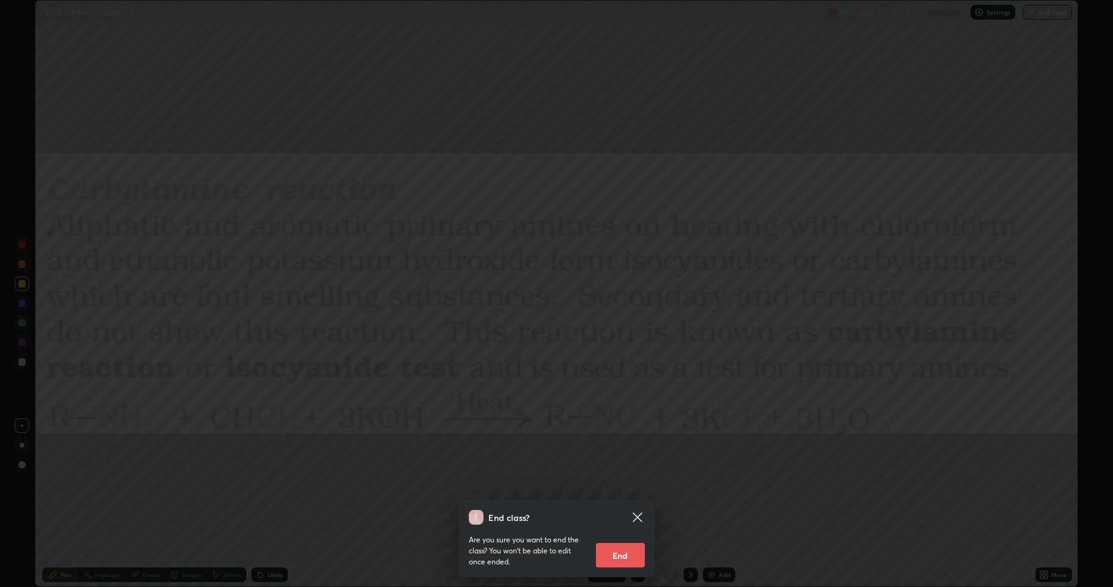
click at [628, 483] on button "End" at bounding box center [620, 555] width 49 height 24
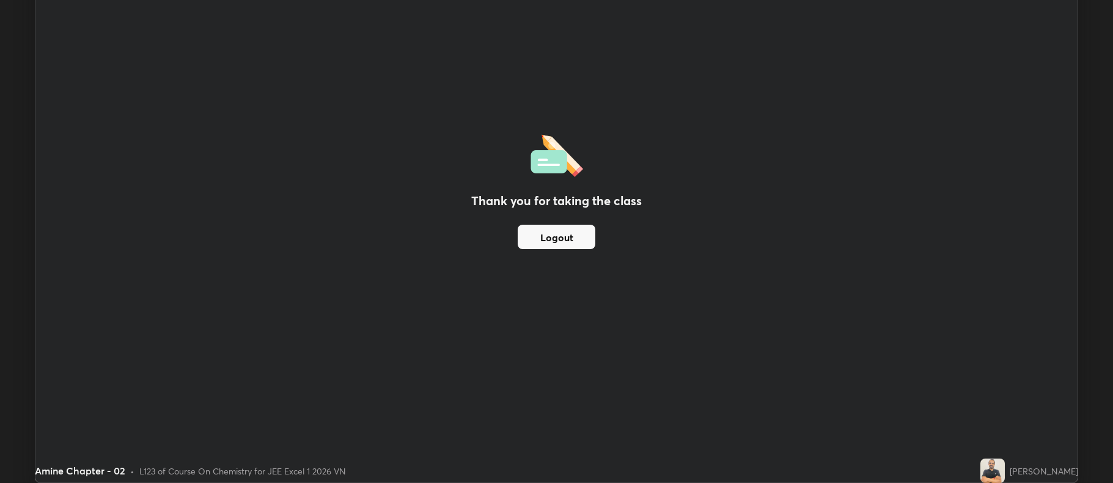
scroll to position [60613, 59983]
